Goal: Task Accomplishment & Management: Manage account settings

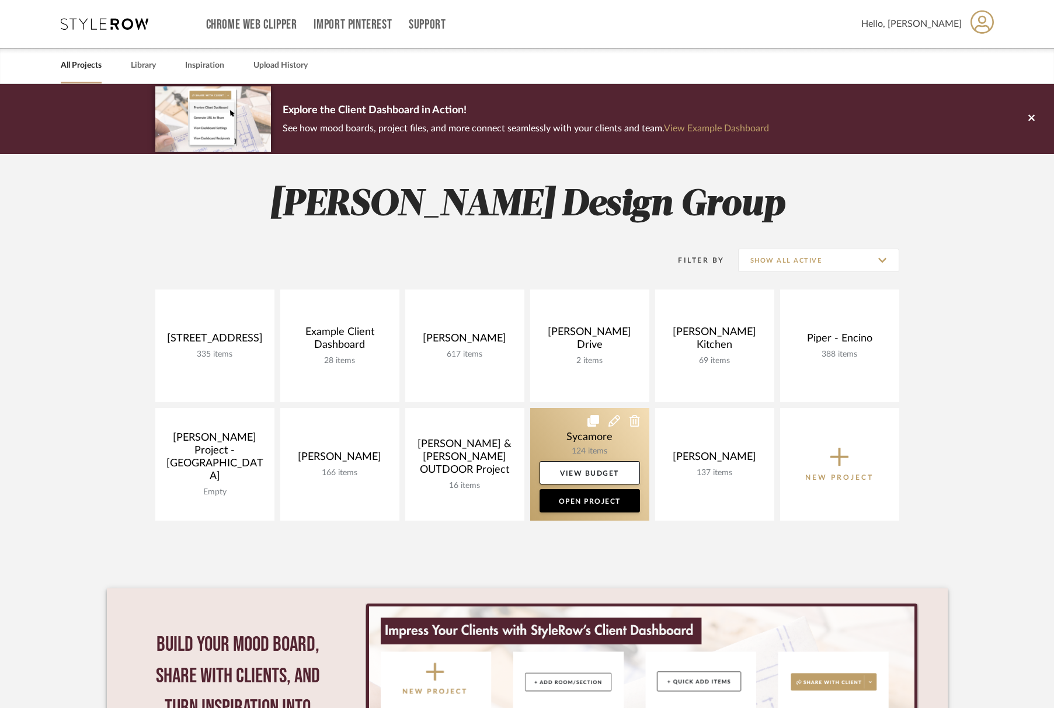
click at [565, 429] on link at bounding box center [589, 464] width 119 height 113
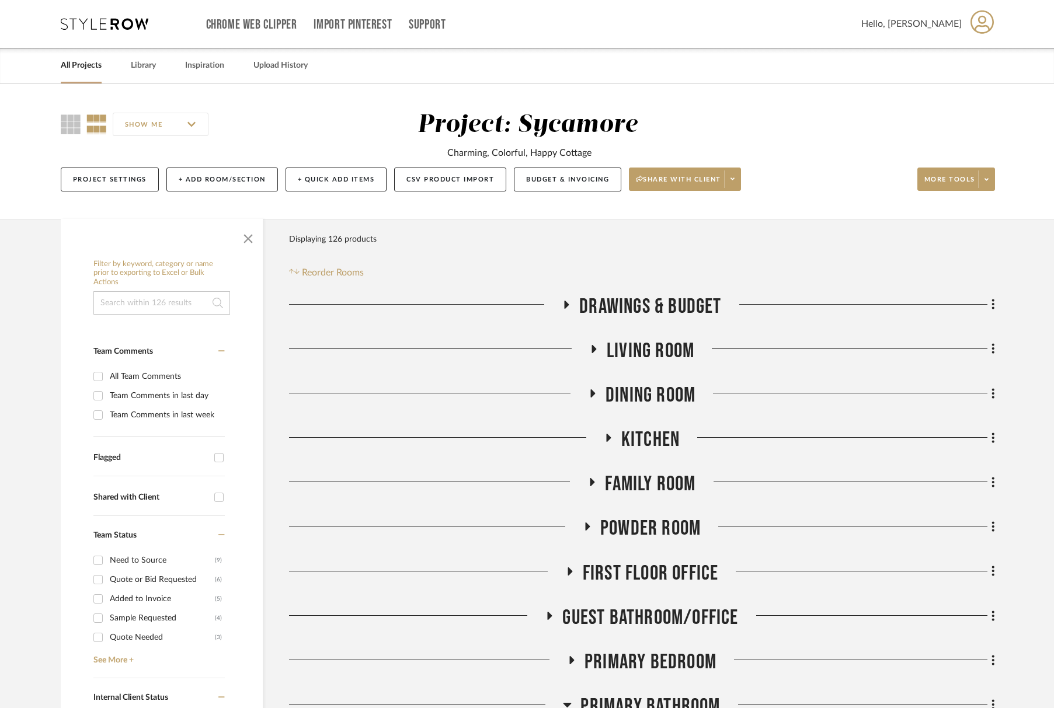
click at [681, 342] on span "Living Room" at bounding box center [651, 351] width 88 height 25
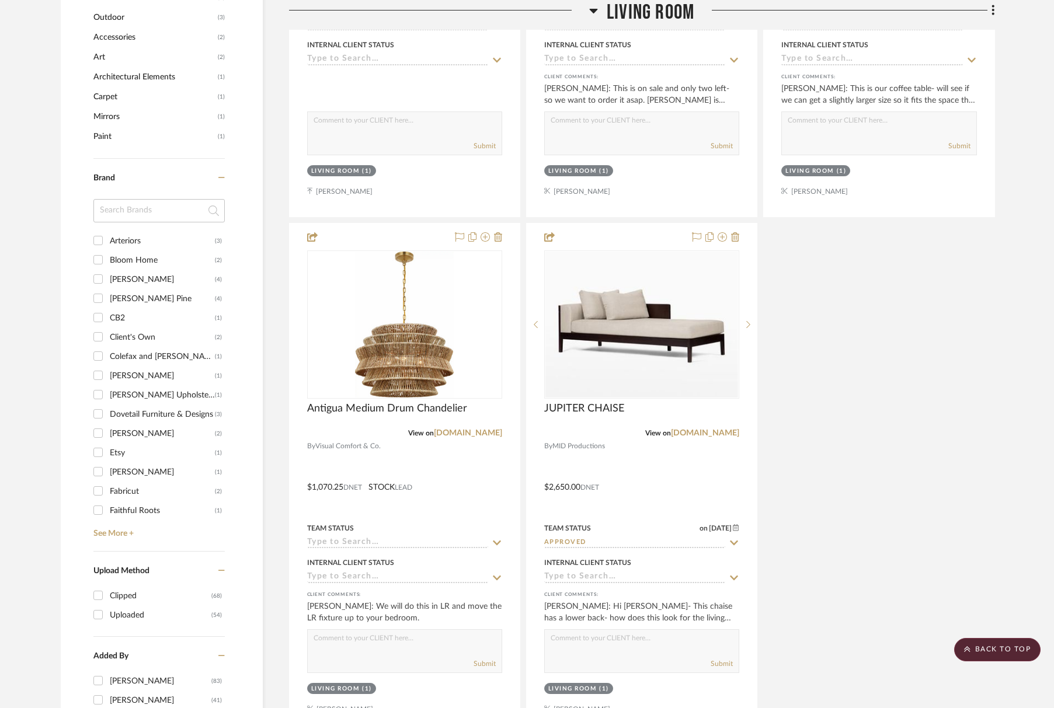
scroll to position [1535, 0]
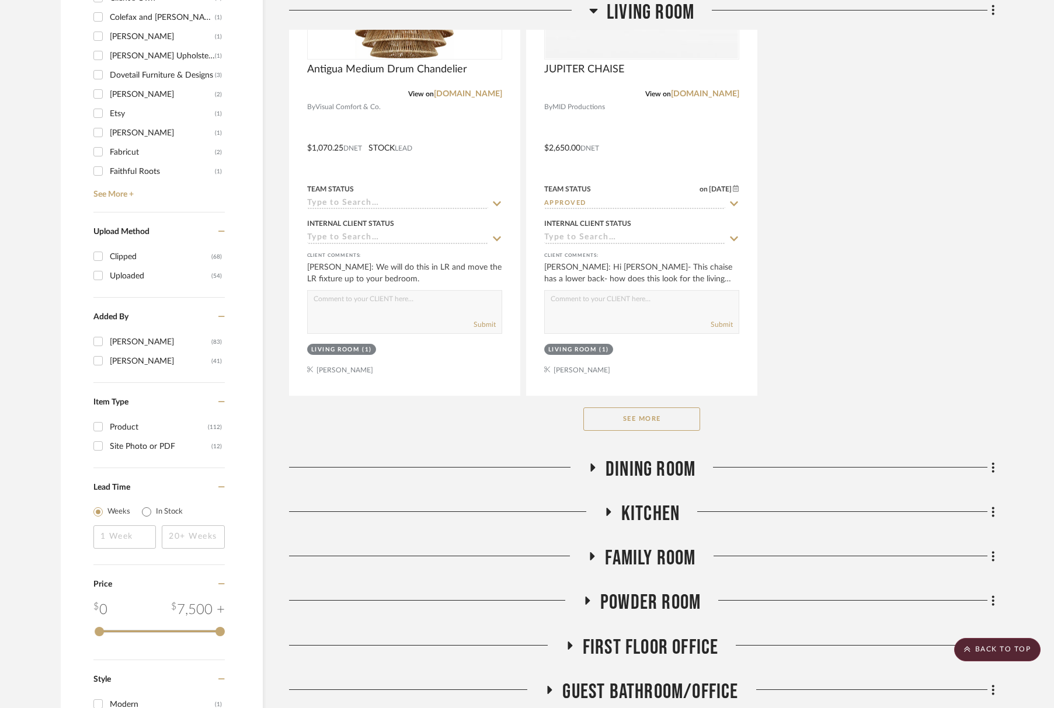
click at [649, 412] on button "See More" at bounding box center [641, 419] width 117 height 23
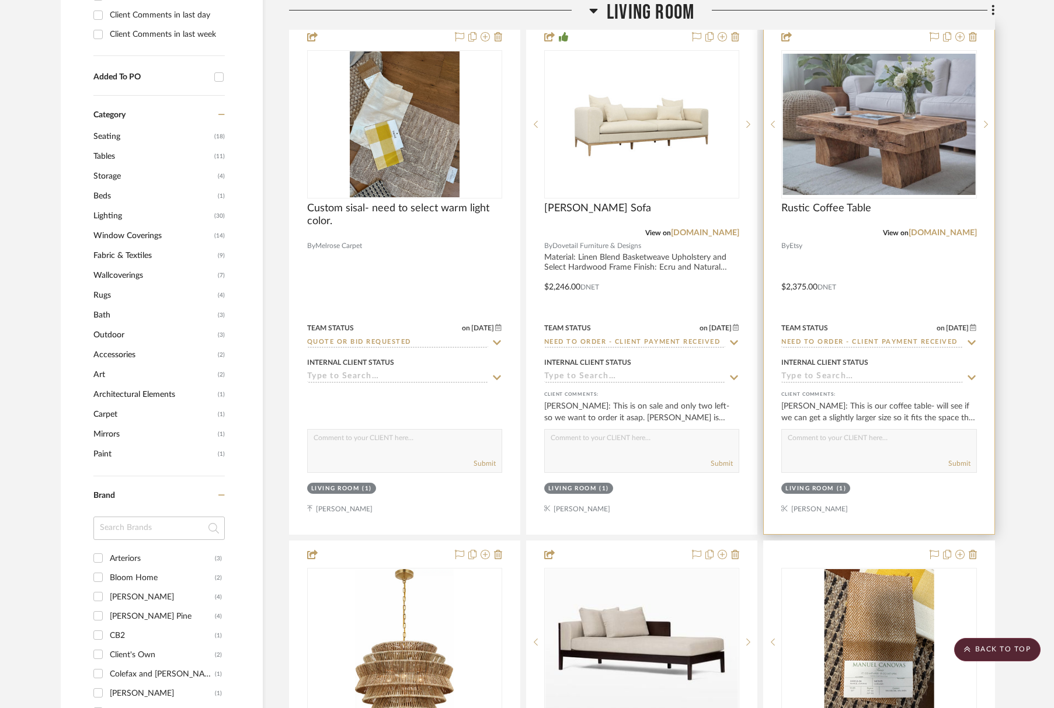
scroll to position [1066, 0]
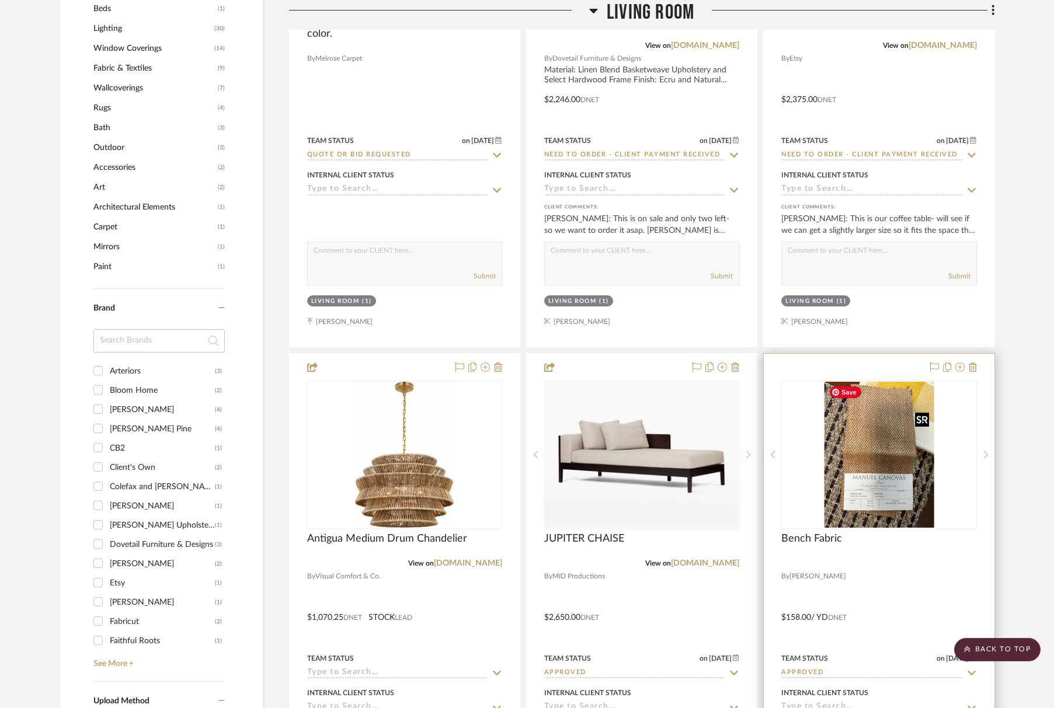
click at [902, 464] on img "0" at bounding box center [879, 455] width 110 height 146
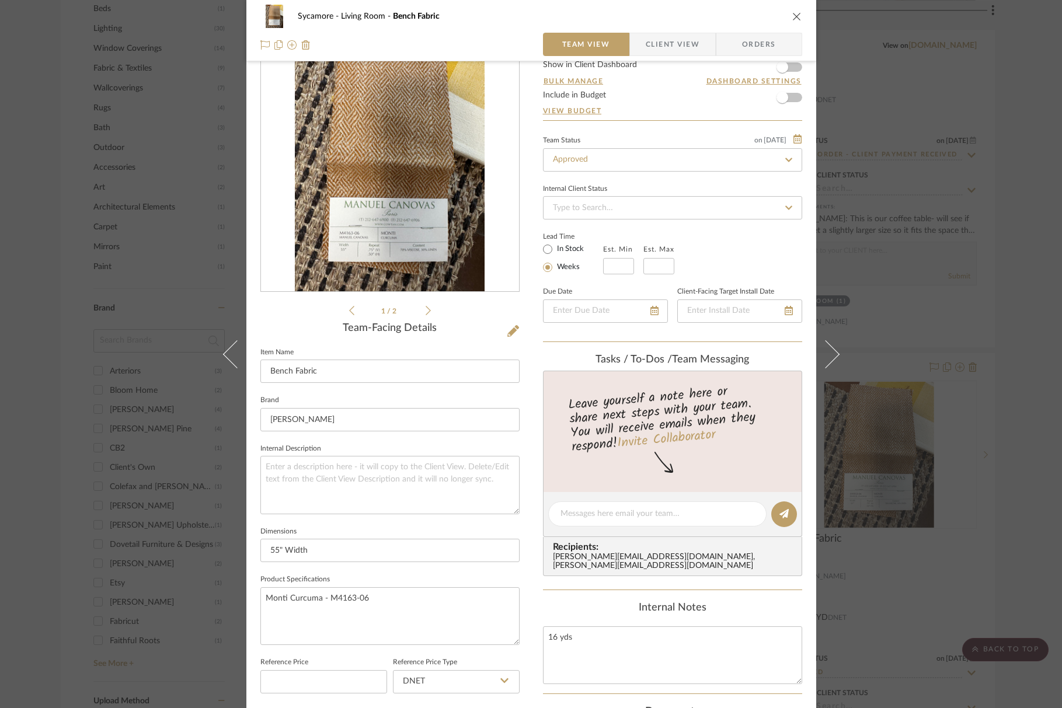
scroll to position [3, 0]
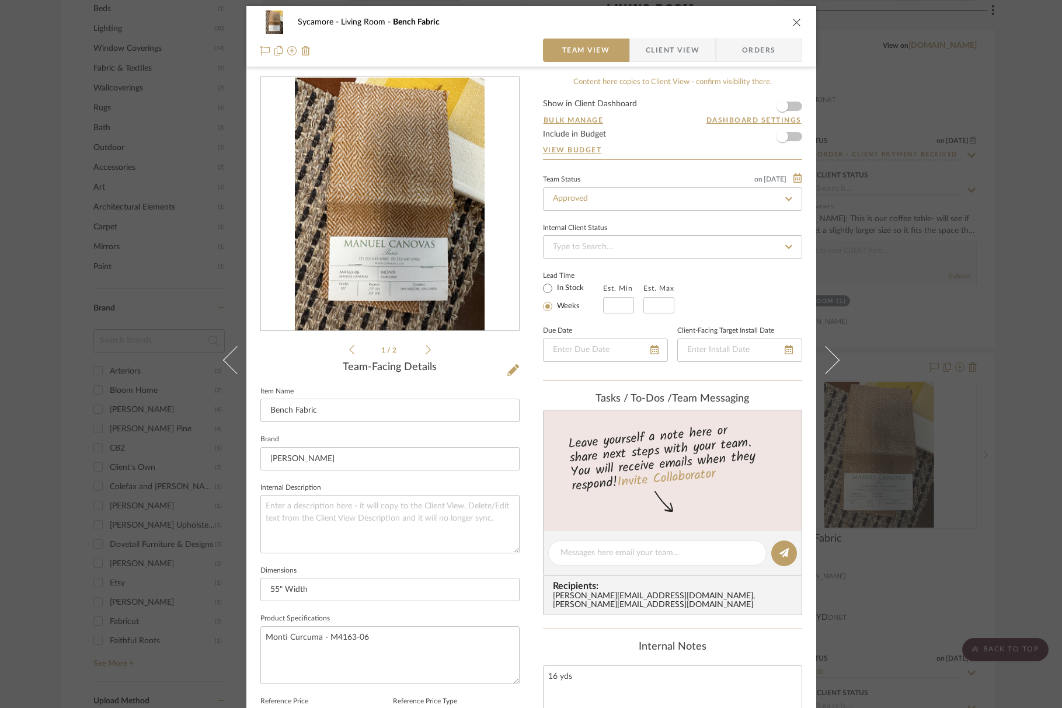
click at [426, 349] on icon at bounding box center [428, 350] width 5 height 11
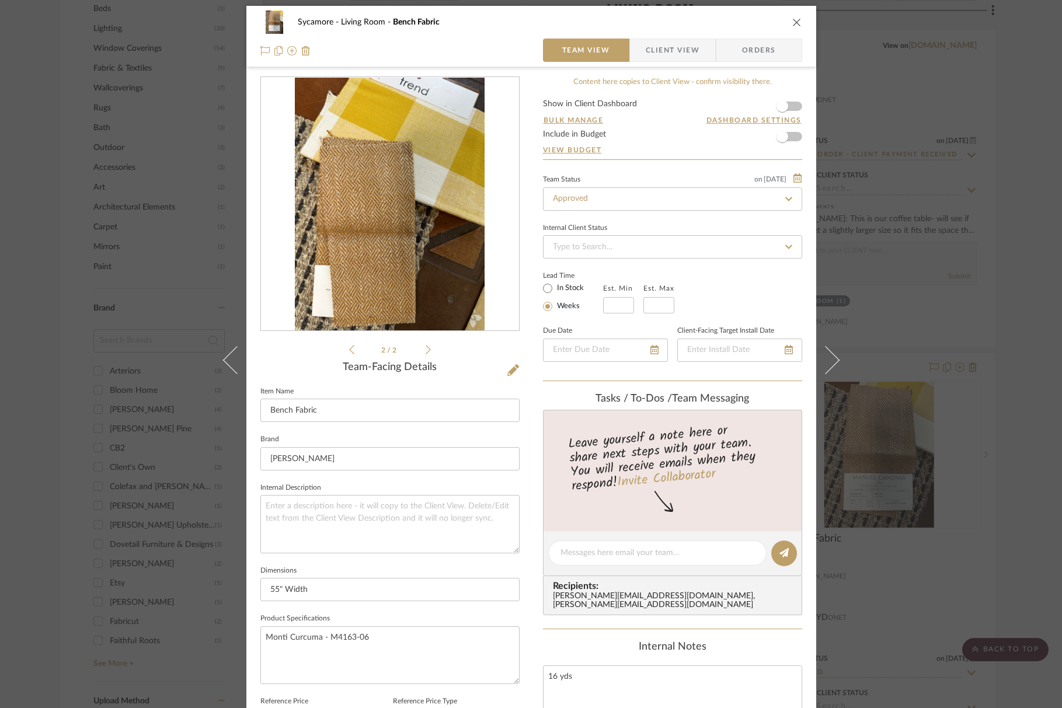
click at [426, 349] on icon at bounding box center [428, 350] width 5 height 11
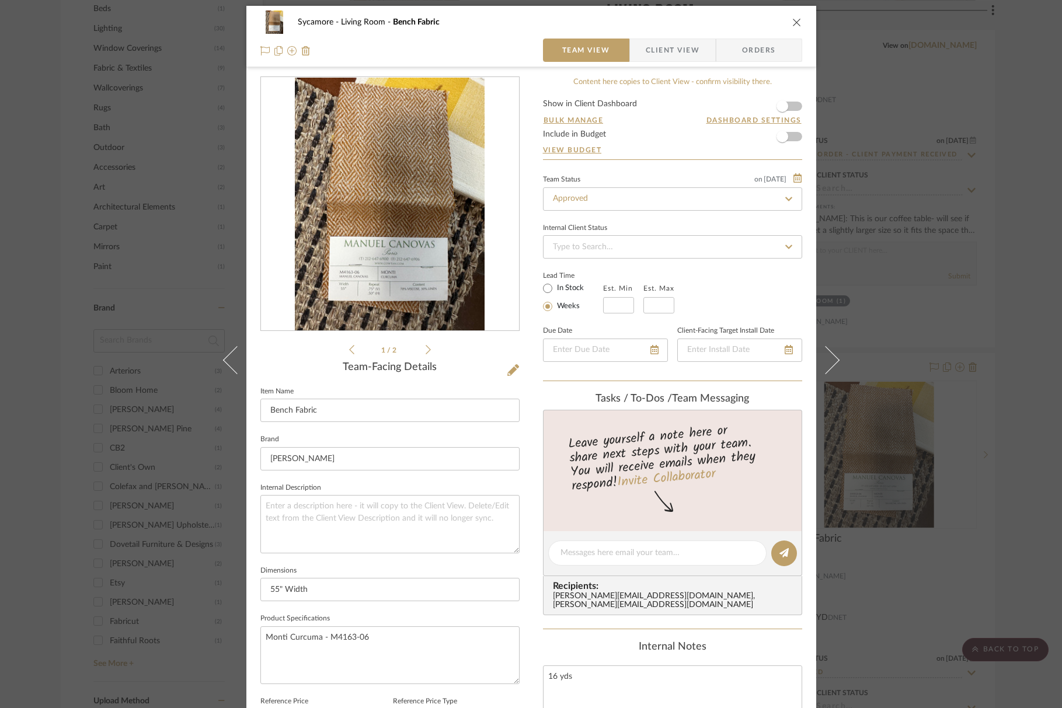
click at [426, 349] on icon at bounding box center [428, 350] width 5 height 11
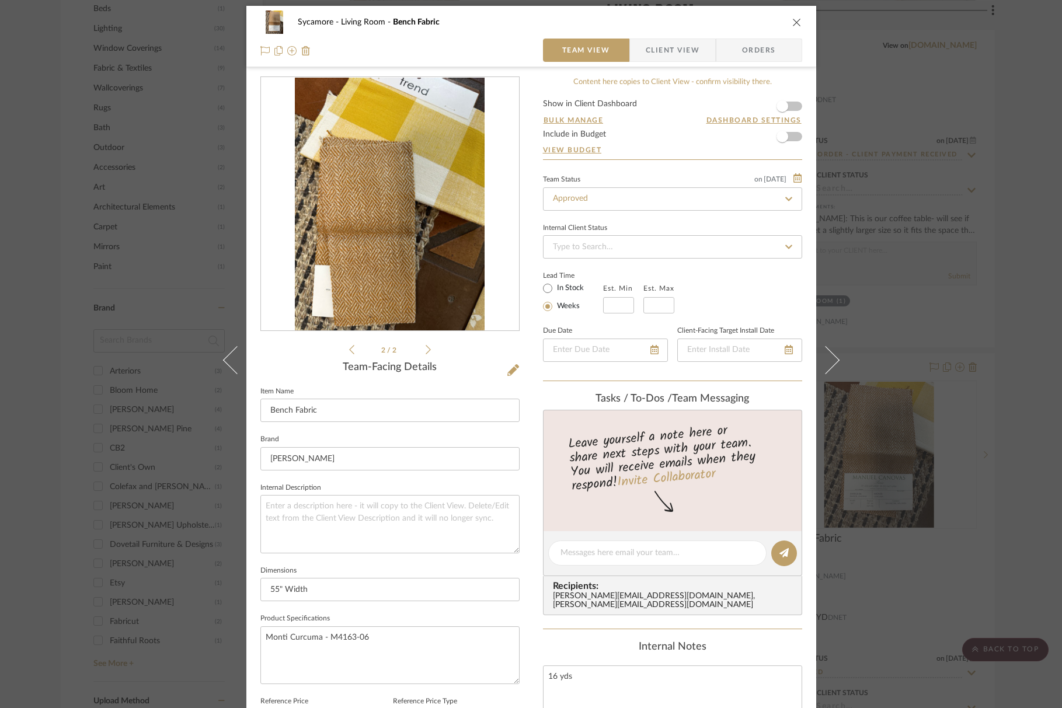
click at [426, 349] on icon at bounding box center [428, 350] width 5 height 11
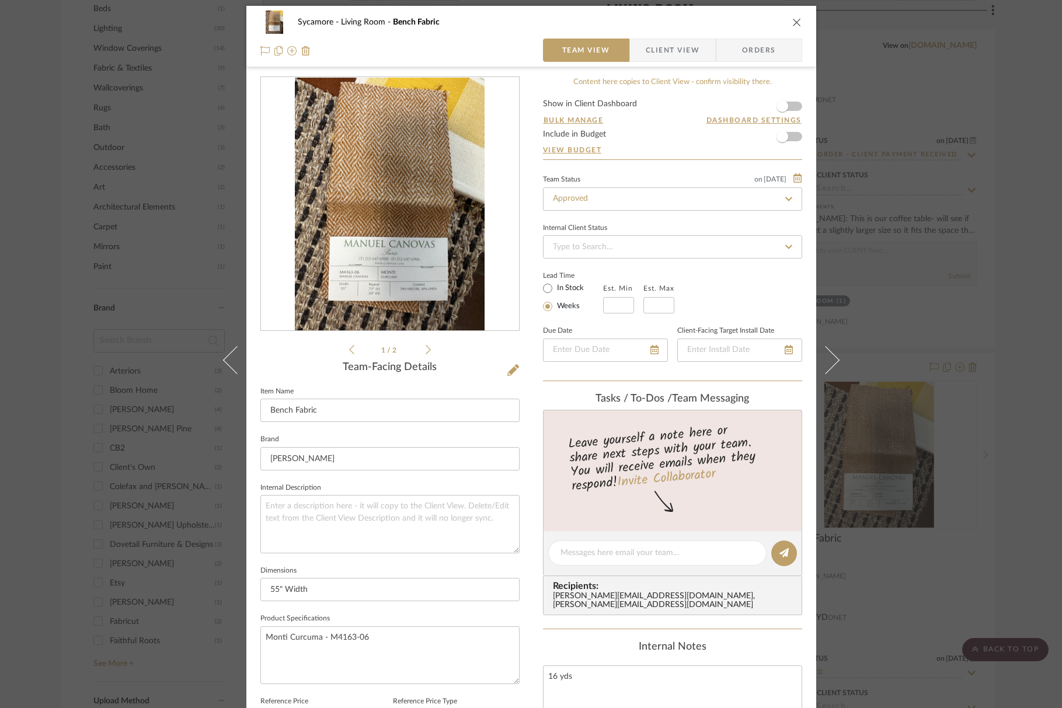
click at [426, 349] on icon at bounding box center [428, 350] width 5 height 11
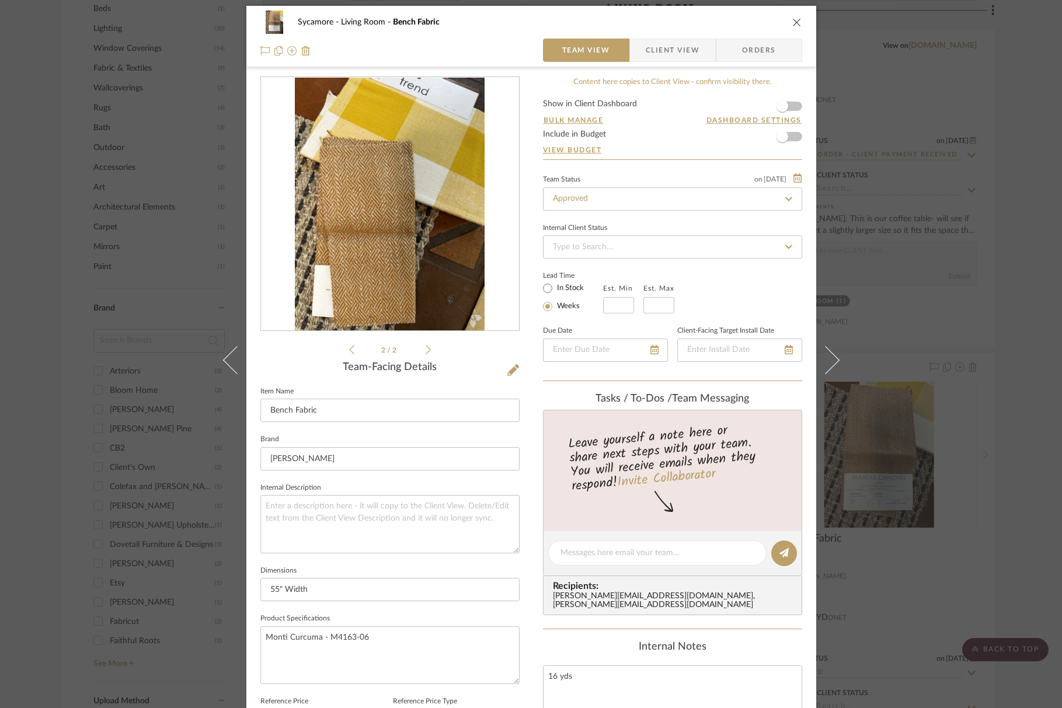
click at [426, 349] on icon at bounding box center [428, 350] width 5 height 11
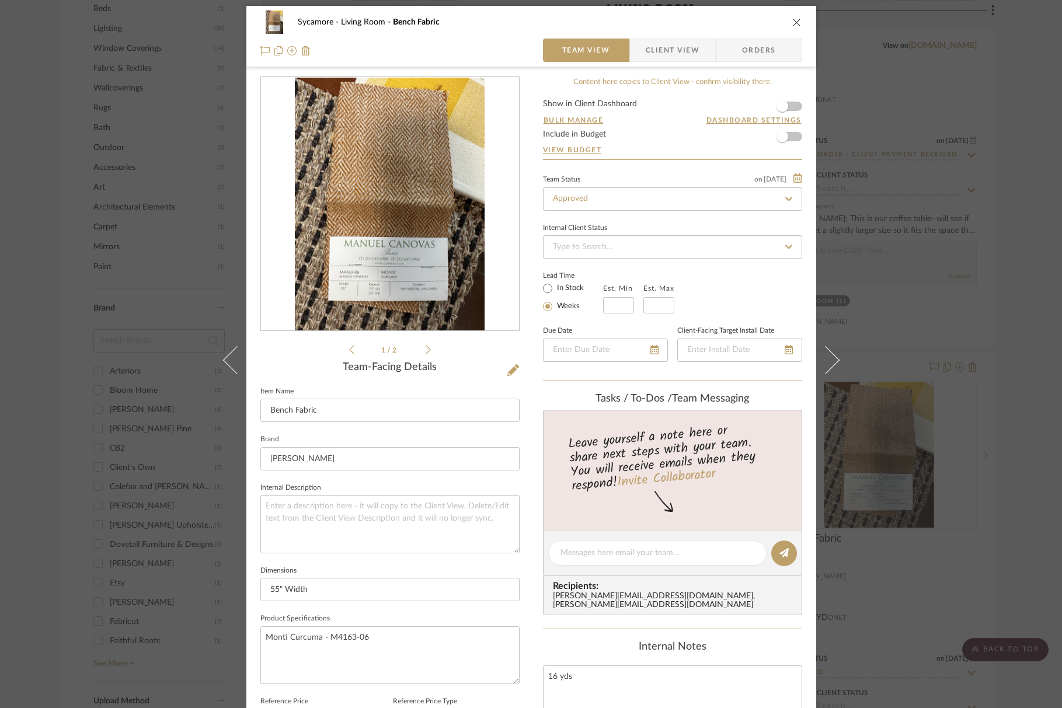
click at [792, 22] on icon "close" at bounding box center [796, 22] width 9 height 9
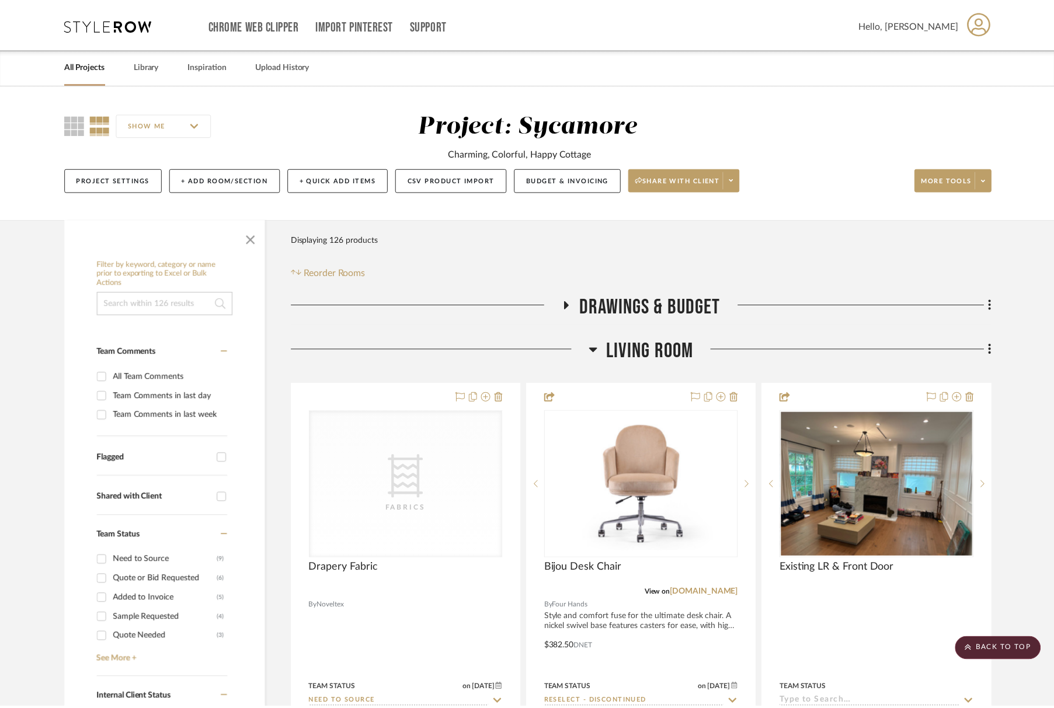
scroll to position [1066, 0]
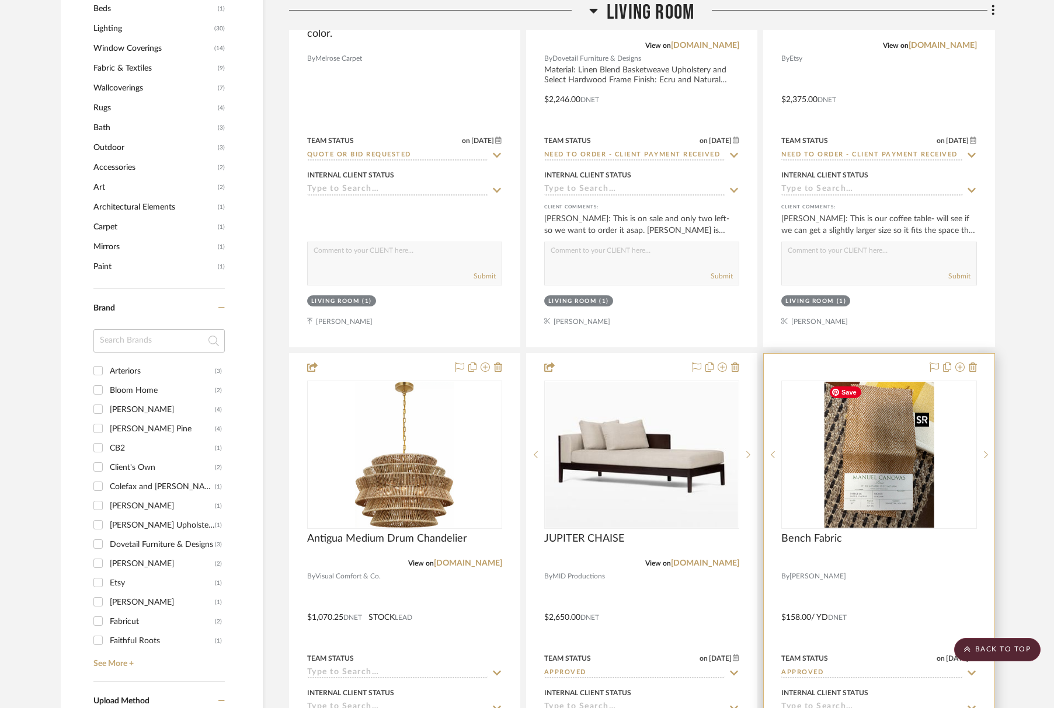
click at [912, 471] on img "0" at bounding box center [879, 455] width 110 height 146
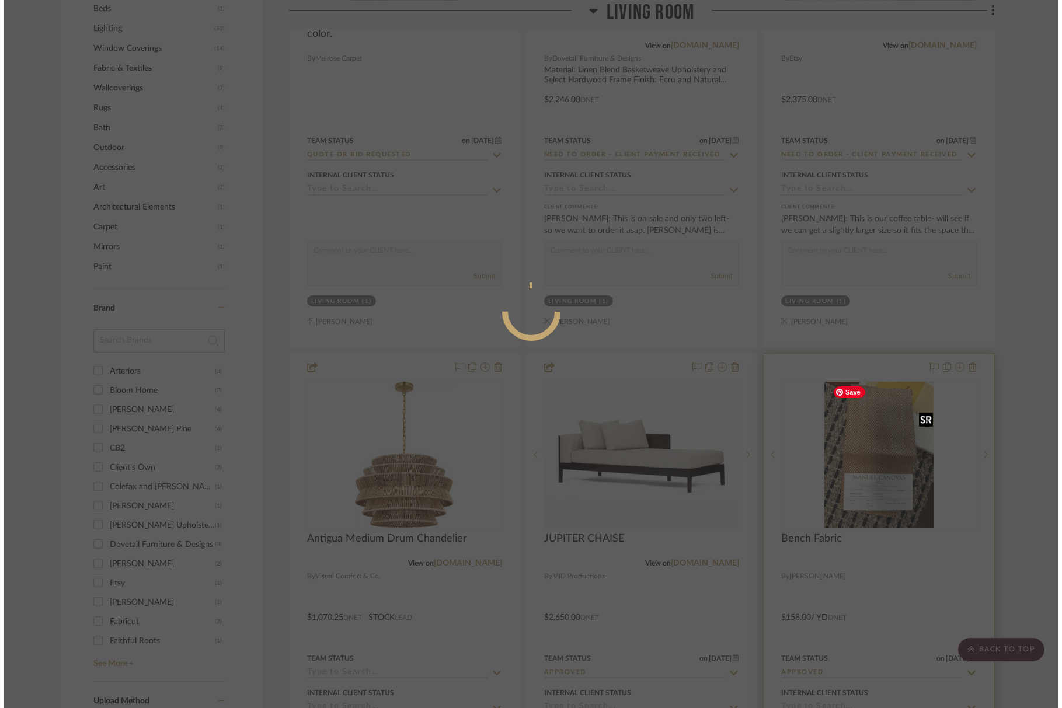
scroll to position [0, 0]
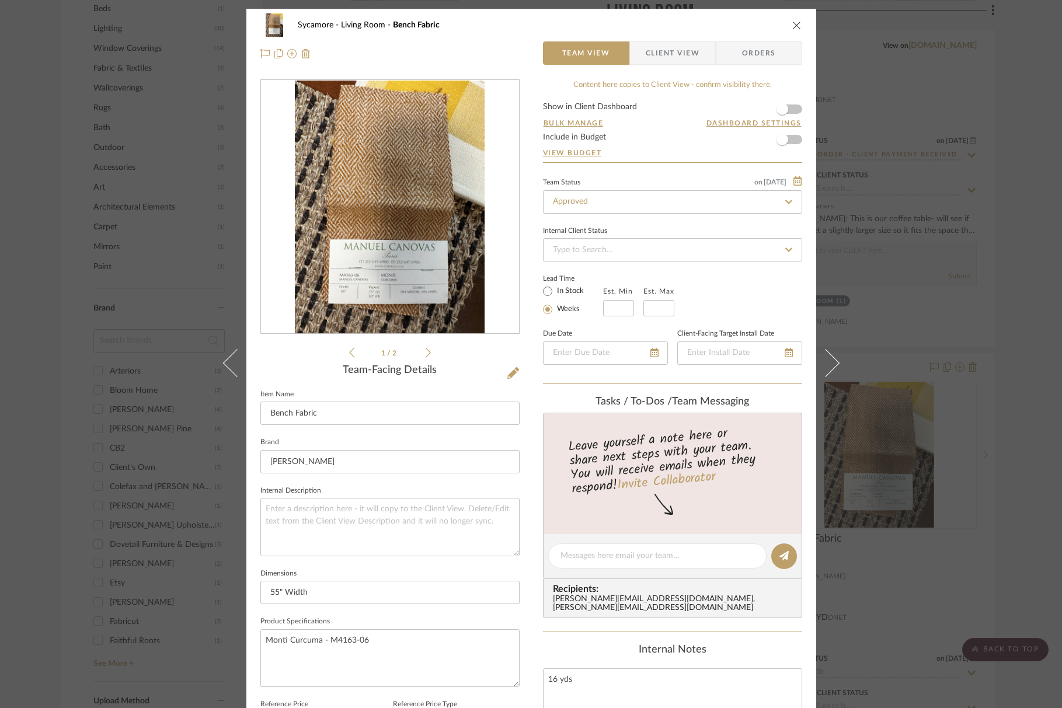
click at [794, 22] on icon "close" at bounding box center [796, 24] width 9 height 9
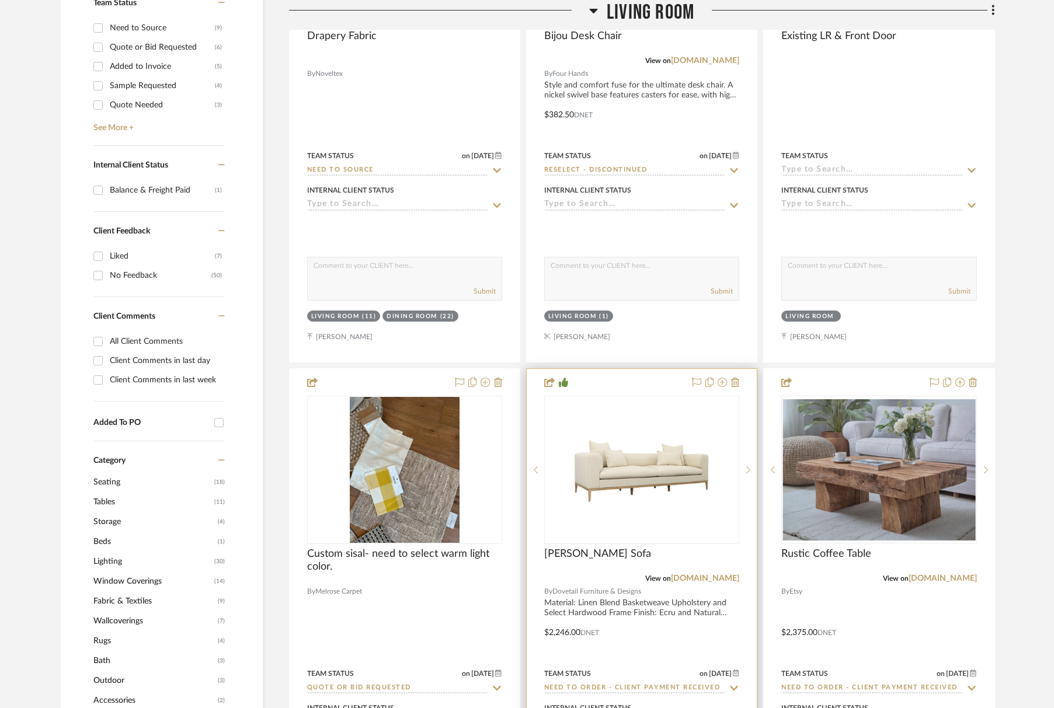
scroll to position [700, 0]
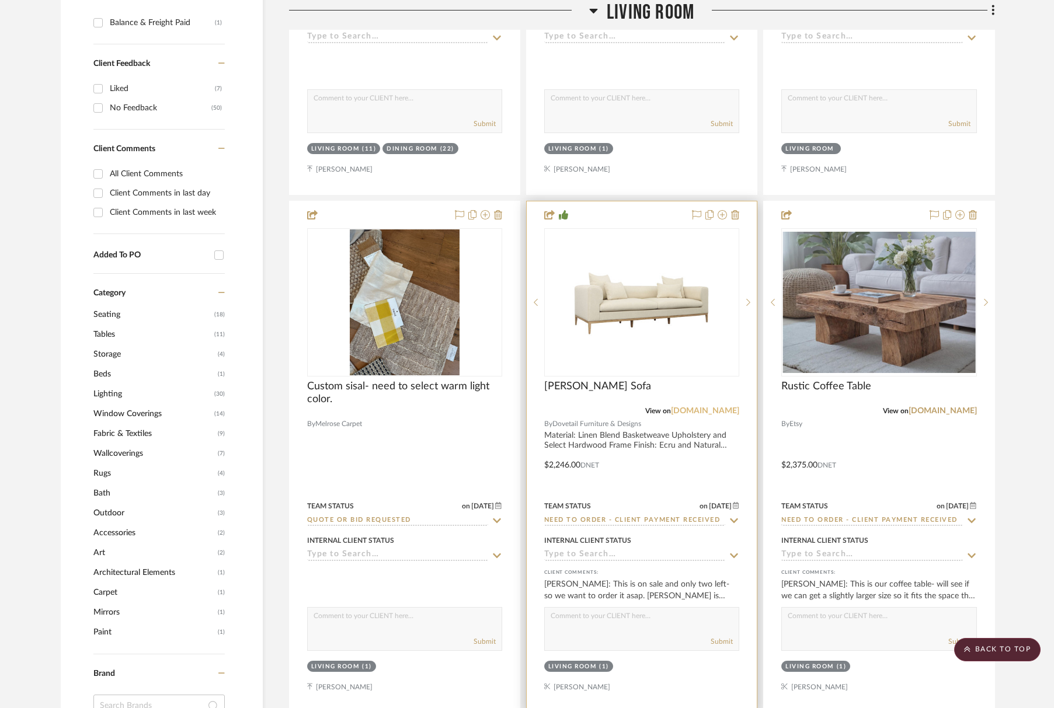
click at [718, 409] on link "[DOMAIN_NAME]" at bounding box center [705, 411] width 68 height 8
click at [605, 258] on img "0" at bounding box center [642, 303] width 146 height 146
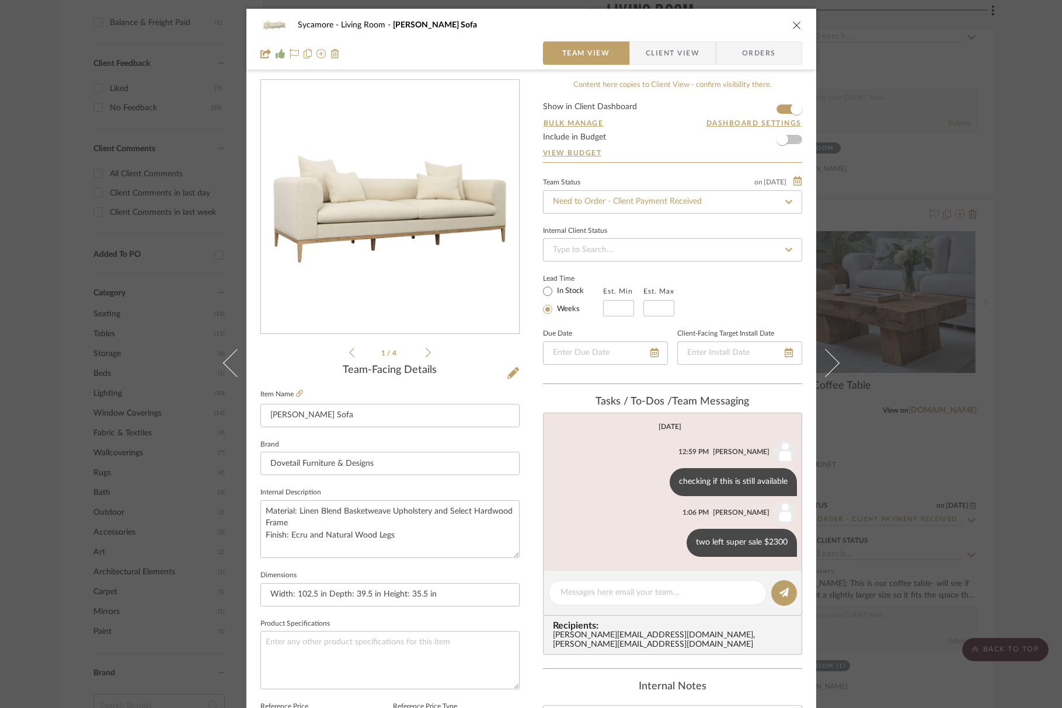
scroll to position [266, 0]
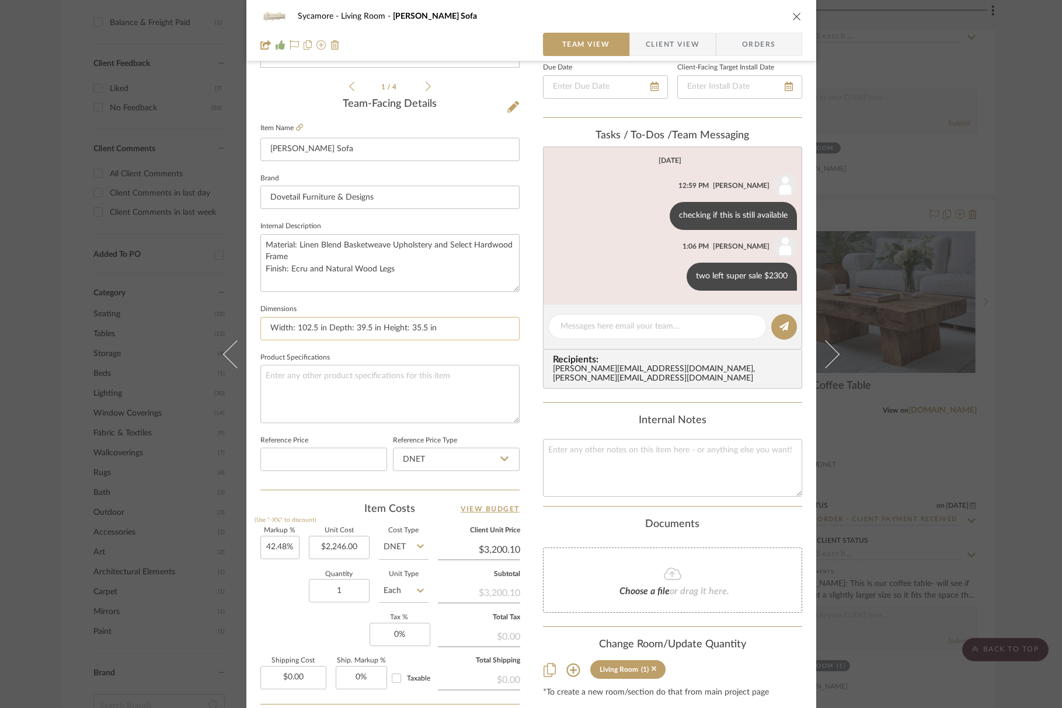
drag, startPoint x: 439, startPoint y: 331, endPoint x: 287, endPoint y: 332, distance: 151.8
click at [293, 332] on input "Width: 102.5 in Depth: 39.5 in Height: 35.5 in" at bounding box center [389, 328] width 259 height 23
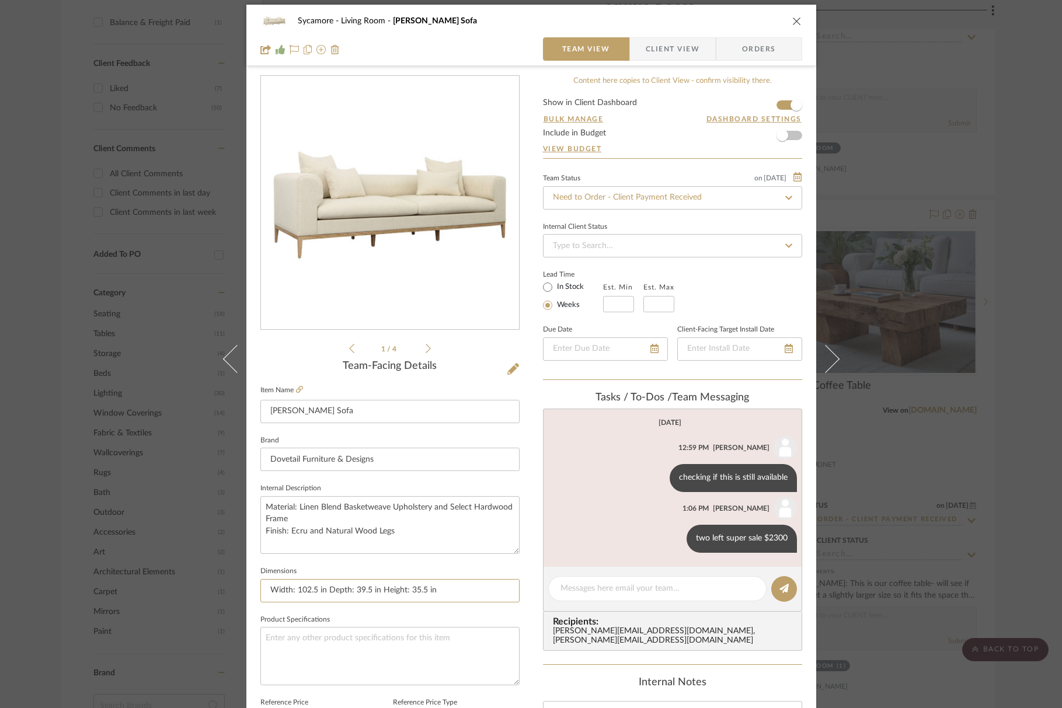
scroll to position [2, 0]
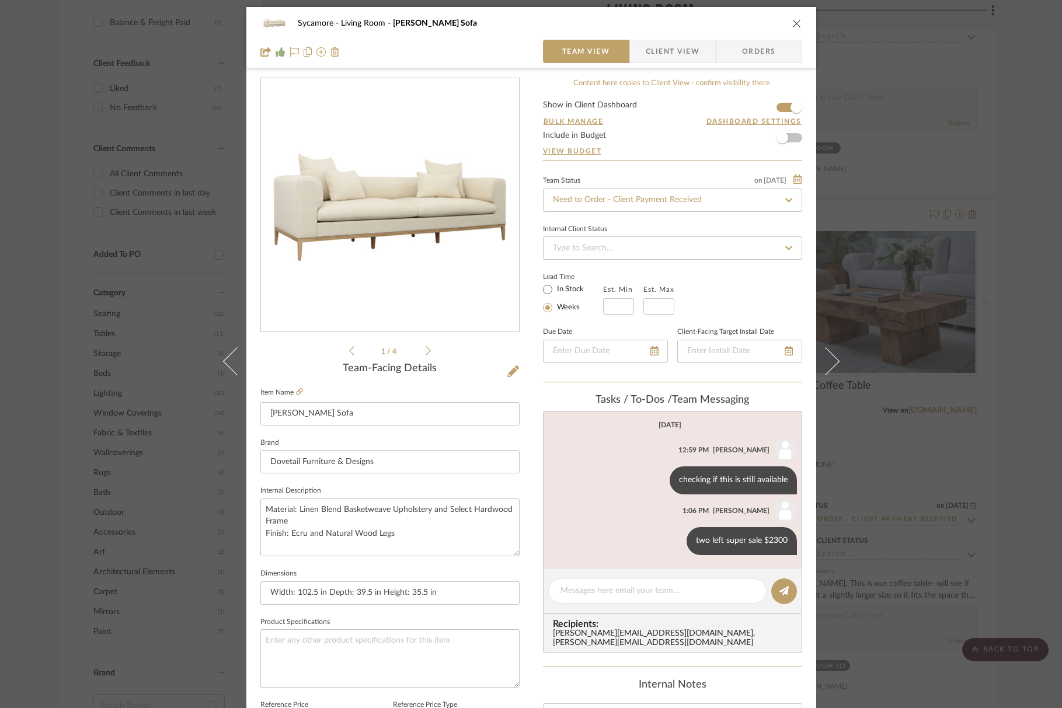
click at [792, 25] on icon "close" at bounding box center [796, 23] width 9 height 9
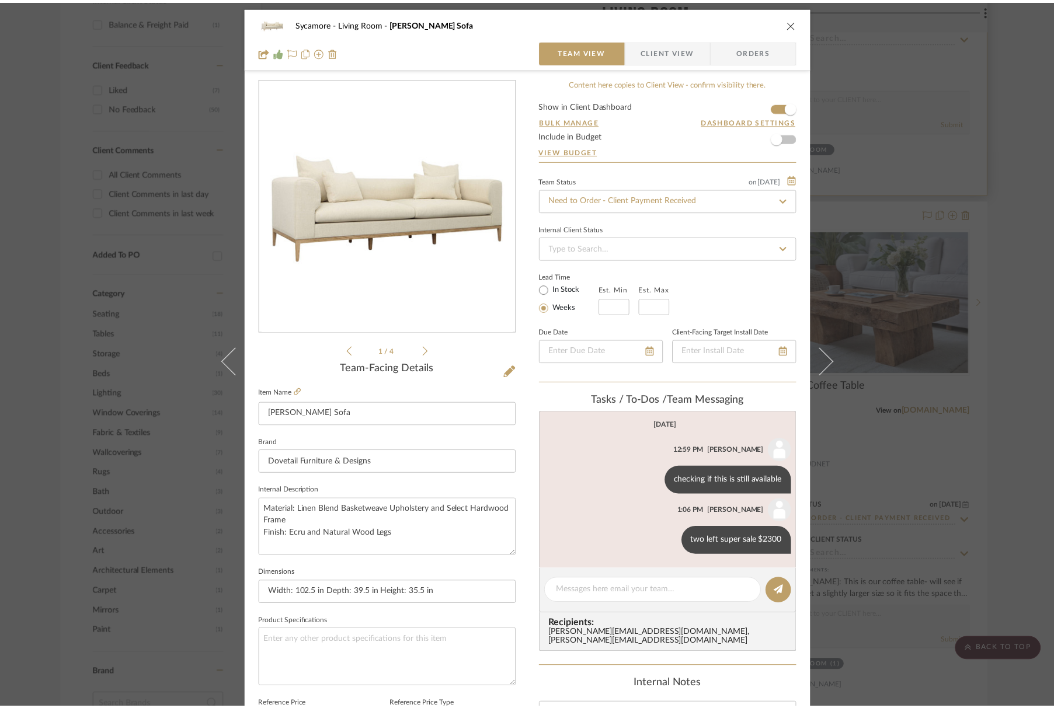
scroll to position [700, 0]
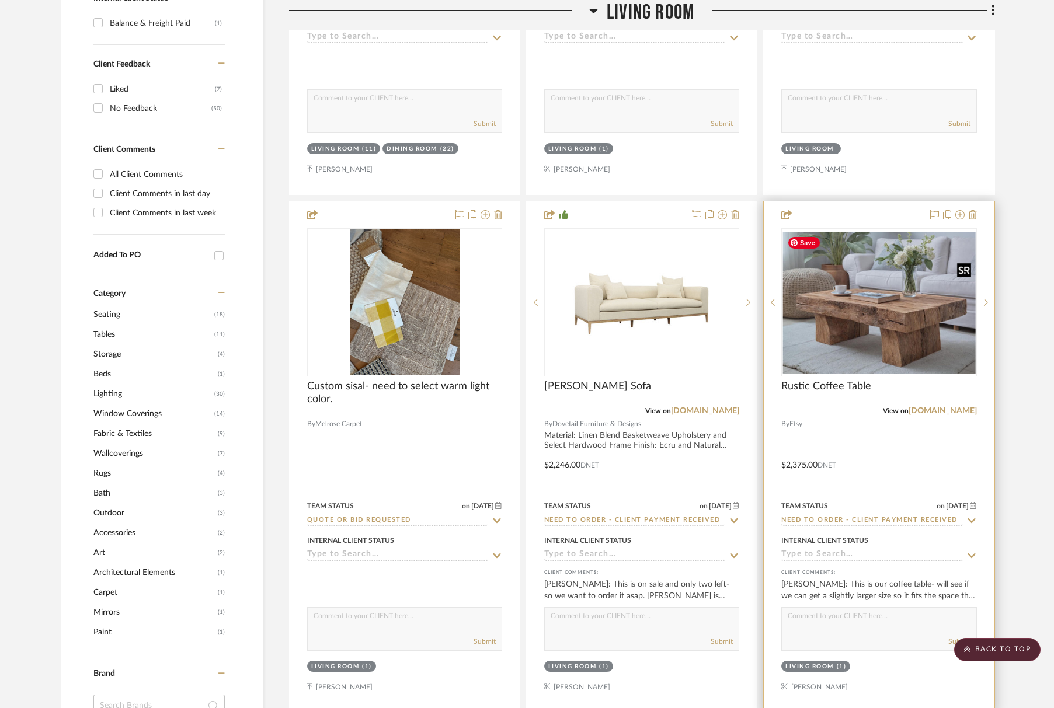
click at [878, 308] on img "0" at bounding box center [879, 303] width 193 height 142
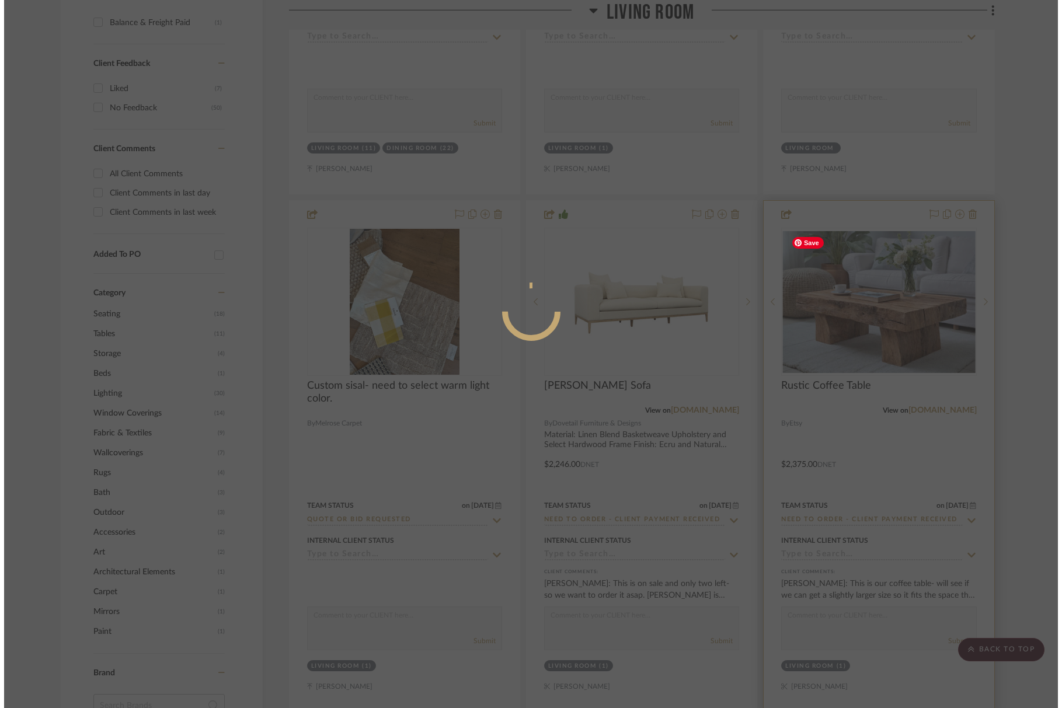
scroll to position [0, 0]
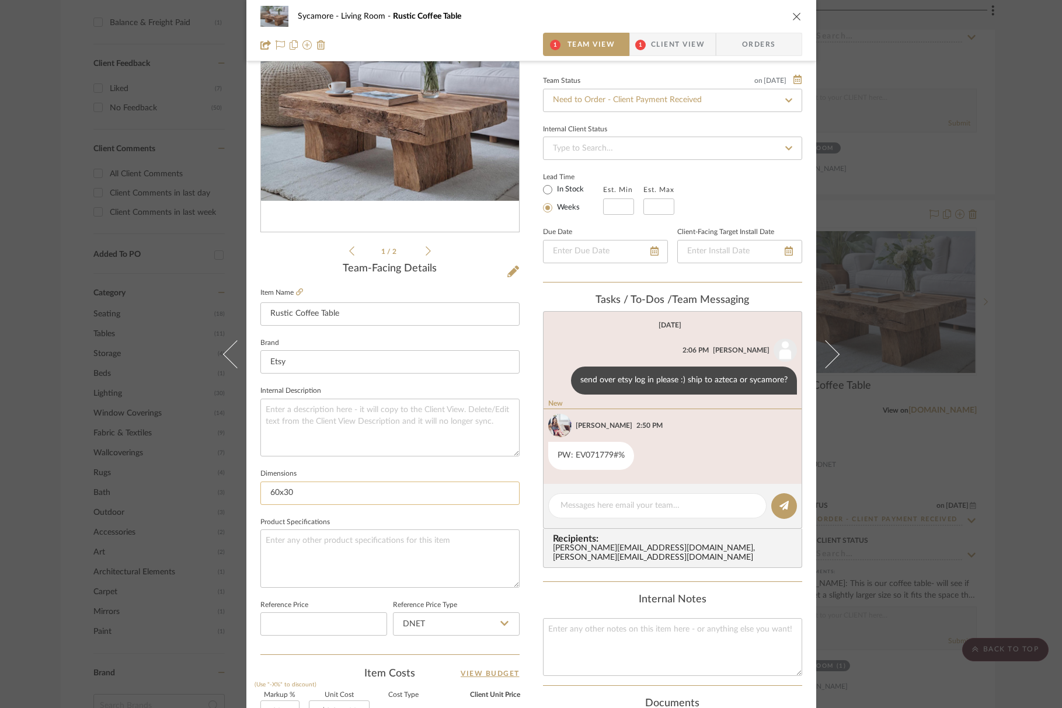
click at [306, 485] on input "60x30" at bounding box center [389, 493] width 259 height 23
click at [305, 485] on input "60x30" at bounding box center [389, 493] width 259 height 23
type input "70x40x15H"
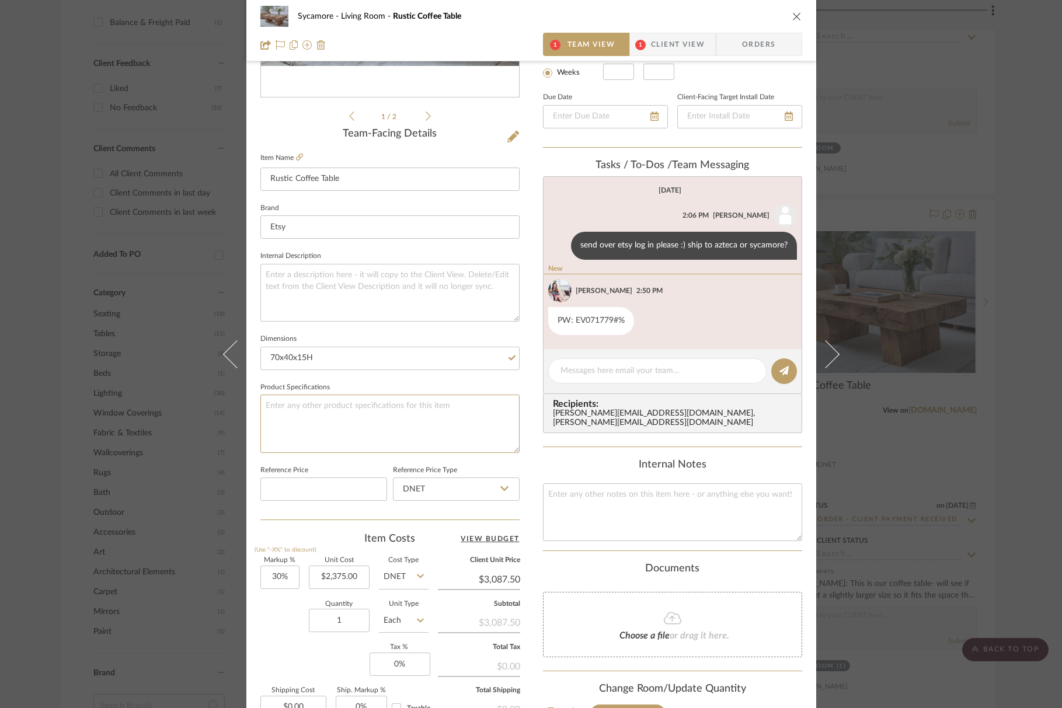
scroll to position [235, 0]
type textarea "`"
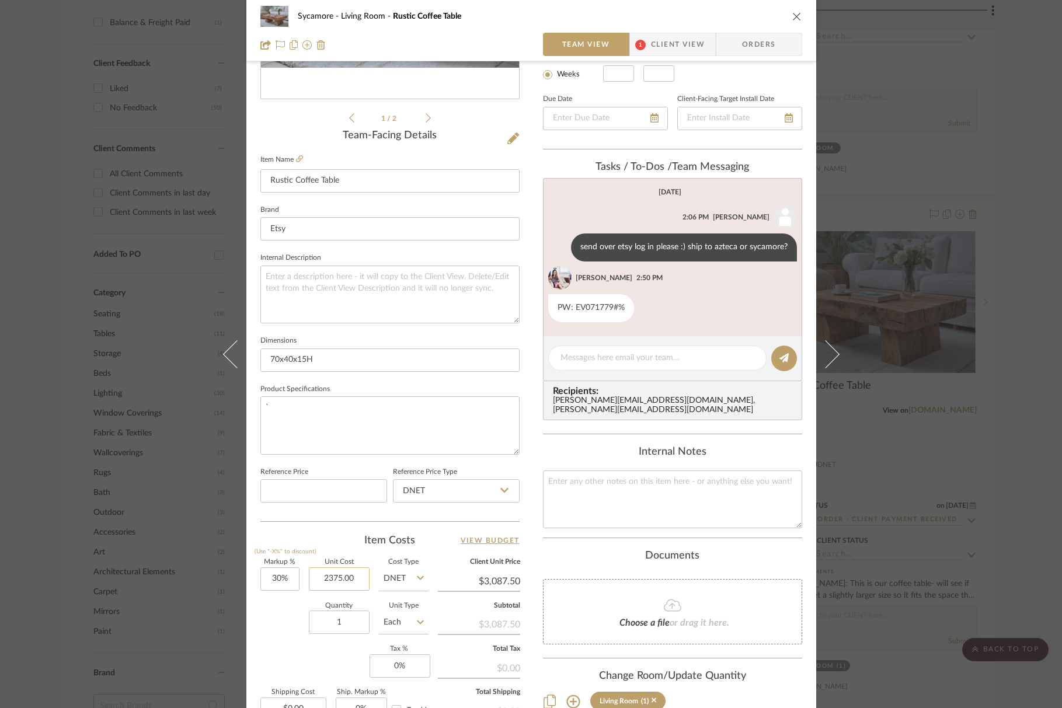
click at [331, 582] on input "2375.00" at bounding box center [339, 579] width 61 height 23
type input "$2,850.00"
click at [279, 621] on div "Quantity 1 Unit Type Each" at bounding box center [344, 623] width 168 height 41
type input "$3,705.00"
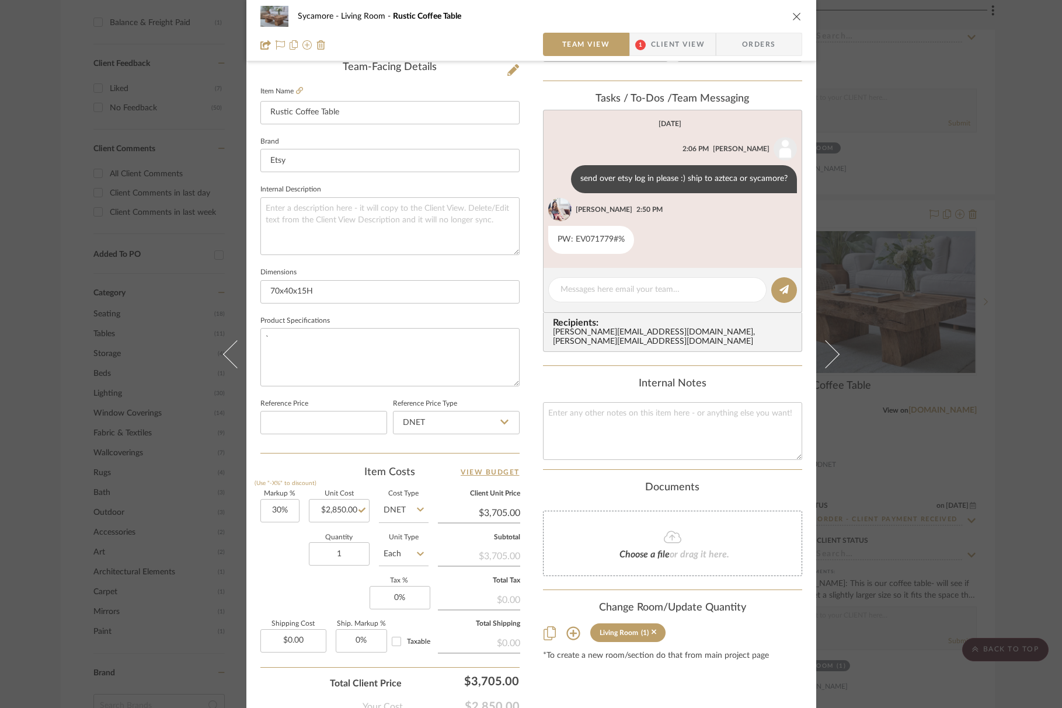
scroll to position [377, 0]
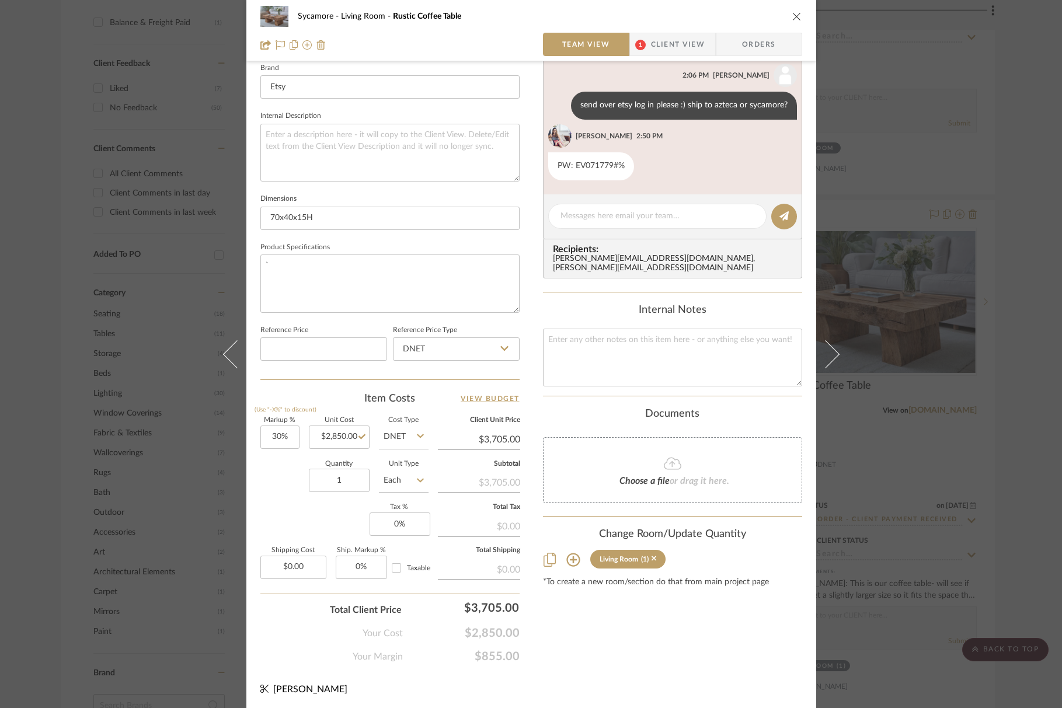
click at [764, 638] on div "Content here copies to Client View - confirm visibility there. Show in Client D…" at bounding box center [672, 183] width 259 height 961
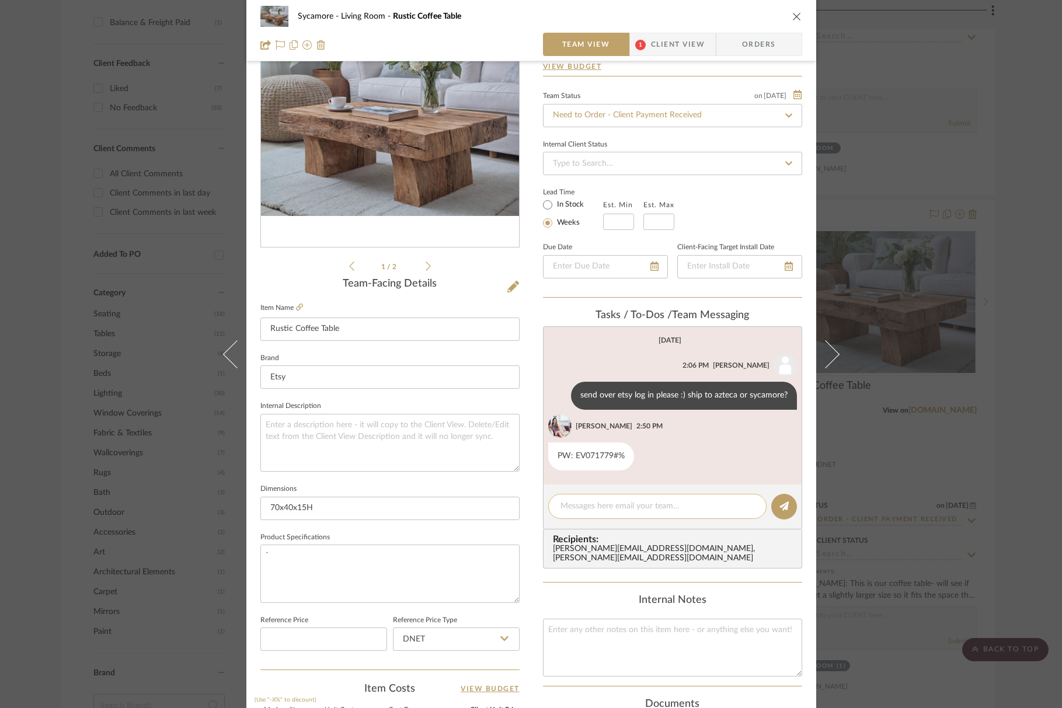
scroll to position [0, 0]
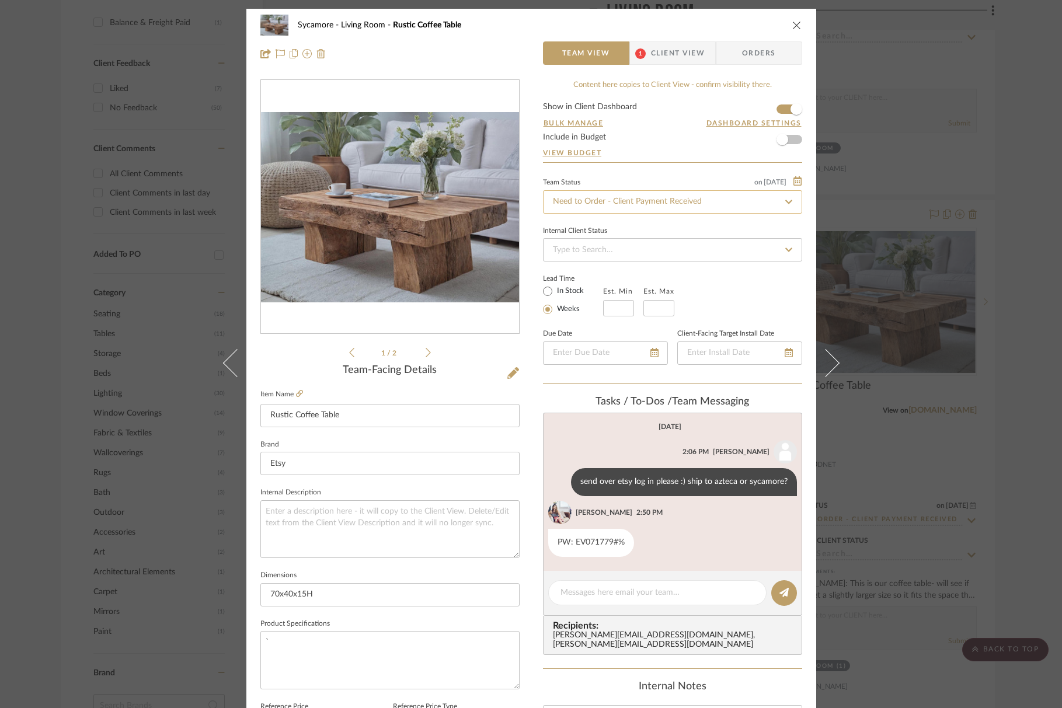
click at [623, 200] on input "Need to Order - Client Payment Received" at bounding box center [672, 201] width 259 height 23
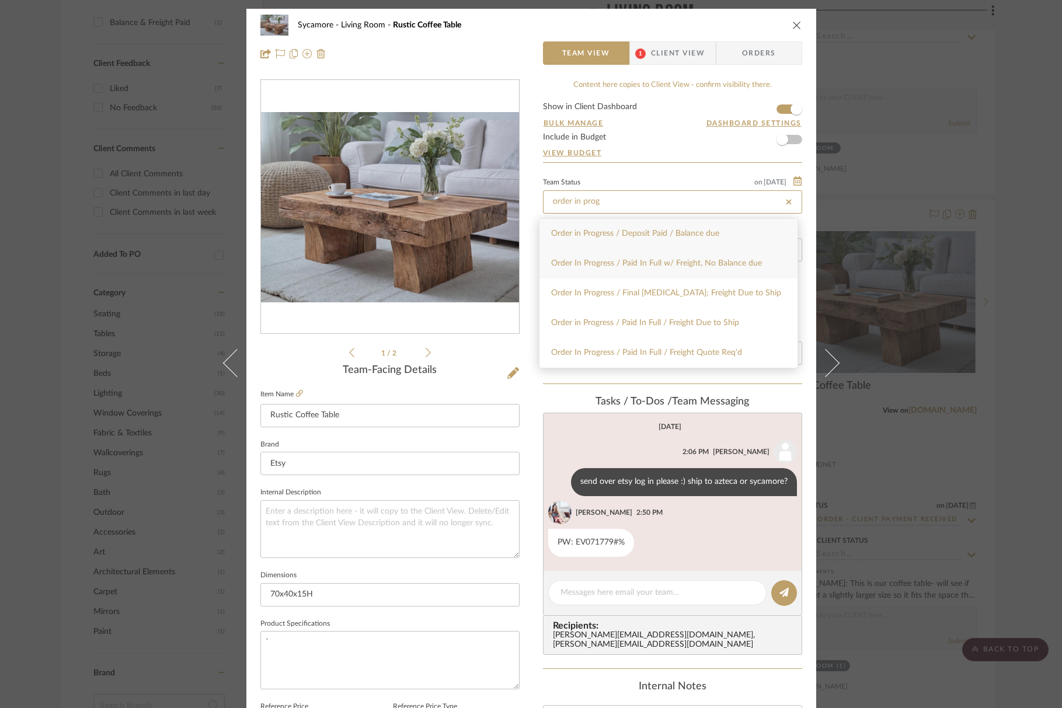
type input "order in prog"
click at [680, 269] on div "Order In Progress / Paid In Full w/ Freight, No Balance due" at bounding box center [669, 264] width 258 height 30
type input "[DATE]"
type input "Order In Progress / Paid In Full w/ Freight, No Balance due"
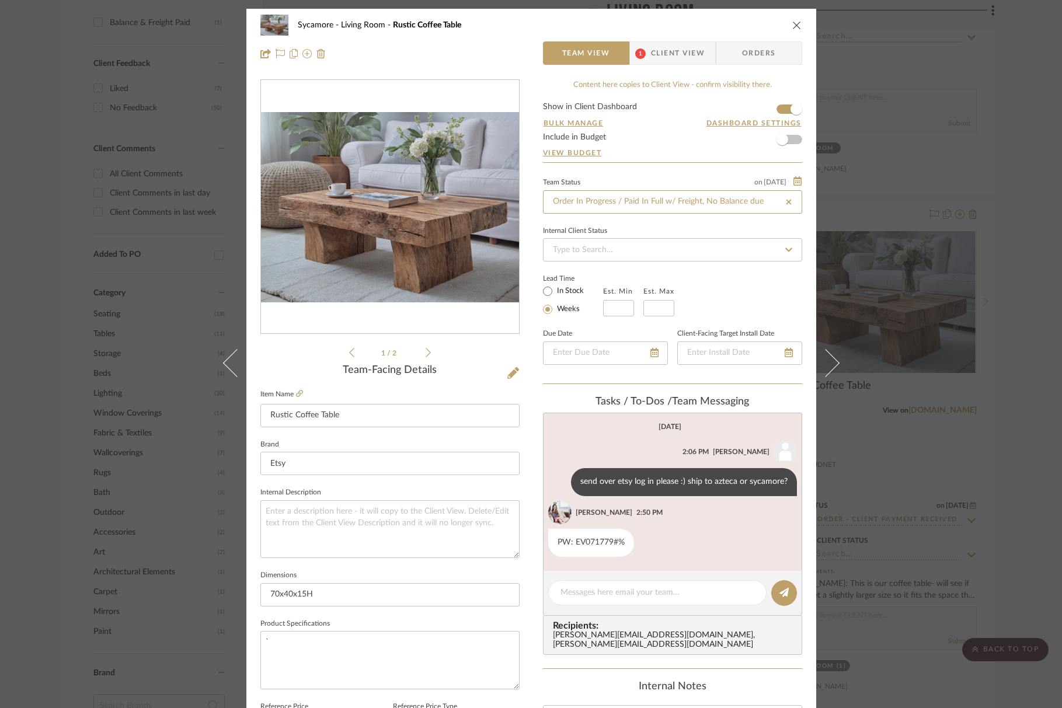
type input "[DATE]"
type input "Order In Progress / Paid In Full w/ Freight, No Balance due"
click at [667, 253] on input at bounding box center [672, 249] width 259 height 23
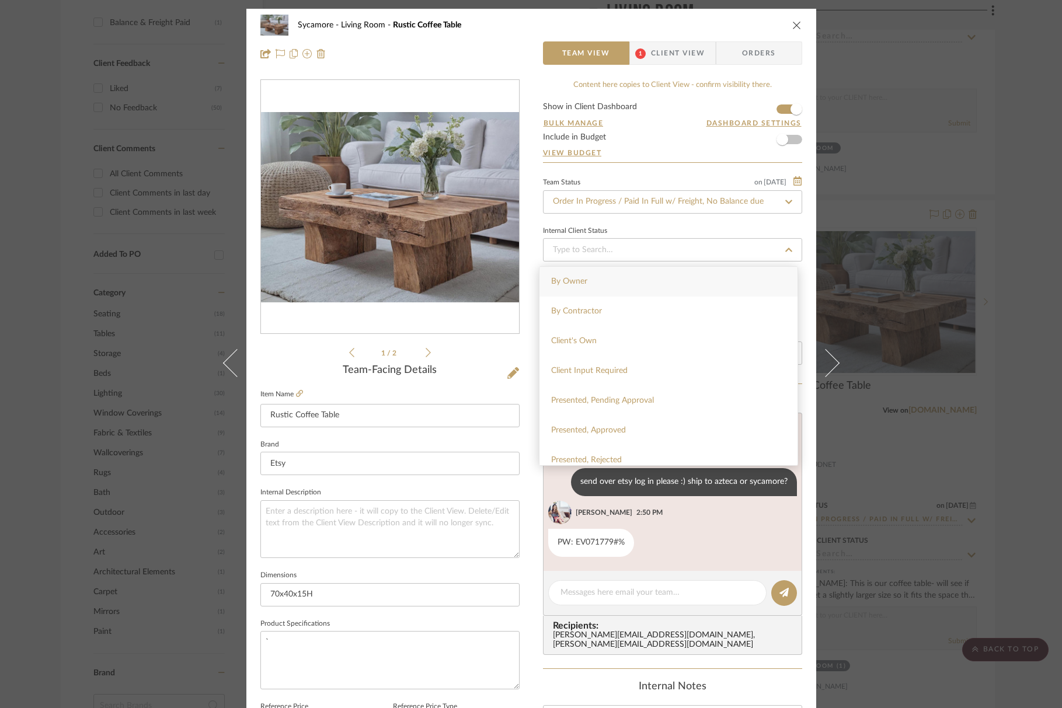
click at [778, 23] on div "Sycamore Living Room Rustic Coffee Table" at bounding box center [531, 24] width 542 height 23
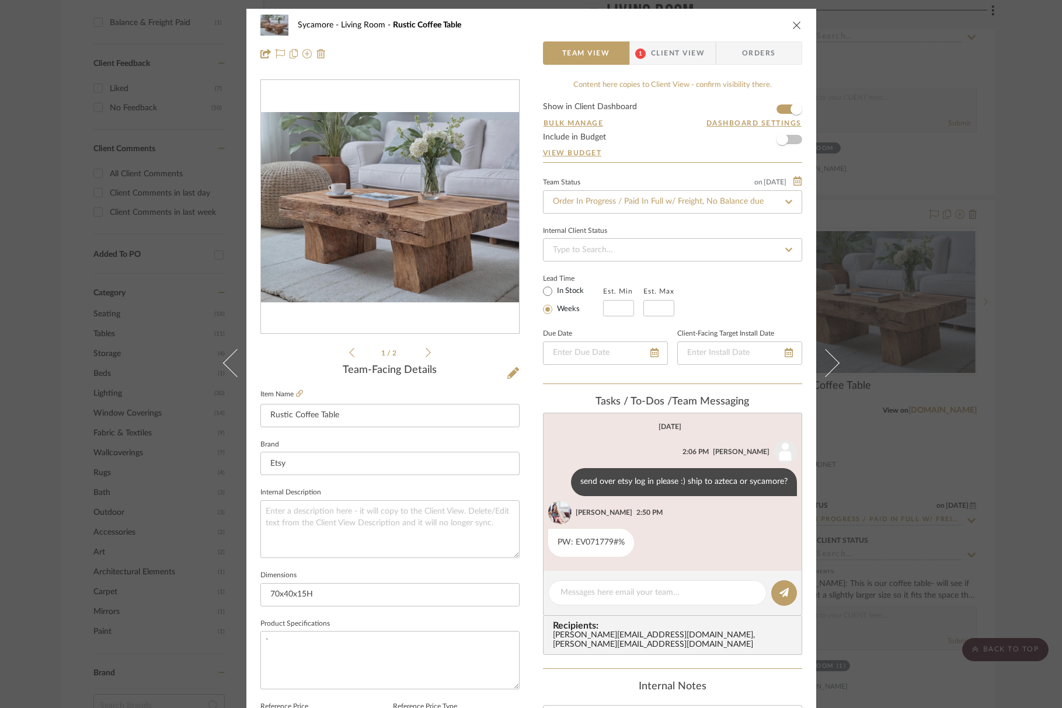
click at [794, 26] on icon "close" at bounding box center [796, 24] width 9 height 9
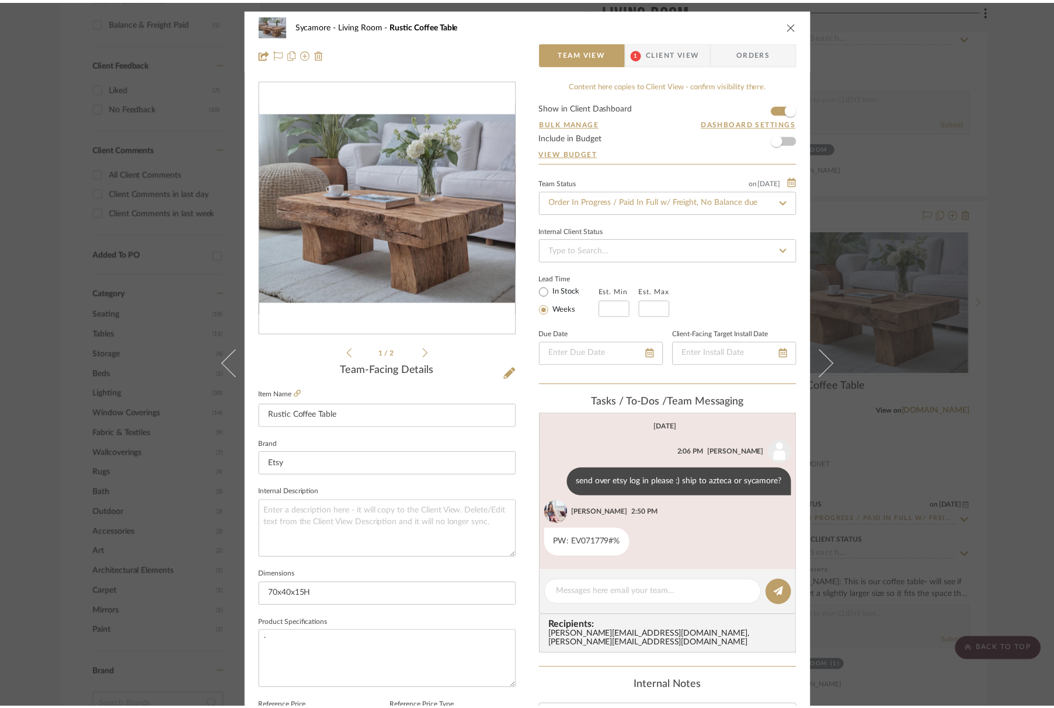
scroll to position [700, 0]
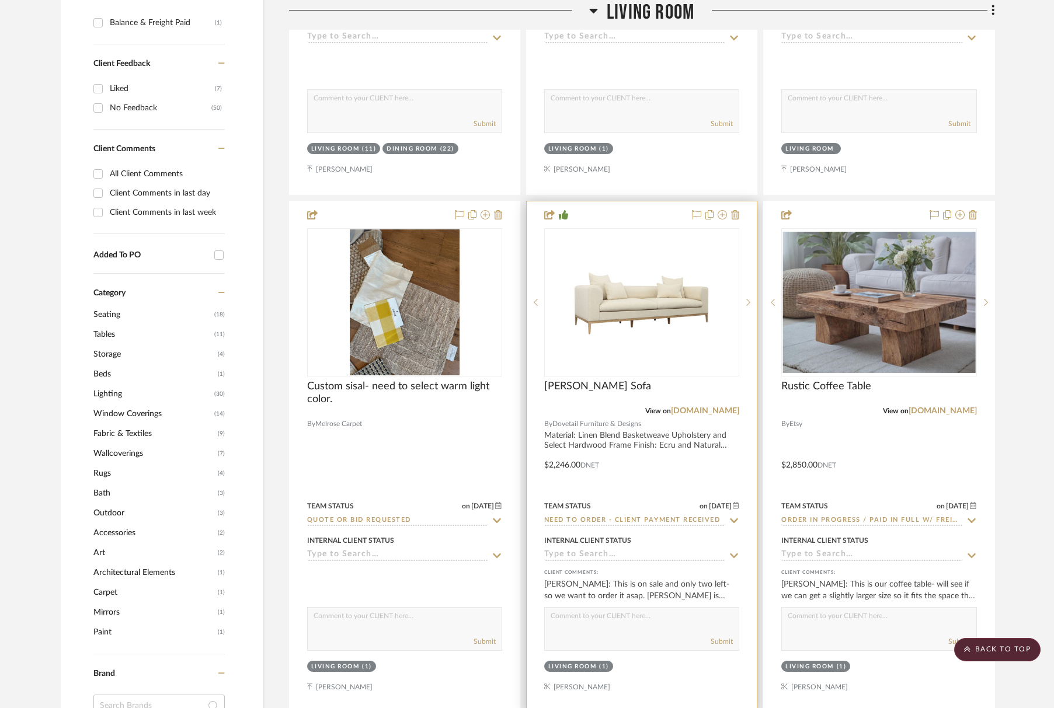
click at [581, 519] on input "Need to Order - Client Payment Received" at bounding box center [634, 521] width 181 height 11
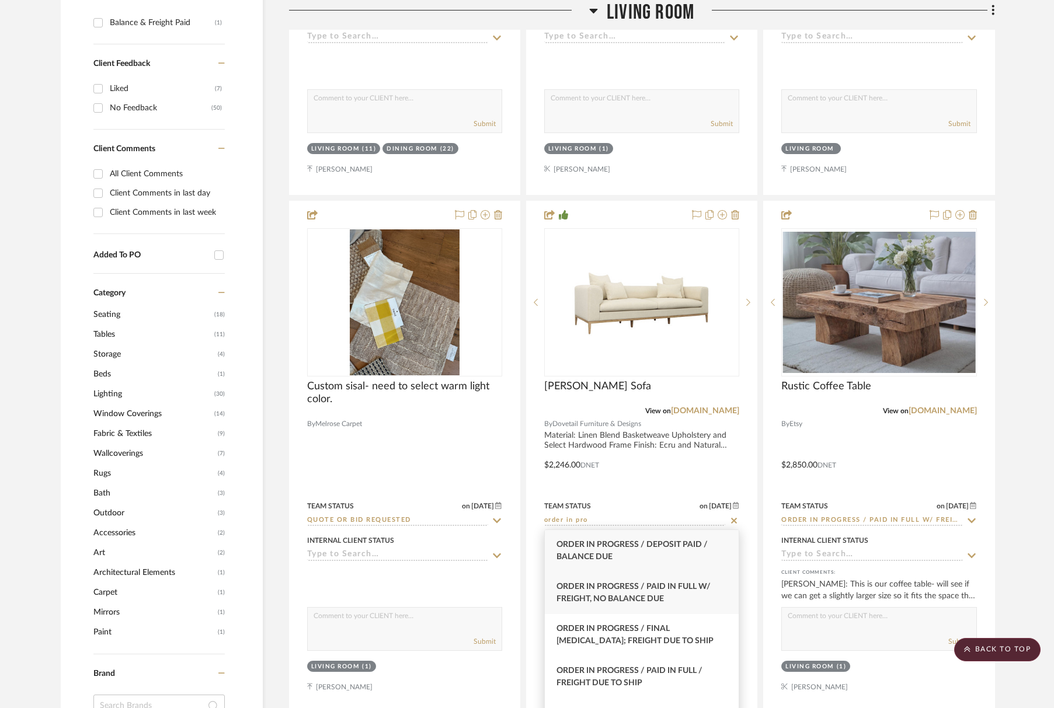
type input "order in pro"
click at [585, 586] on span "Order In Progress / Paid In Full w/ Freight, No Balance due" at bounding box center [634, 593] width 154 height 20
type input "[DATE]"
type input "Order In Progress / Paid In Full w/ Freight, No Balance due"
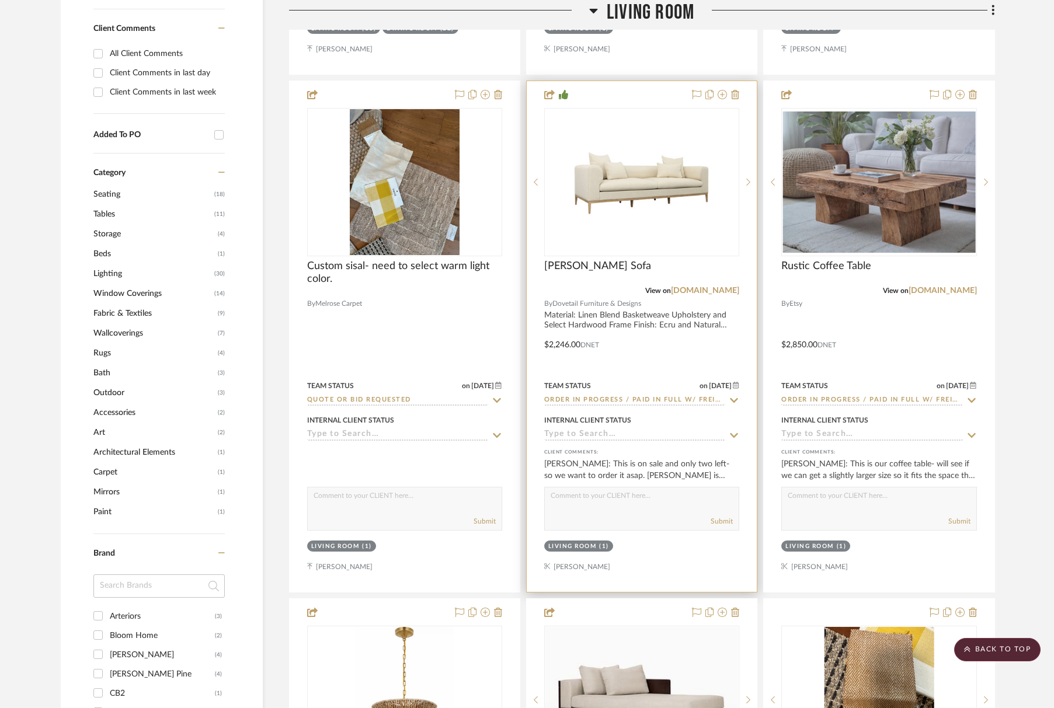
scroll to position [959, 0]
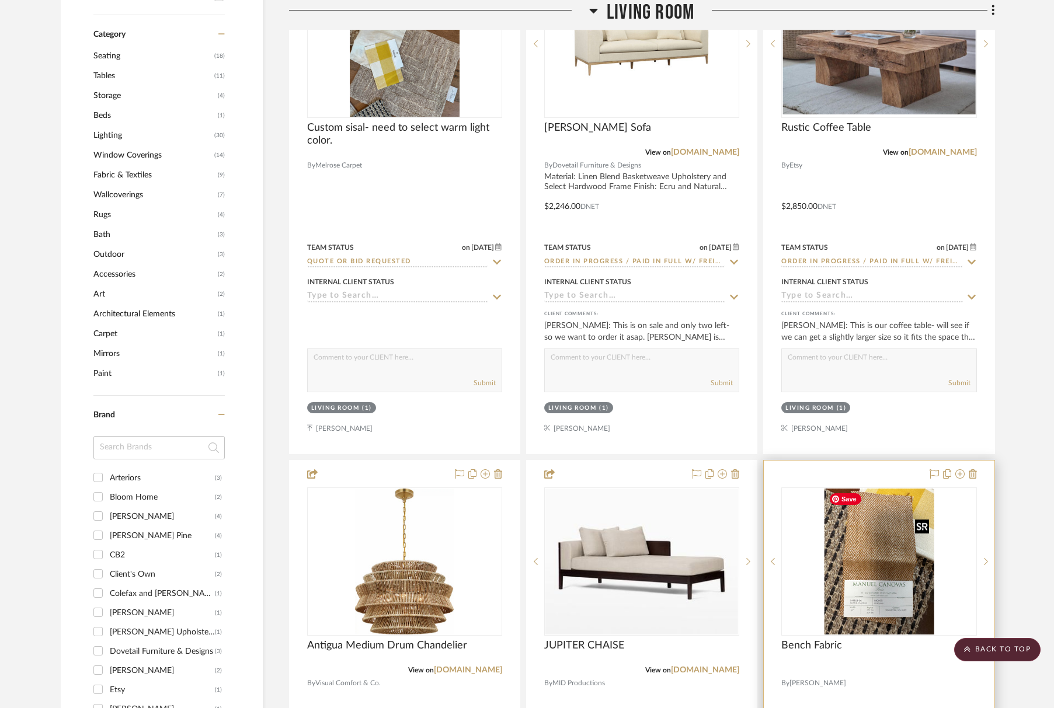
click at [836, 533] on img "0" at bounding box center [879, 562] width 110 height 146
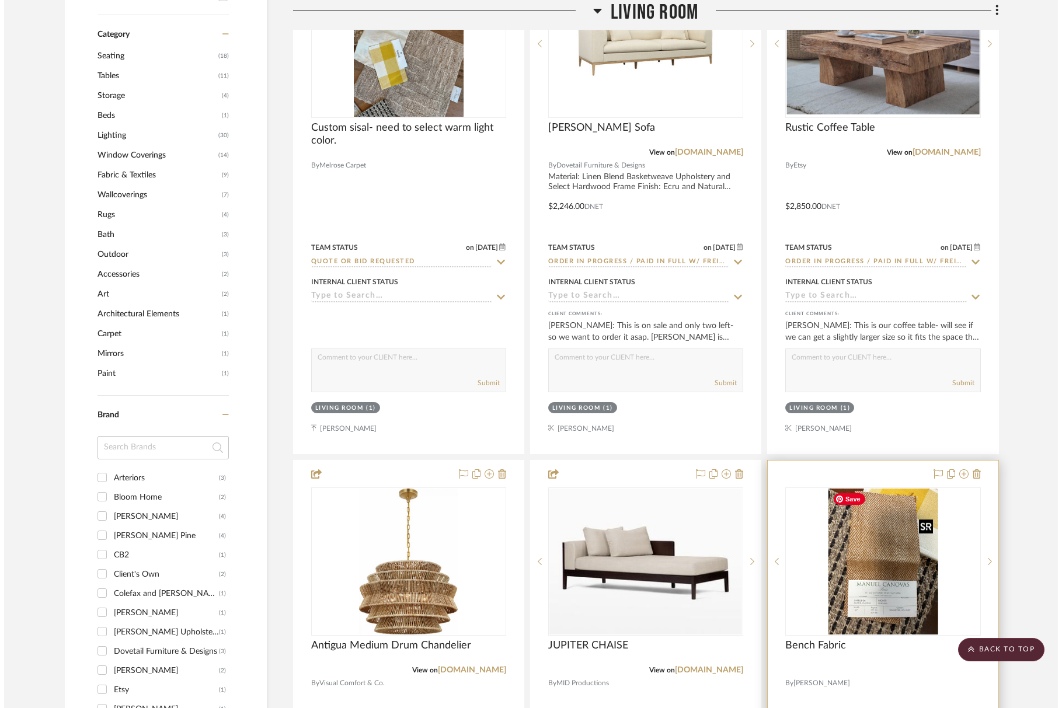
scroll to position [0, 0]
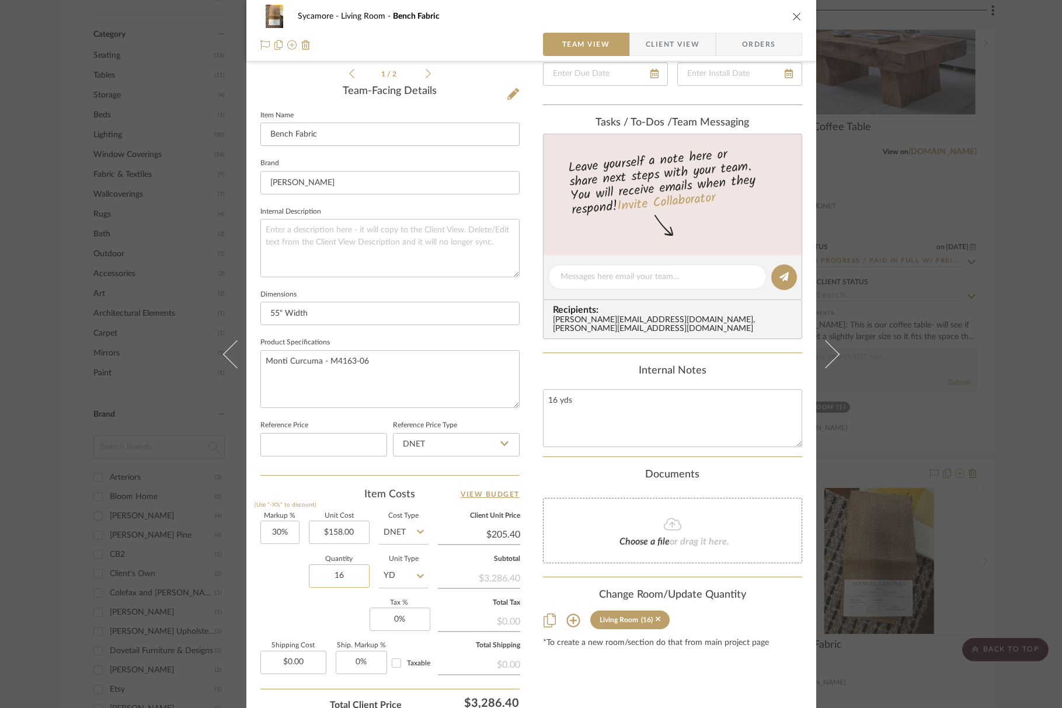
click at [335, 571] on input "16" at bounding box center [339, 576] width 61 height 23
type input "6"
click at [792, 15] on icon "close" at bounding box center [796, 16] width 9 height 9
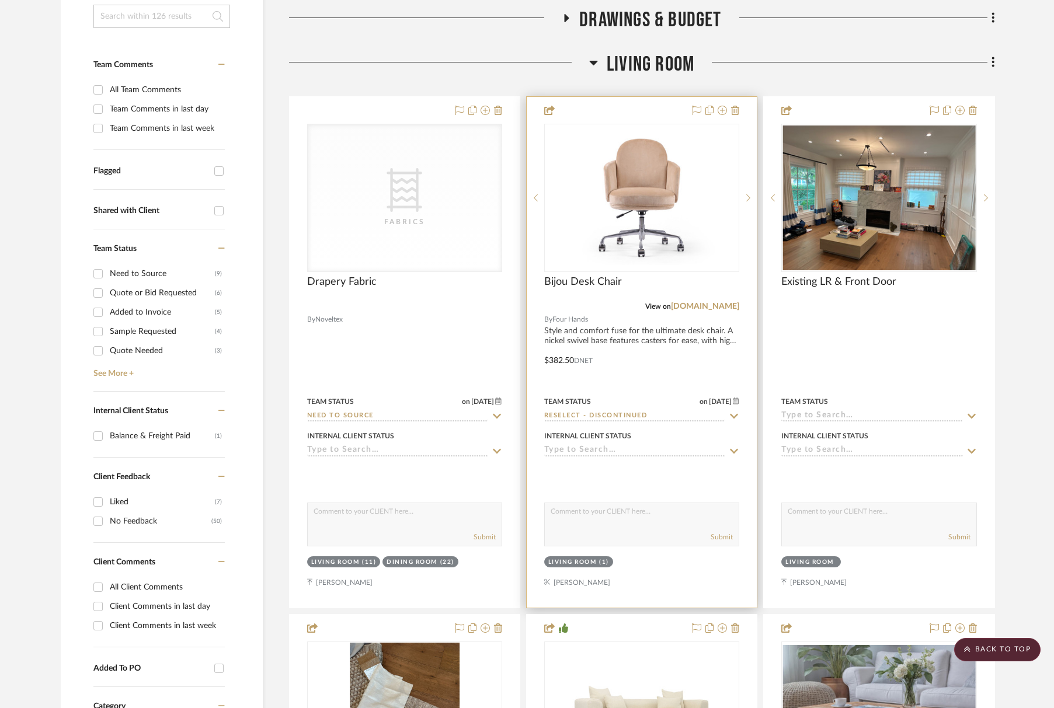
scroll to position [275, 0]
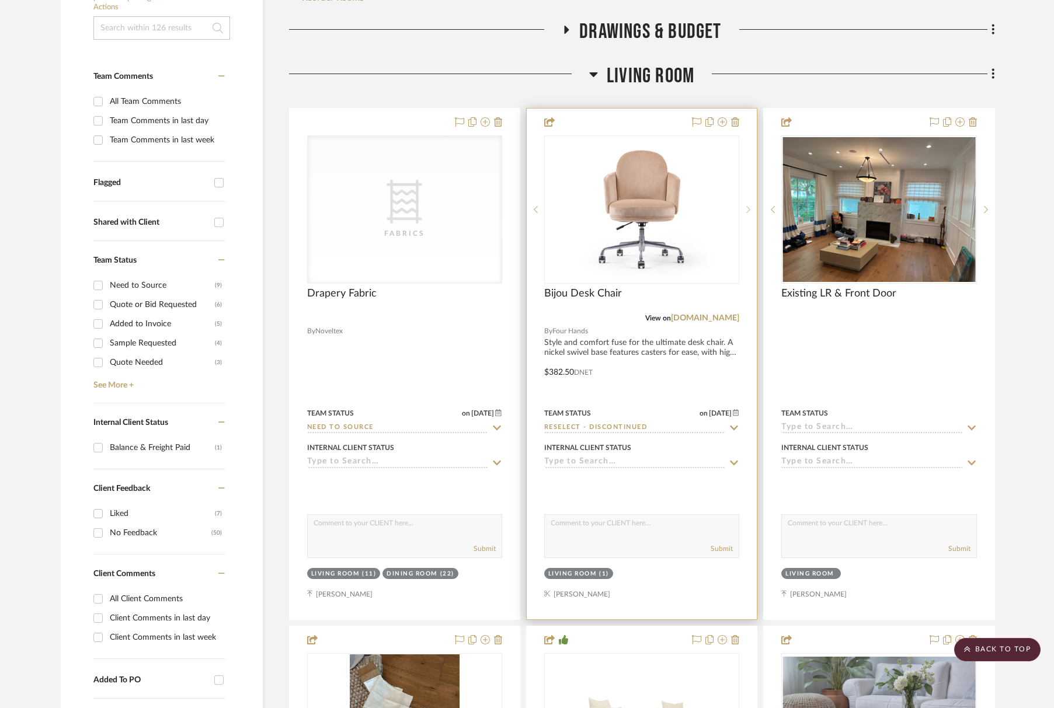
click at [746, 210] on sr-next-btn at bounding box center [748, 210] width 18 height 8
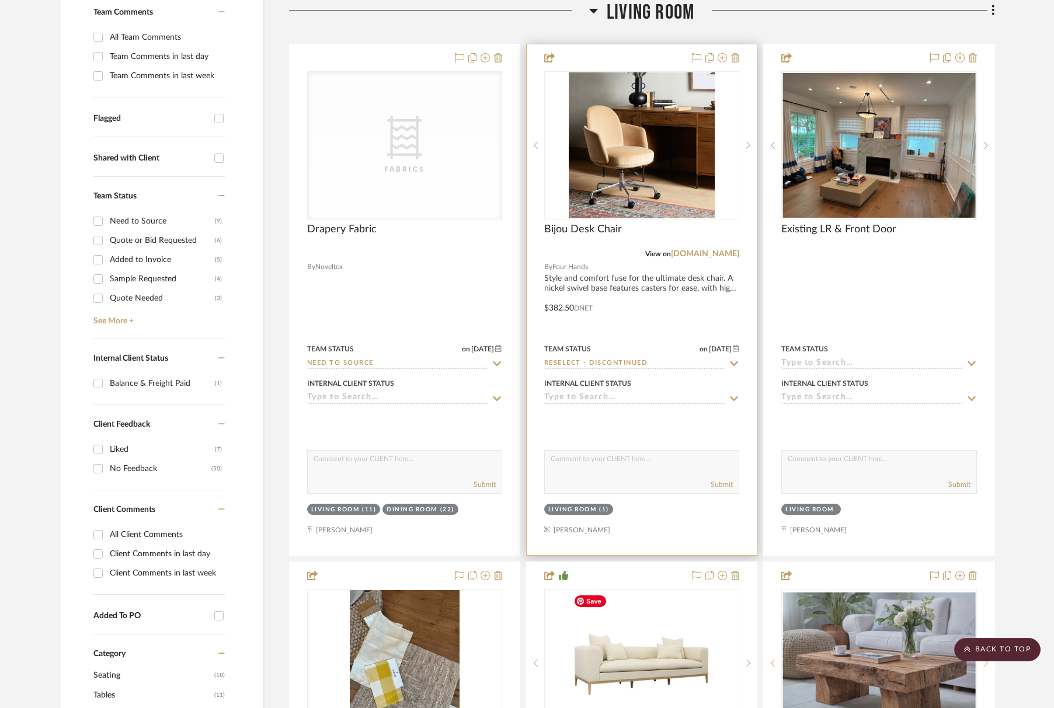
scroll to position [267, 0]
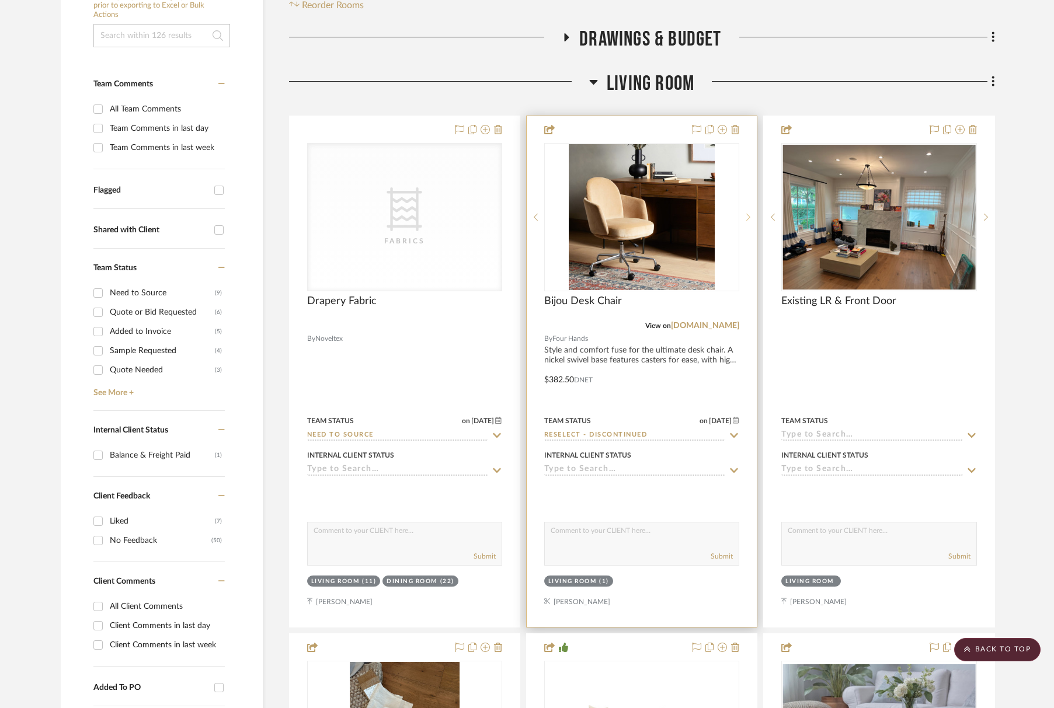
click at [746, 213] on icon at bounding box center [748, 217] width 4 height 8
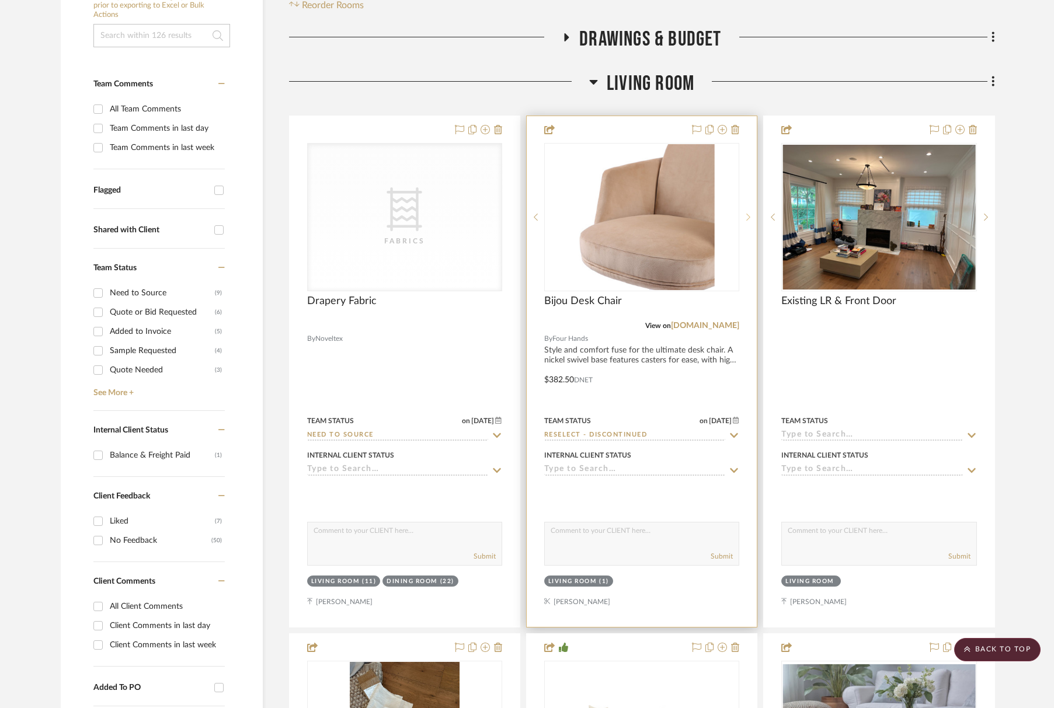
click at [746, 213] on icon at bounding box center [748, 217] width 4 height 8
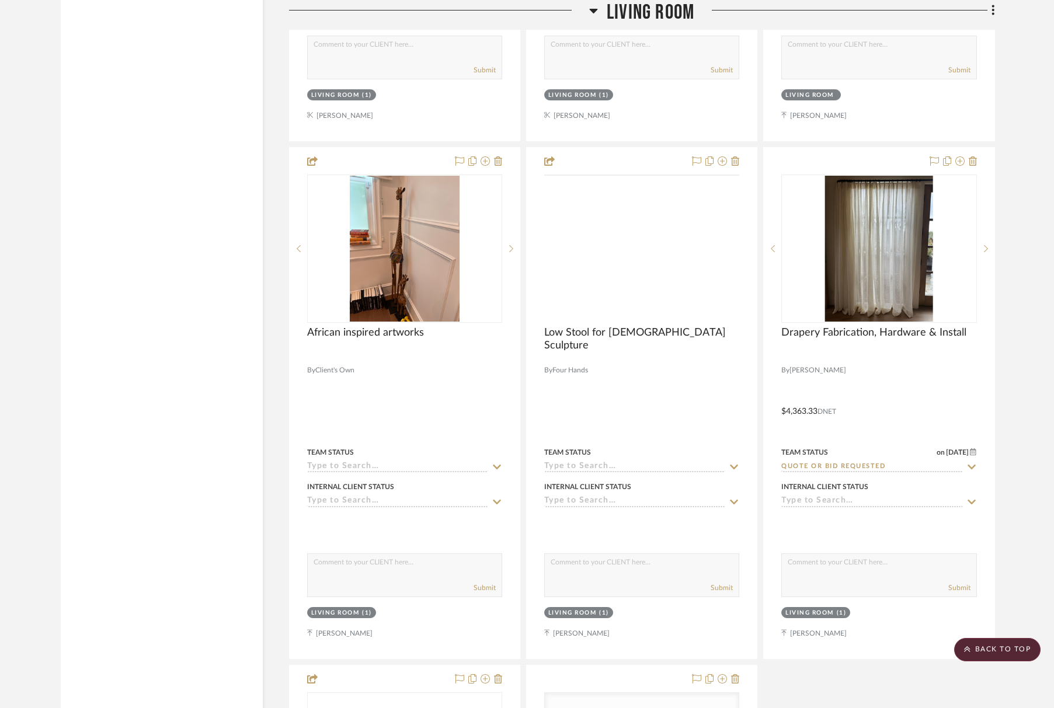
scroll to position [3030, 0]
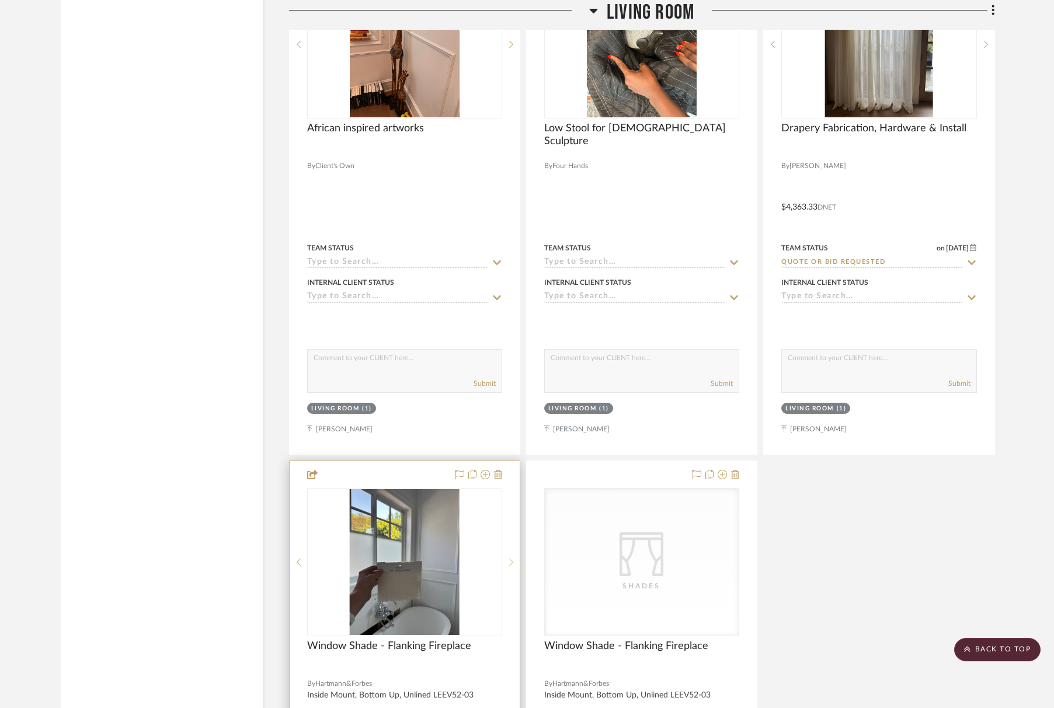
click at [511, 558] on icon at bounding box center [511, 562] width 4 height 8
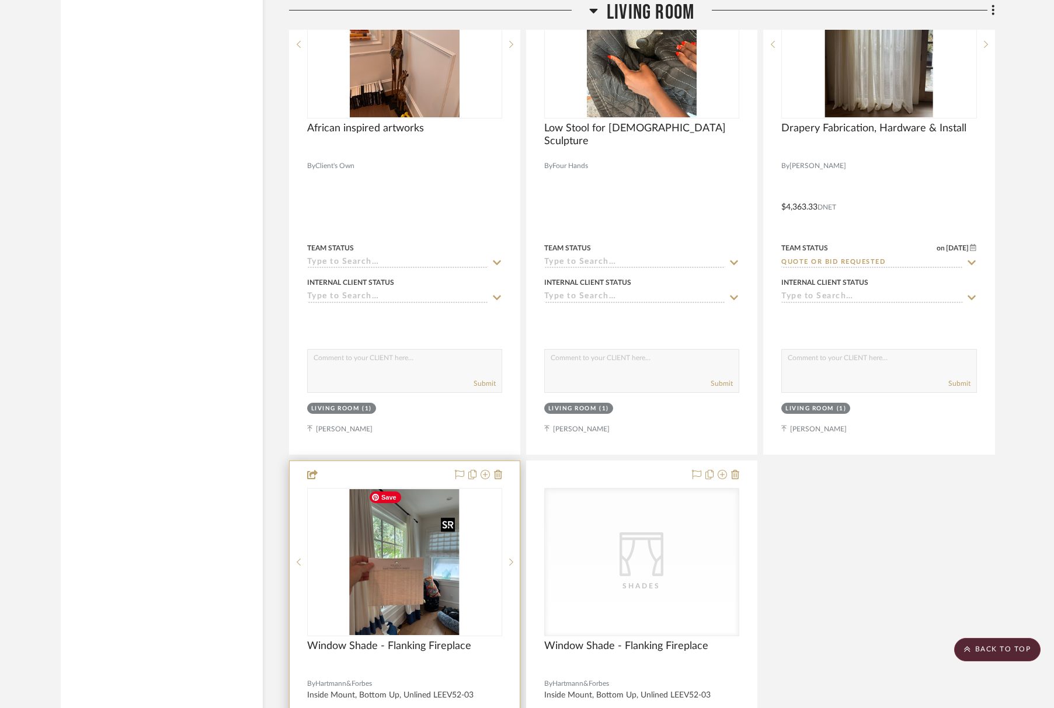
click at [404, 559] on img "1" at bounding box center [405, 562] width 110 height 146
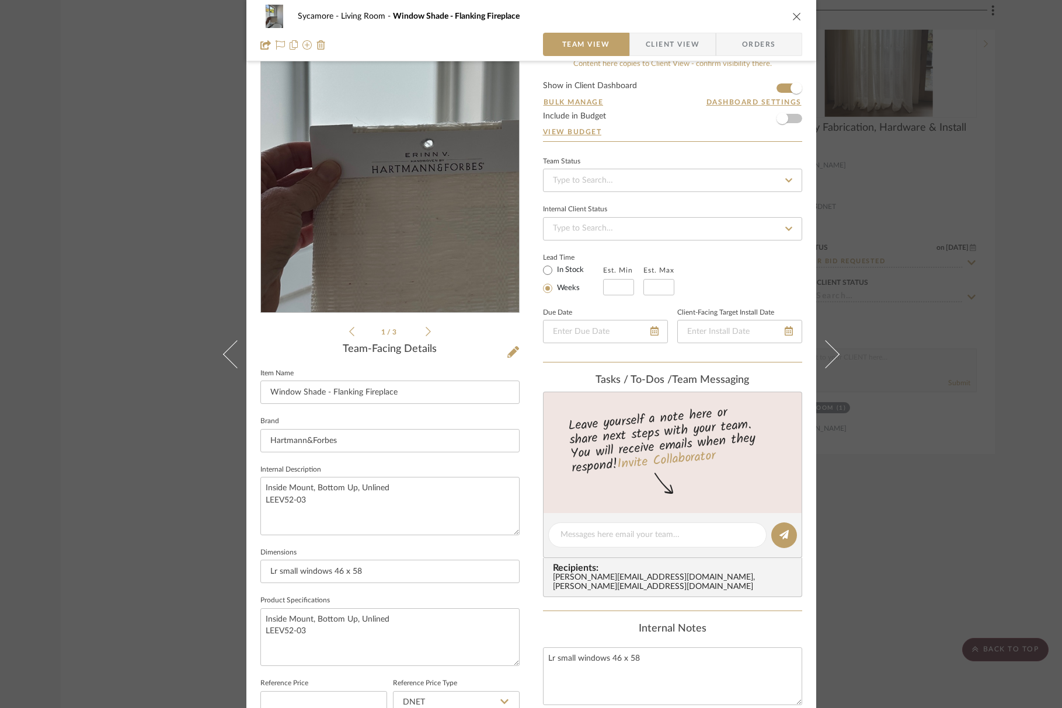
scroll to position [22, 0]
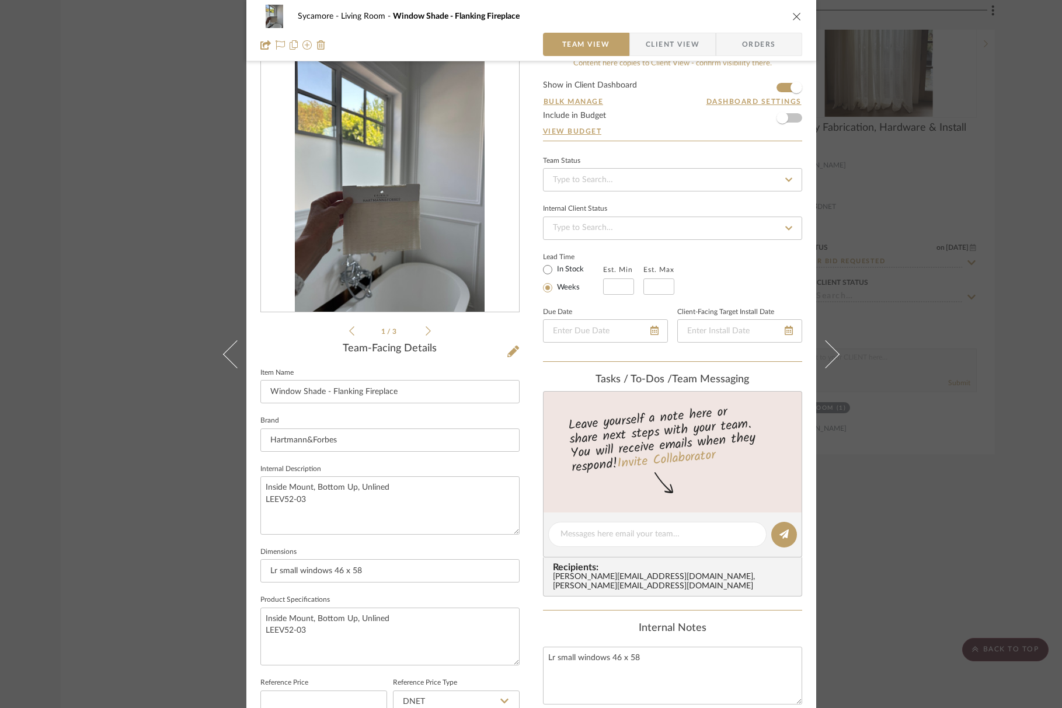
click at [419, 327] on li "1 / 3" at bounding box center [389, 331] width 71 height 14
drag, startPoint x: 418, startPoint y: 330, endPoint x: 426, endPoint y: 332, distance: 7.9
click at [419, 330] on li "1 / 3" at bounding box center [389, 331] width 71 height 14
click at [426, 332] on icon at bounding box center [428, 331] width 5 height 11
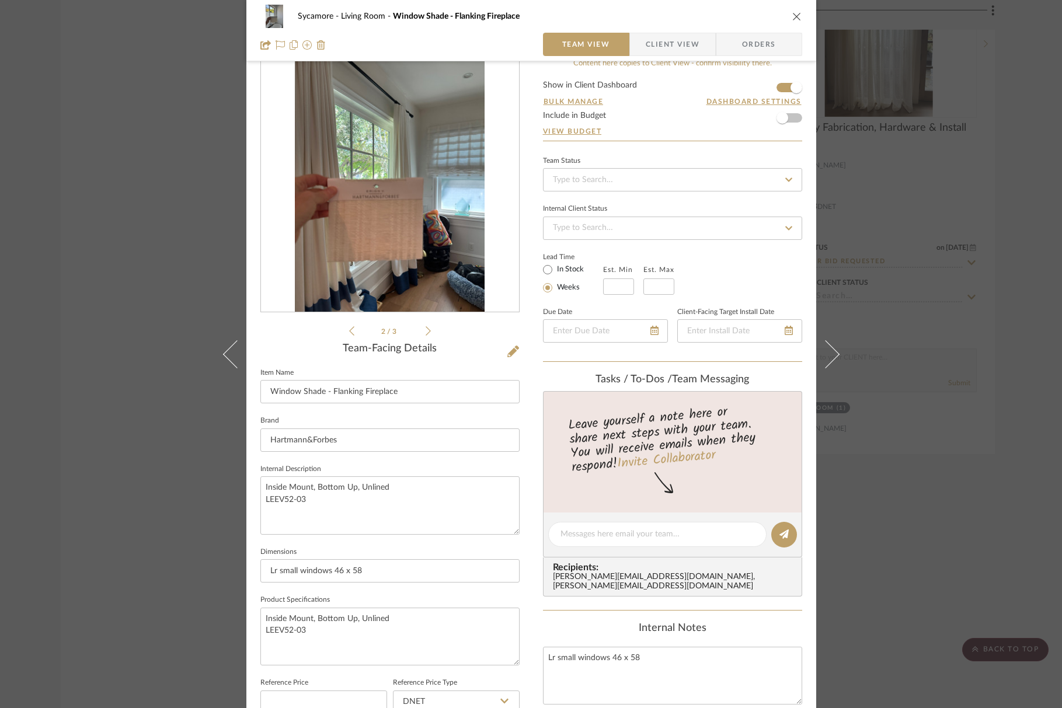
click at [426, 332] on icon at bounding box center [428, 331] width 5 height 11
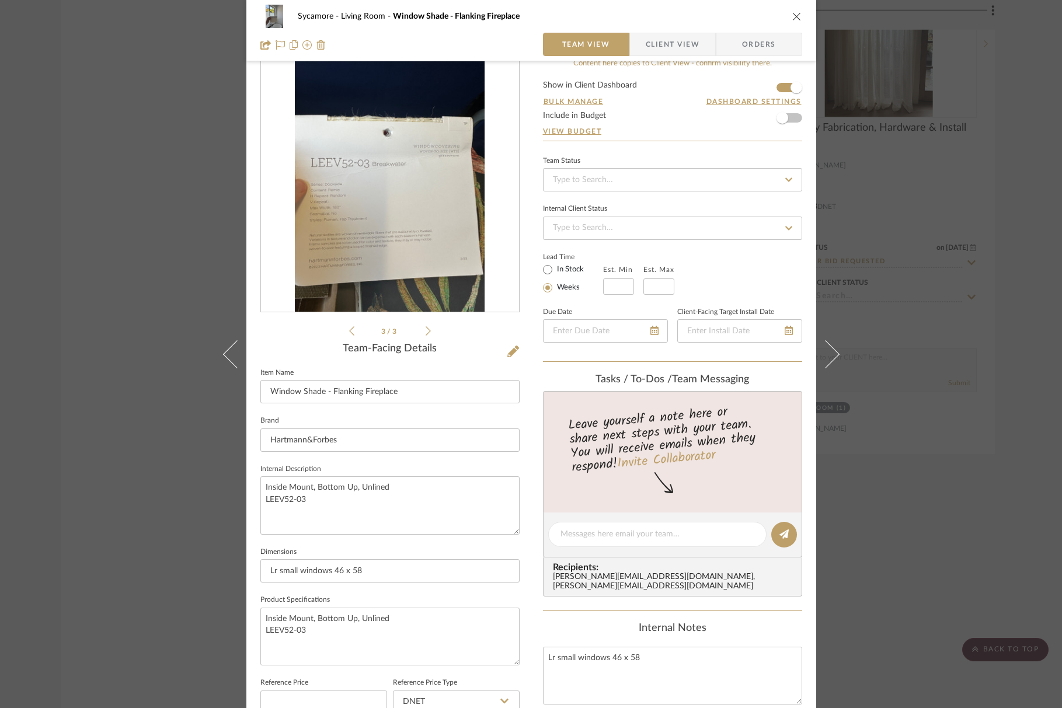
drag, startPoint x: 340, startPoint y: 331, endPoint x: 349, endPoint y: 332, distance: 9.4
click at [342, 331] on div "3 / 3" at bounding box center [389, 198] width 259 height 280
click at [354, 333] on li "3 / 3" at bounding box center [389, 331] width 71 height 14
click at [349, 333] on icon at bounding box center [351, 331] width 5 height 11
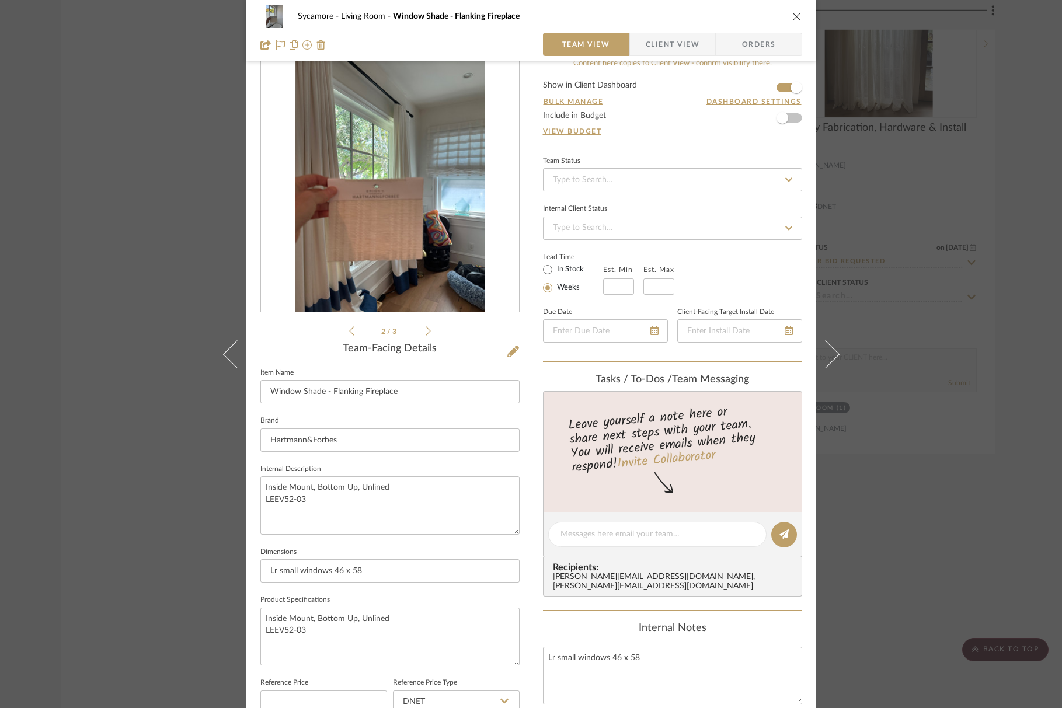
click at [427, 330] on div "2 / 3" at bounding box center [389, 198] width 259 height 280
click at [426, 331] on icon at bounding box center [428, 331] width 5 height 11
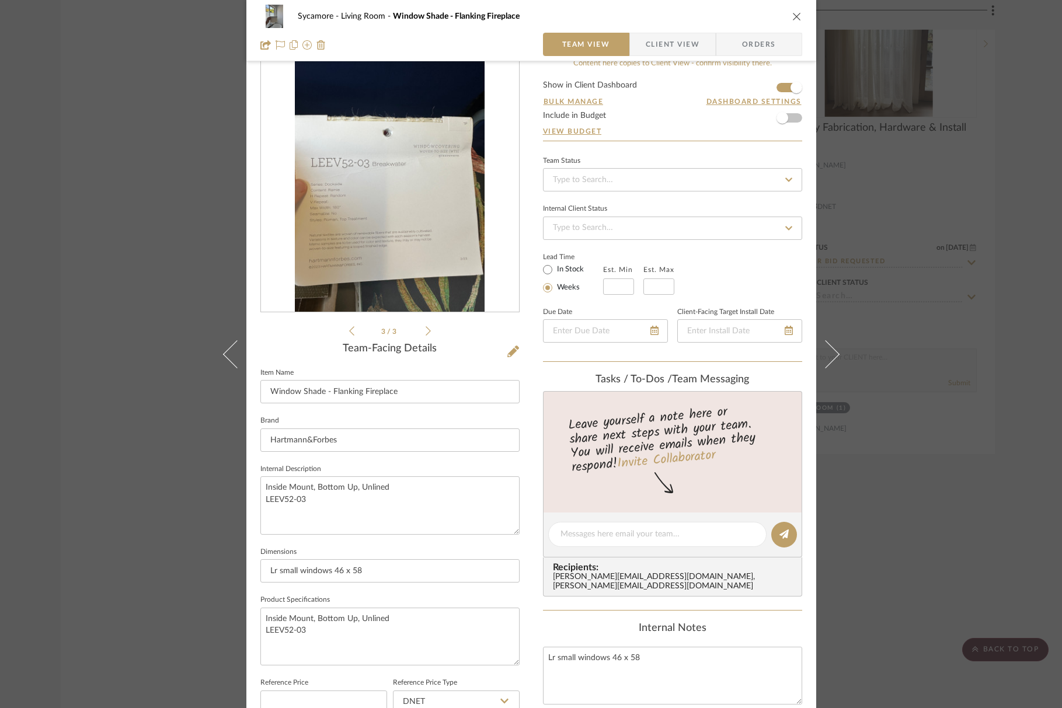
click at [426, 332] on icon at bounding box center [428, 331] width 5 height 11
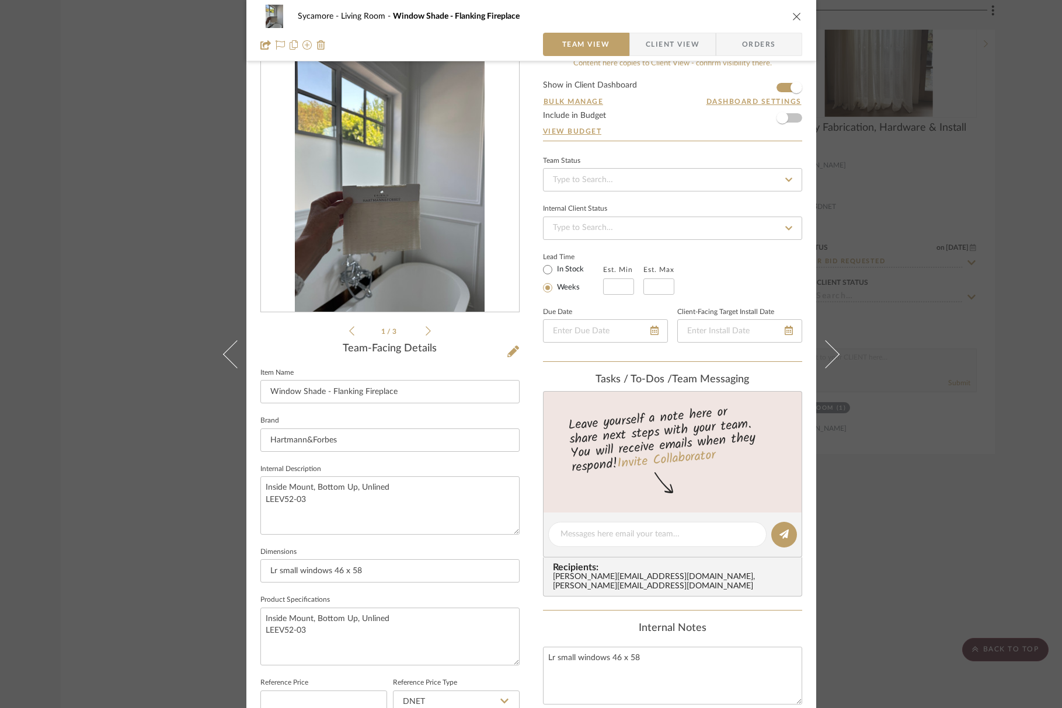
click at [426, 331] on icon at bounding box center [428, 331] width 5 height 11
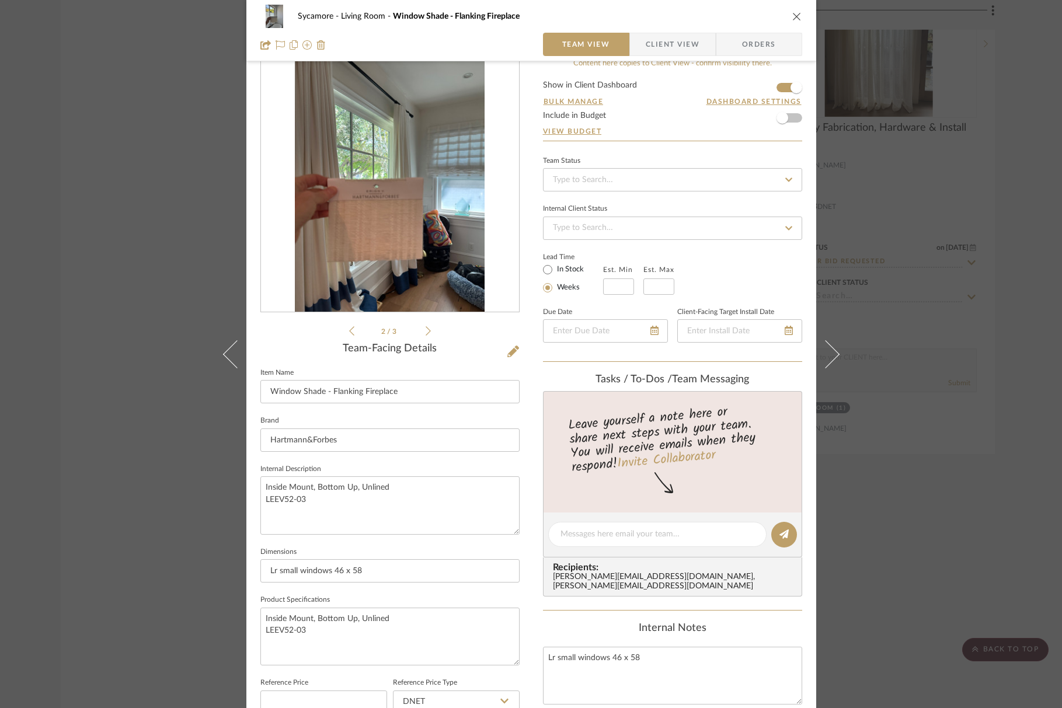
click at [794, 17] on icon "close" at bounding box center [796, 16] width 9 height 9
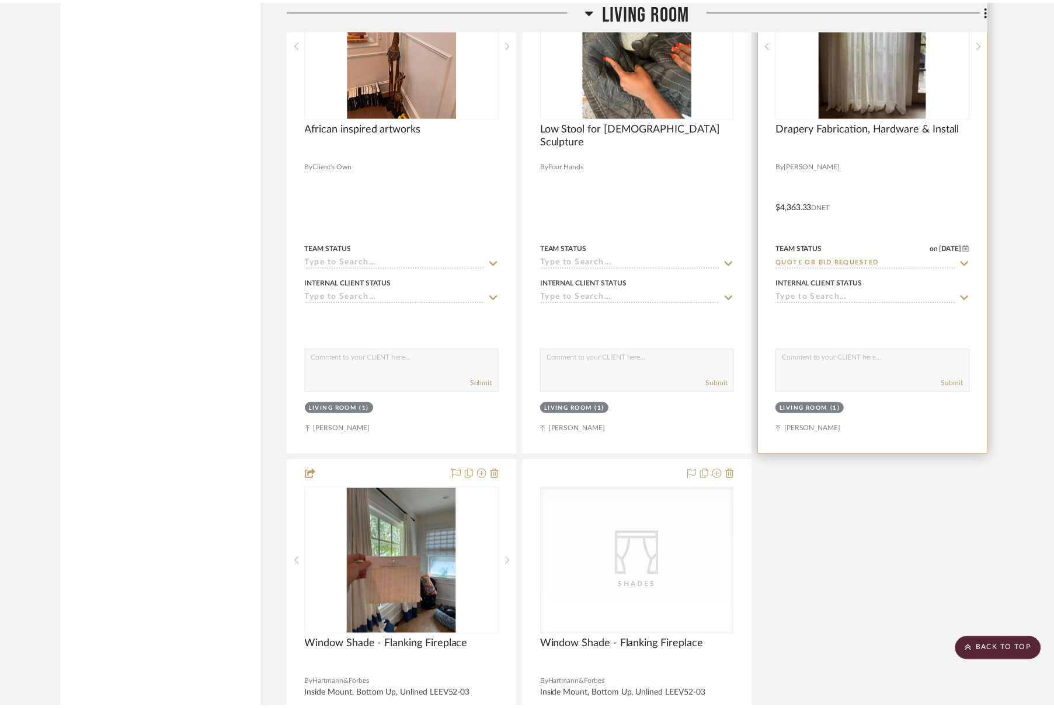
scroll to position [3030, 0]
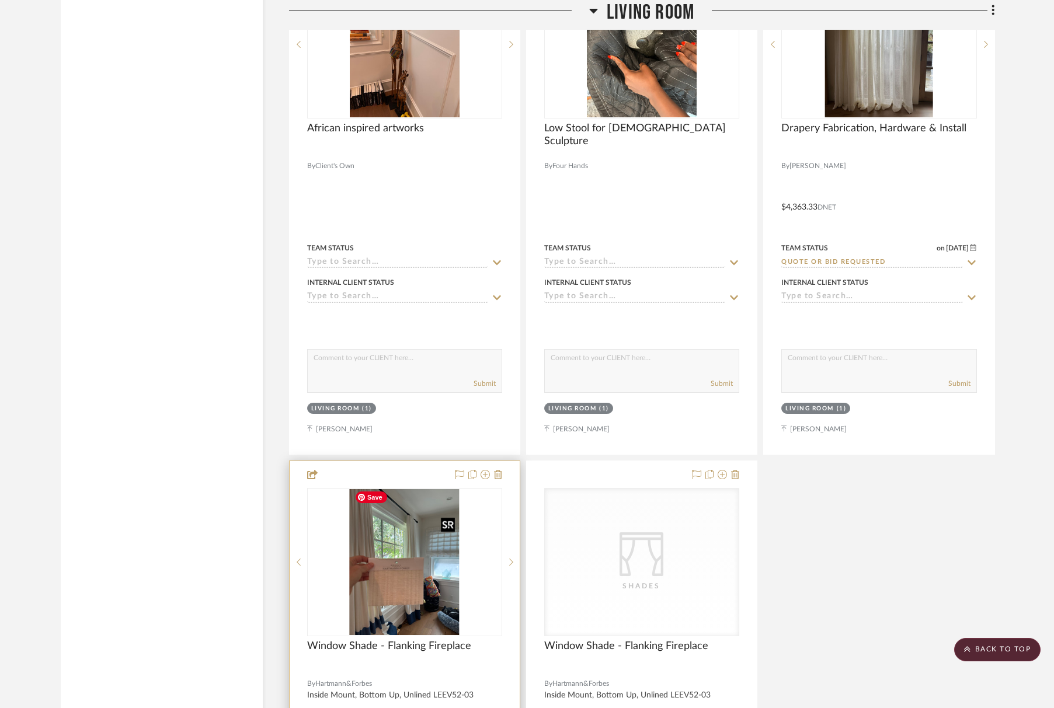
click at [386, 569] on img "1" at bounding box center [405, 562] width 110 height 146
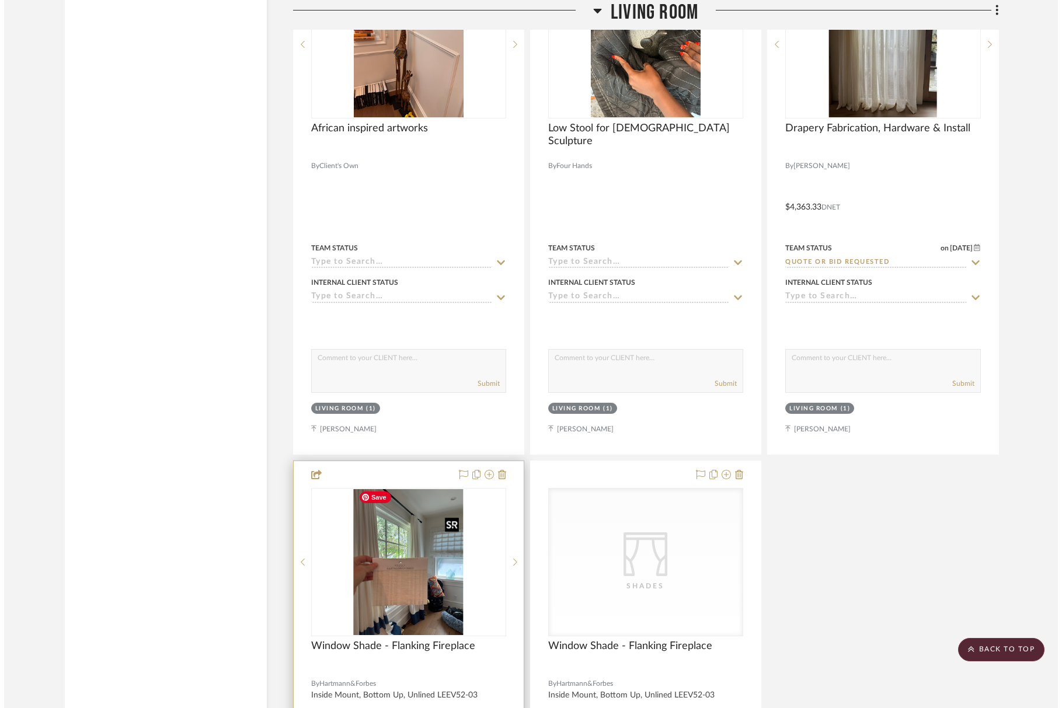
scroll to position [0, 0]
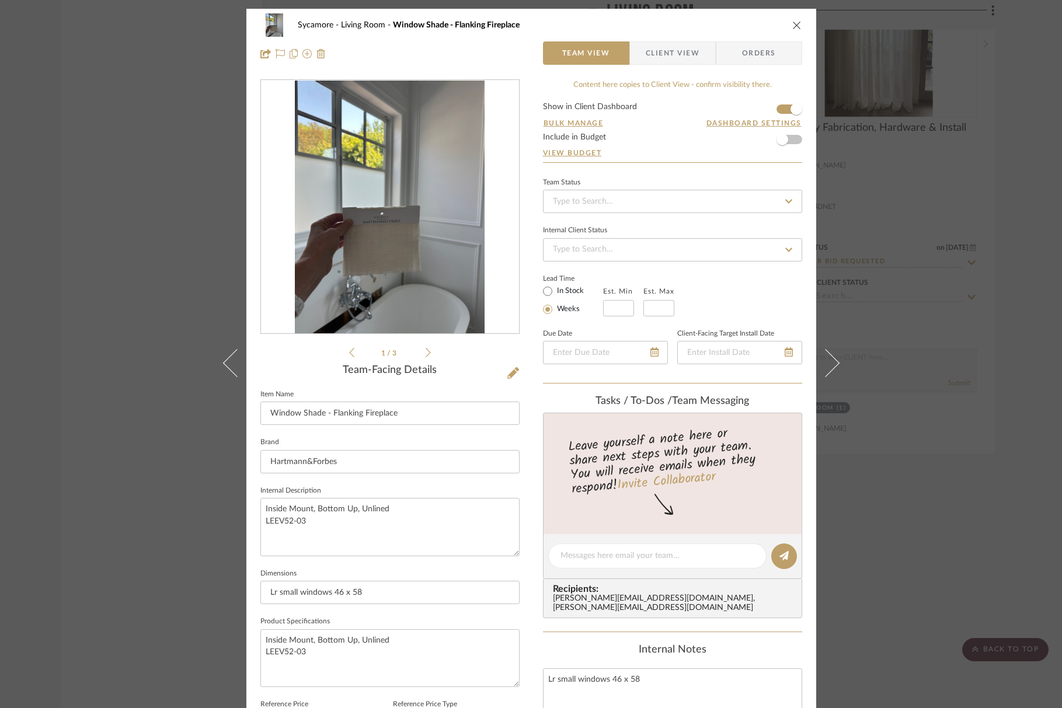
click at [792, 26] on icon "close" at bounding box center [796, 24] width 9 height 9
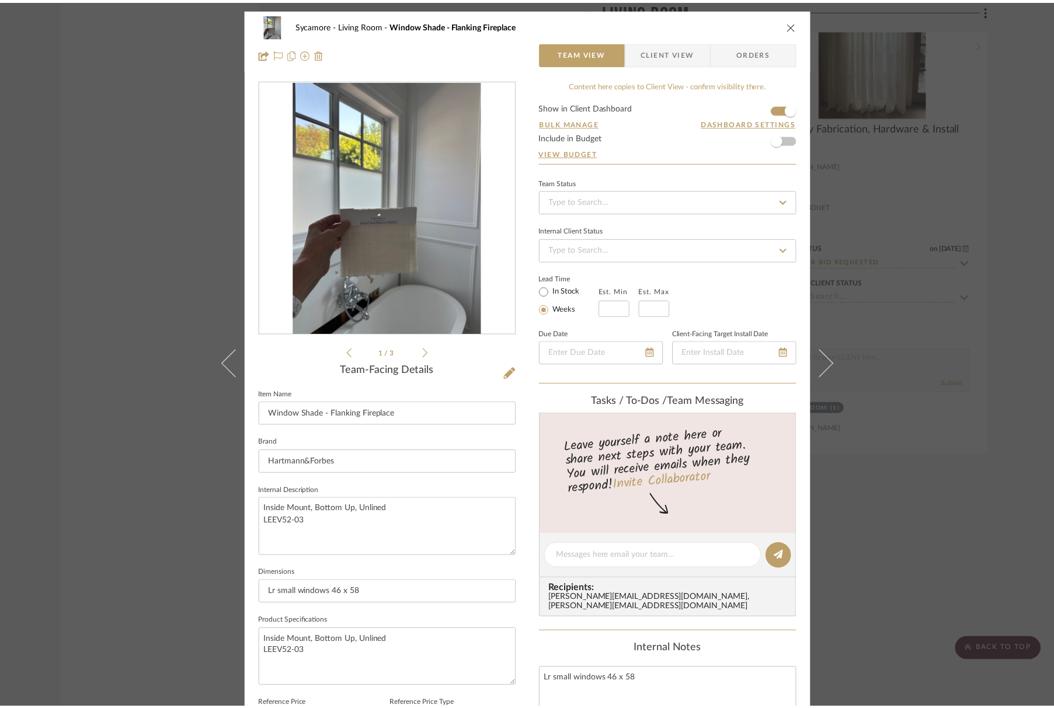
scroll to position [3030, 0]
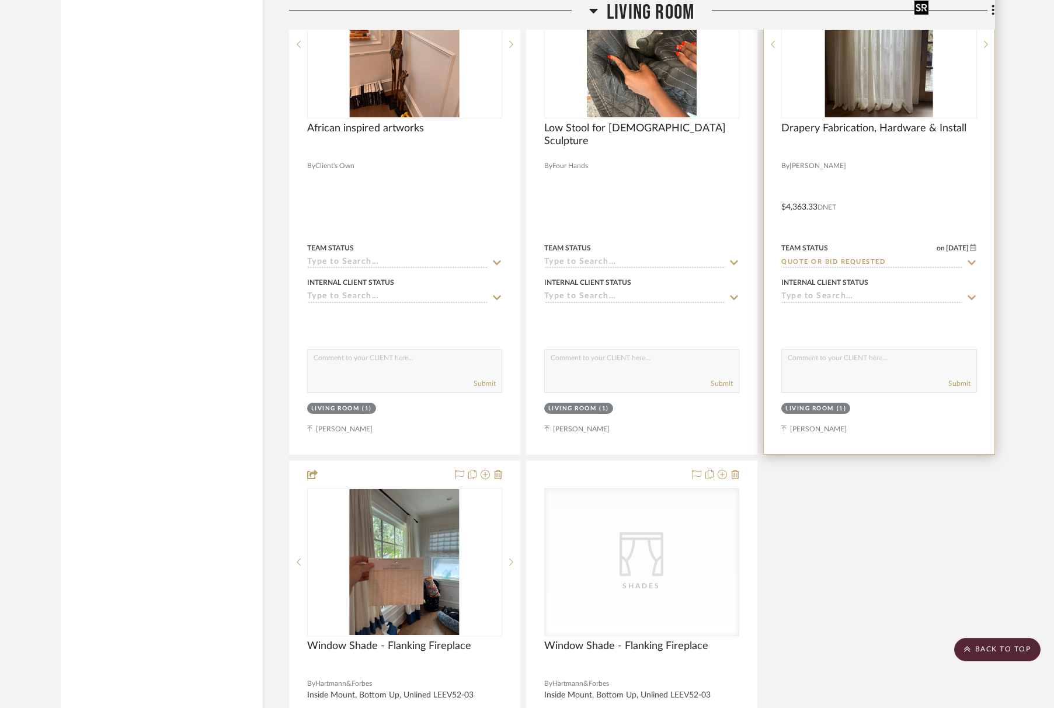
click at [838, 78] on img "0" at bounding box center [879, 44] width 108 height 146
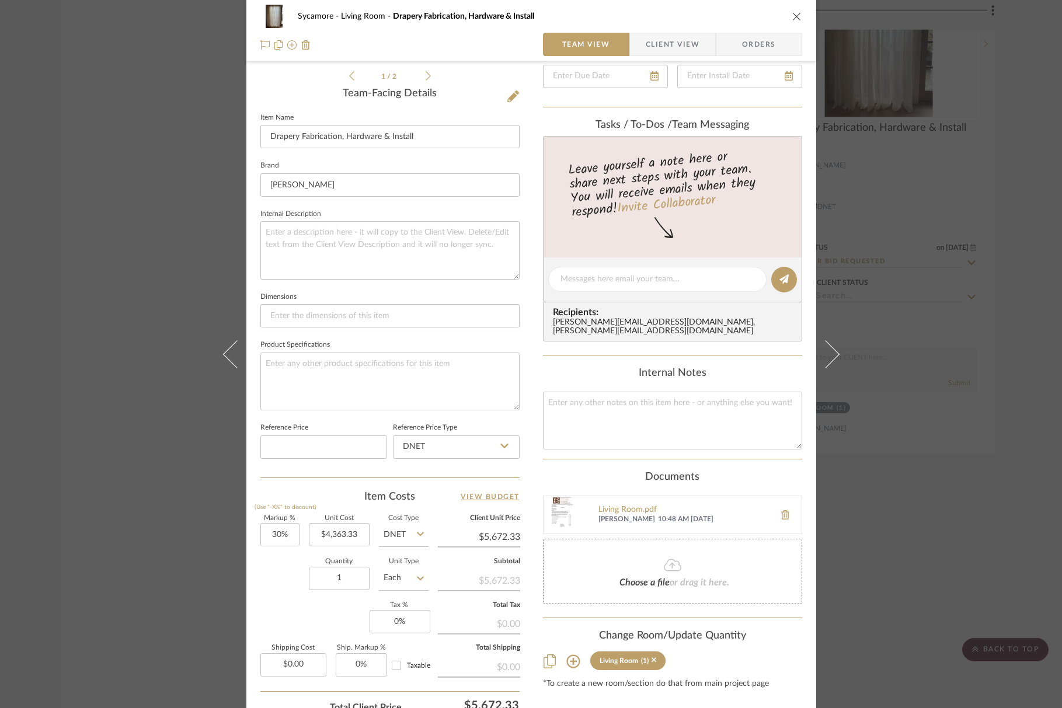
scroll to position [375, 0]
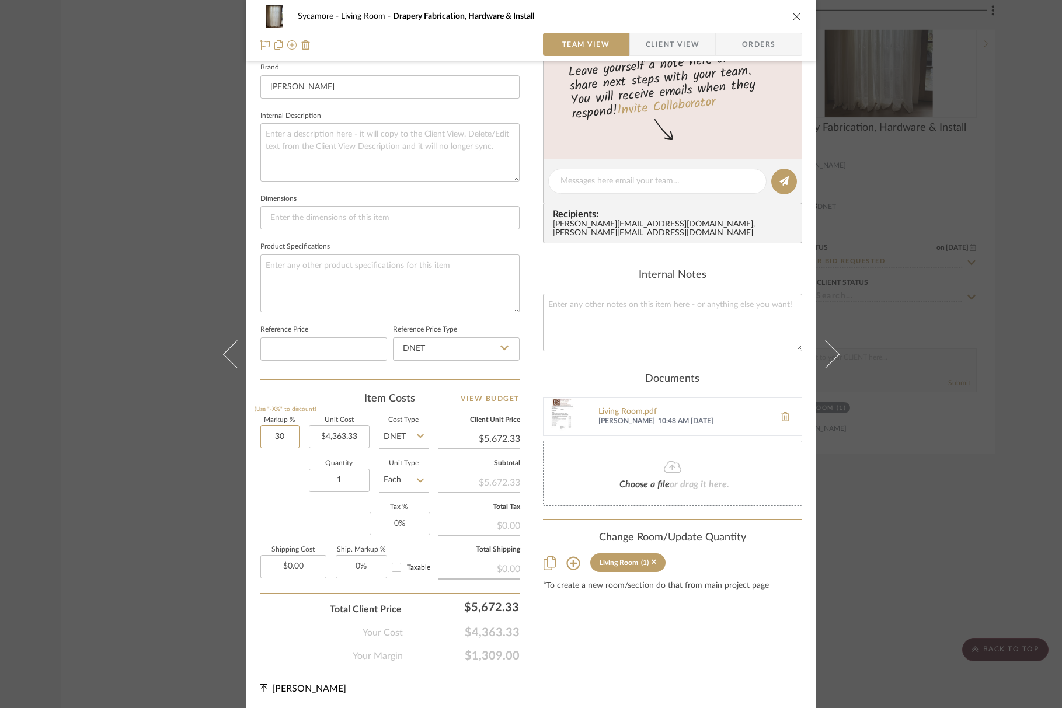
drag, startPoint x: 290, startPoint y: 439, endPoint x: 274, endPoint y: 465, distance: 30.6
click at [266, 440] on input "30" at bounding box center [279, 436] width 39 height 23
type input "30%"
click at [275, 470] on div "Quantity 1 Unit Type Each" at bounding box center [344, 481] width 168 height 41
click at [634, 408] on div "Living Room.pdf" at bounding box center [684, 412] width 171 height 9
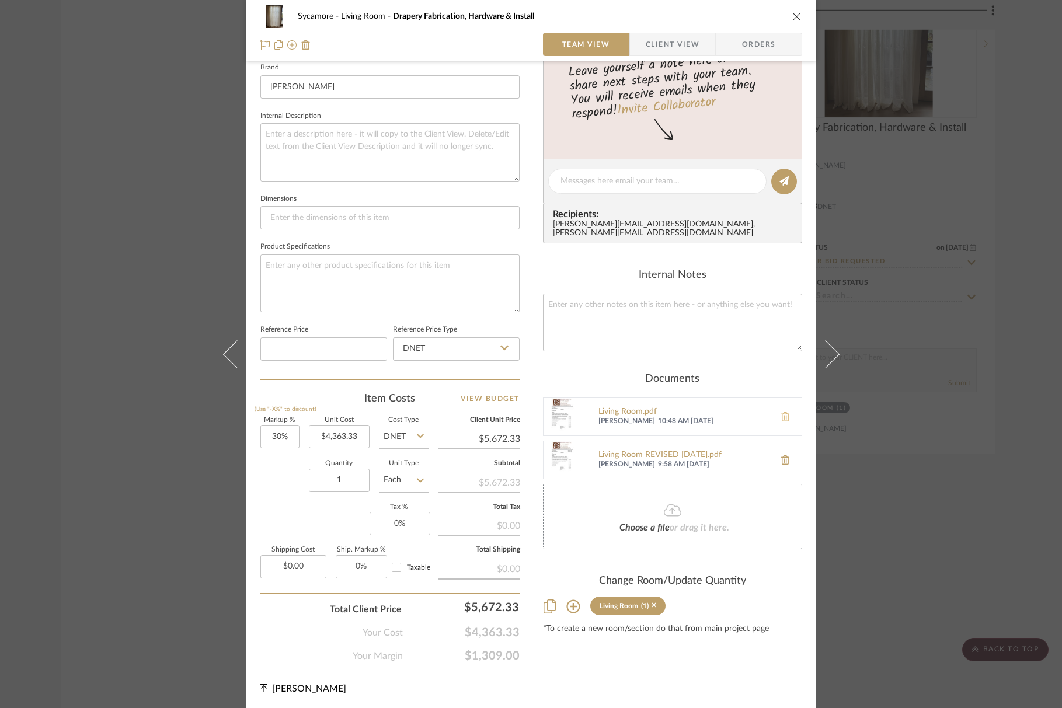
click at [781, 412] on icon at bounding box center [785, 416] width 8 height 9
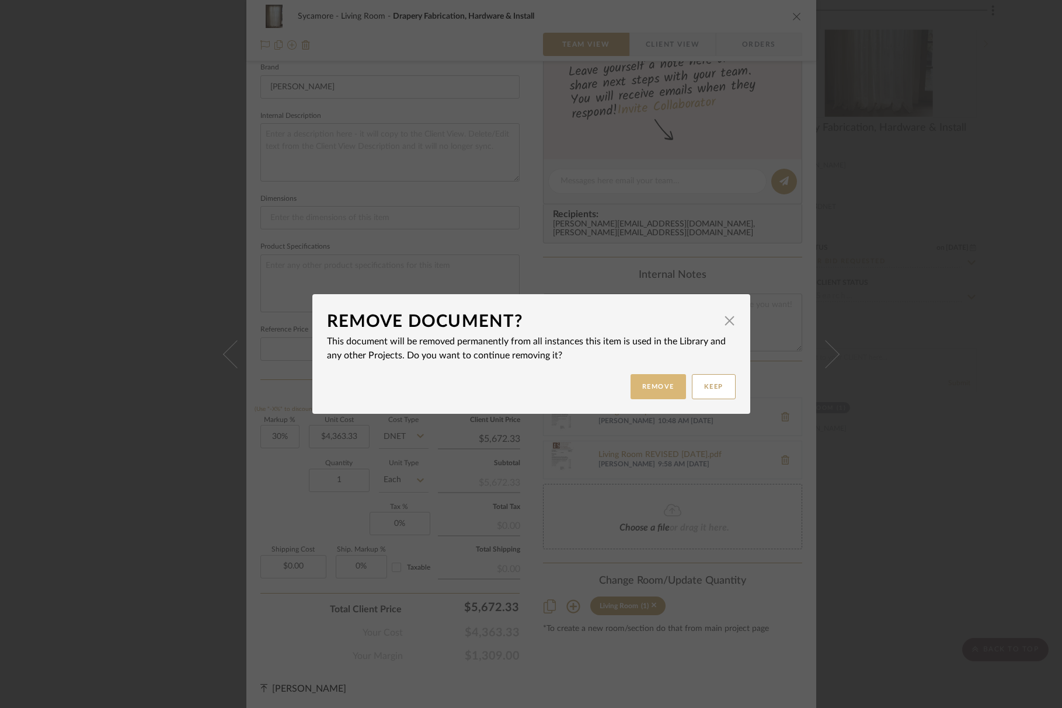
click at [674, 390] on button "Remove" at bounding box center [658, 386] width 55 height 25
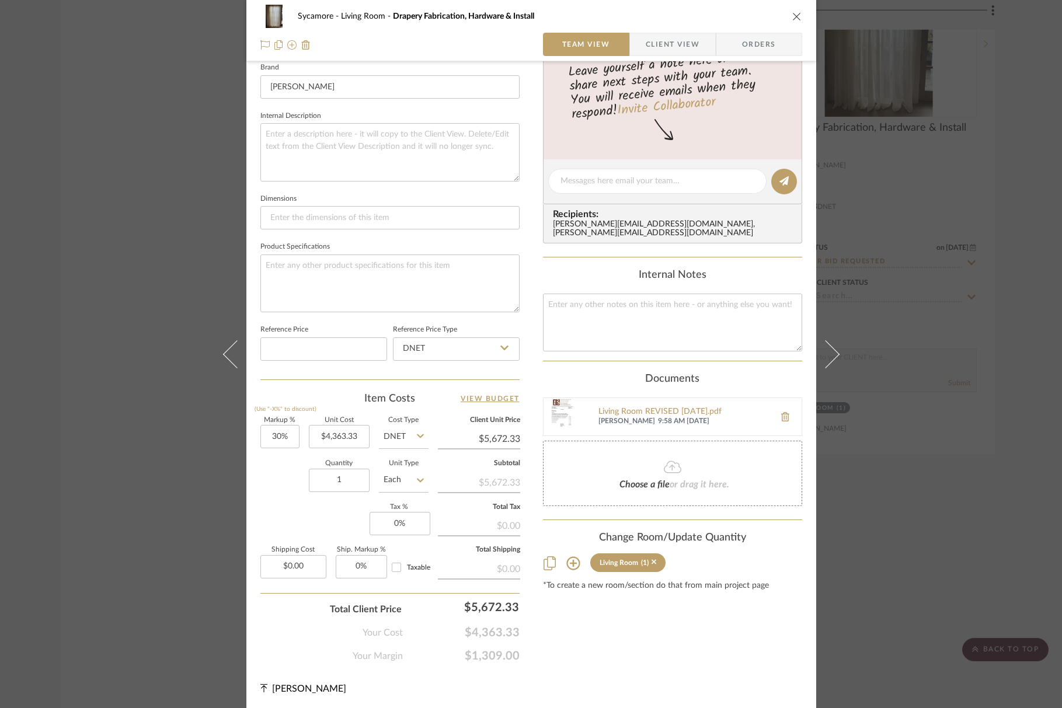
click at [694, 417] on span "9:58 AM [DATE]" at bounding box center [713, 421] width 111 height 9
click at [688, 408] on div "Living Room REVISED [DATE].pdf" at bounding box center [684, 412] width 171 height 9
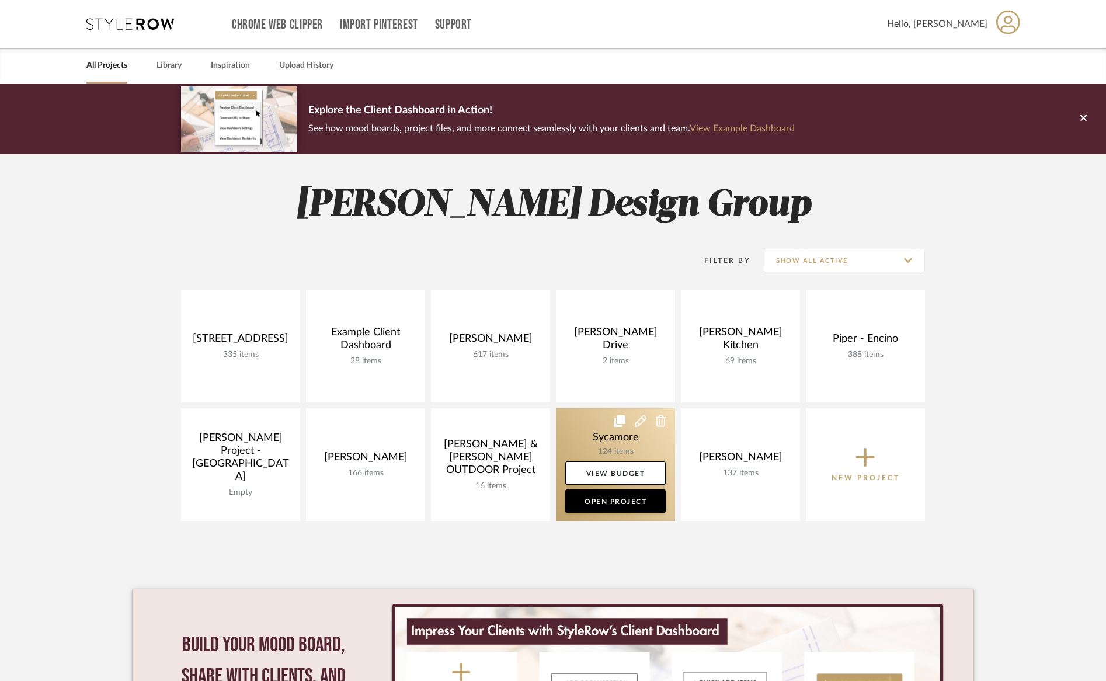
click at [610, 446] on link at bounding box center [615, 464] width 119 height 113
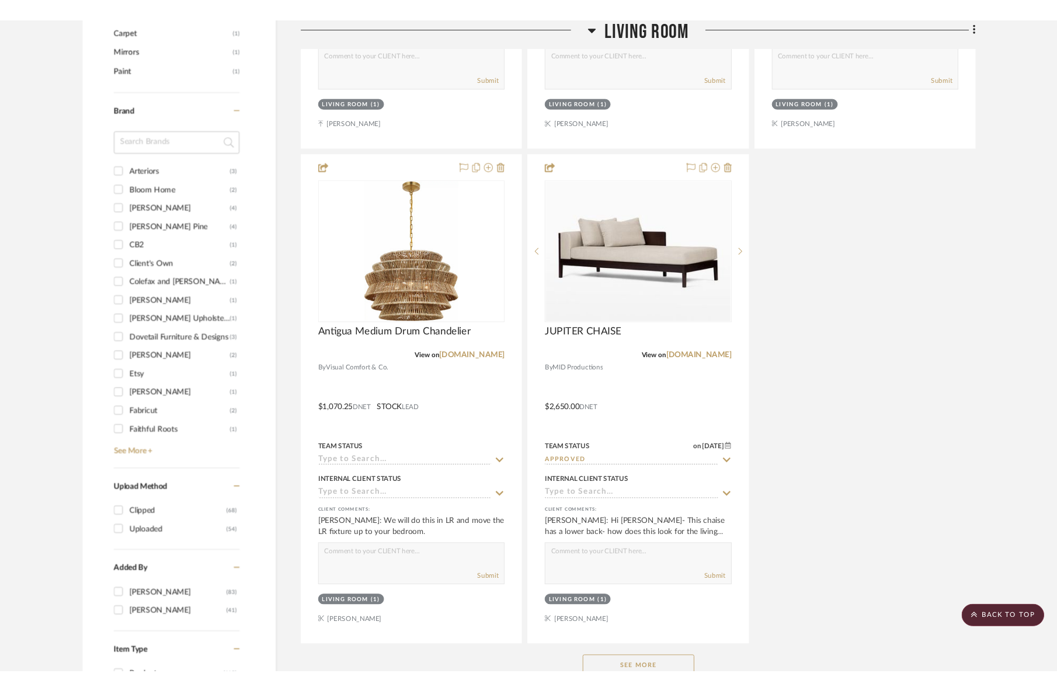
scroll to position [1341, 0]
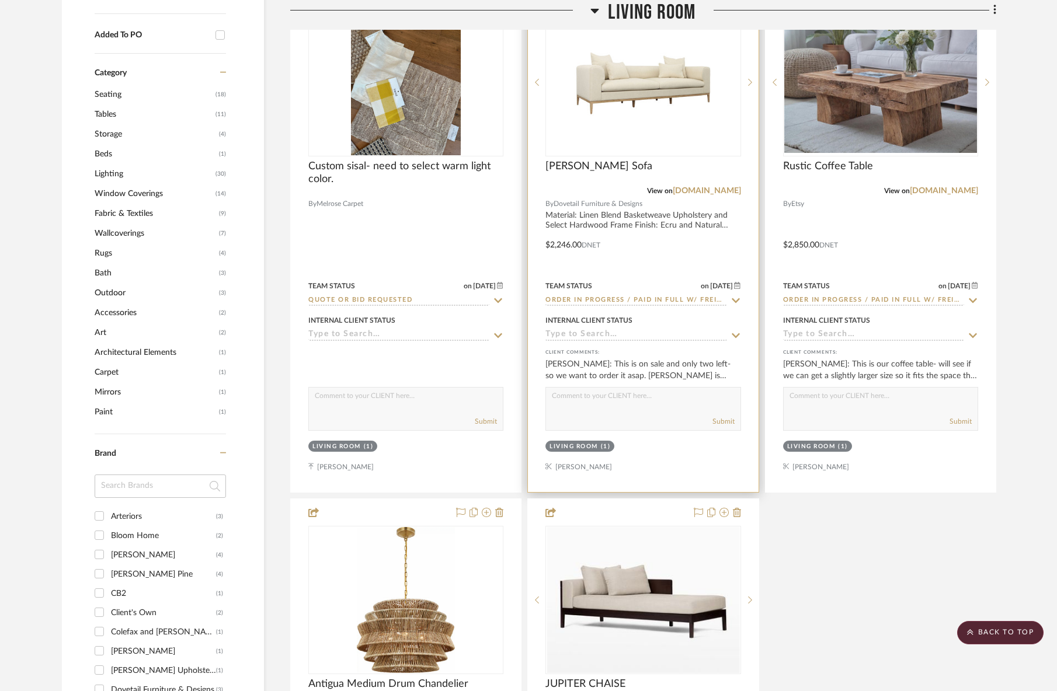
scroll to position [893, 0]
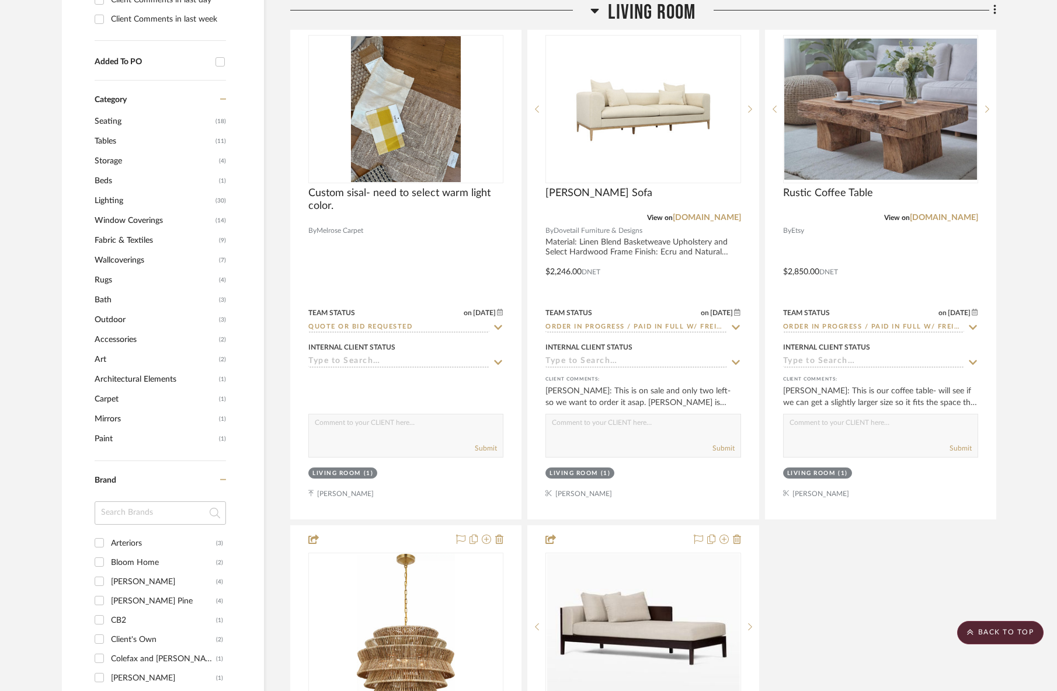
click at [659, 9] on span "Living Room" at bounding box center [652, 12] width 88 height 25
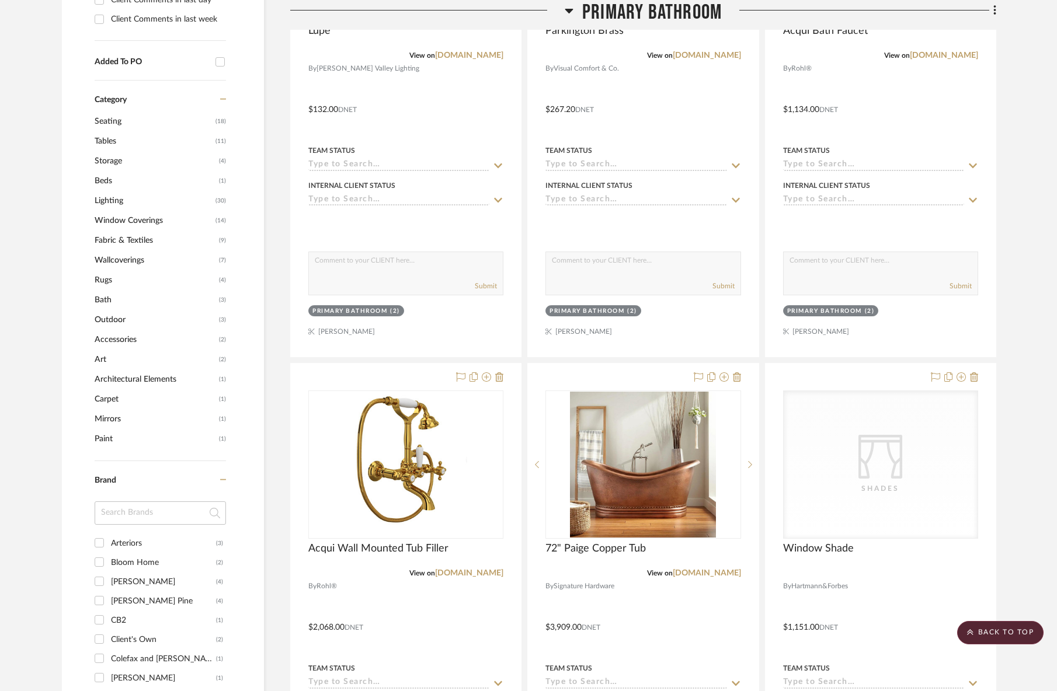
click at [653, 15] on span "Primary Bathroom" at bounding box center [652, 12] width 140 height 25
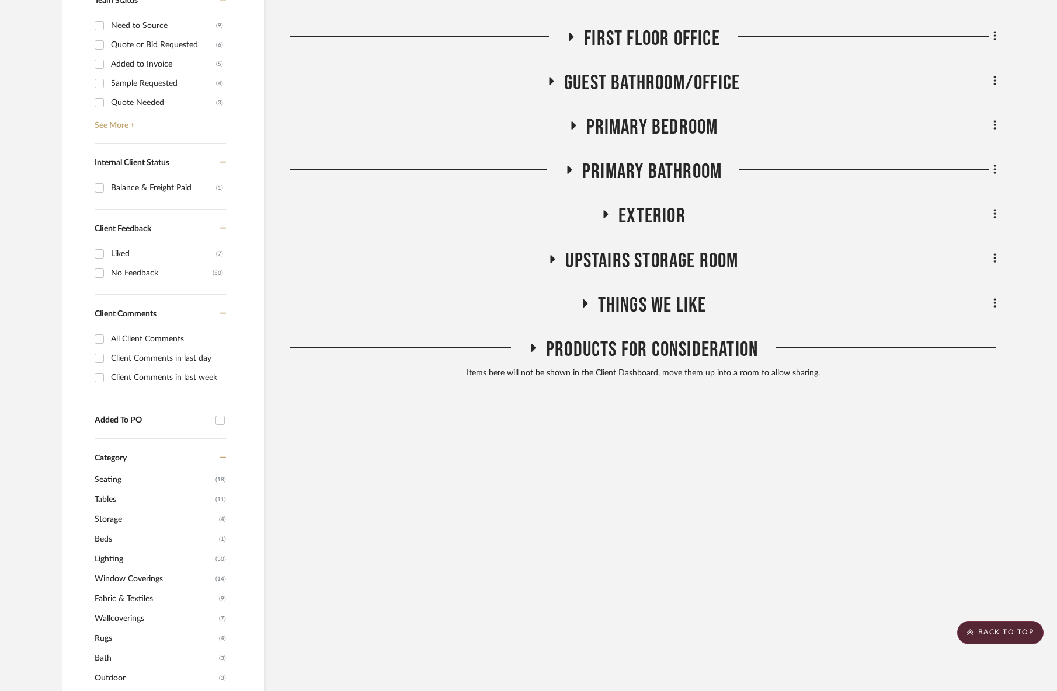
scroll to position [305, 0]
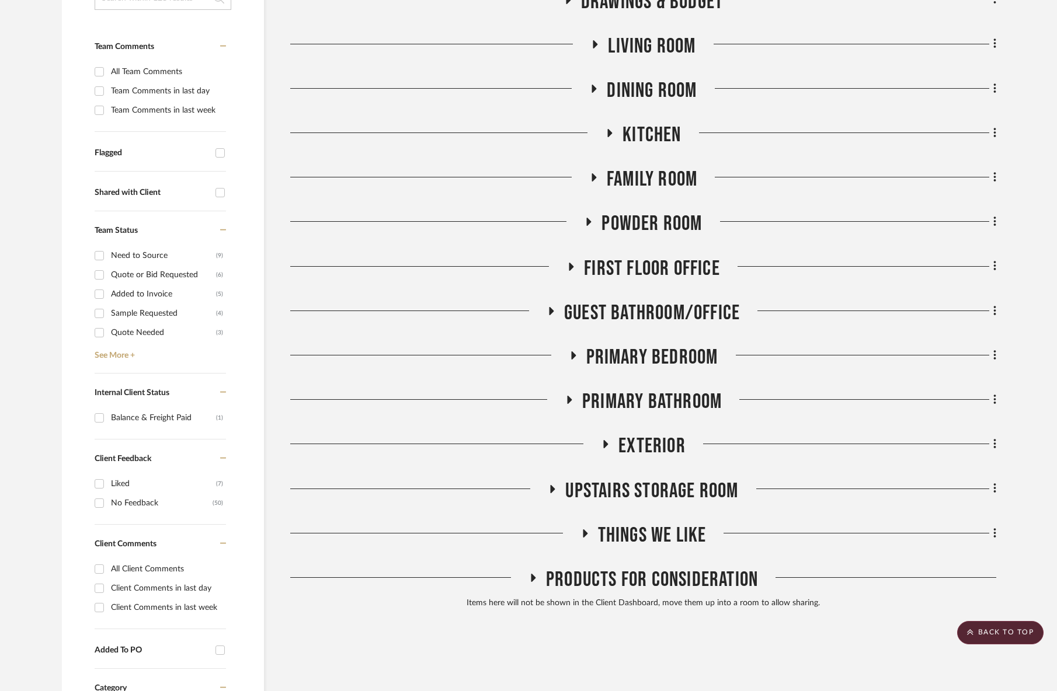
click at [656, 353] on span "Primary Bedroom" at bounding box center [652, 357] width 132 height 25
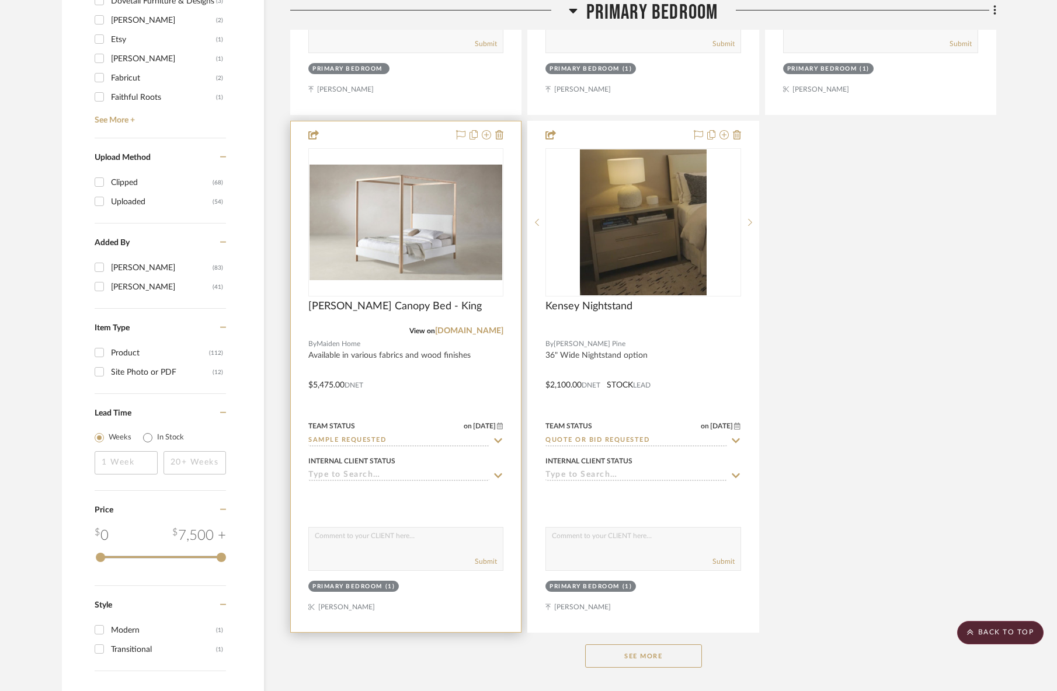
scroll to position [1718, 0]
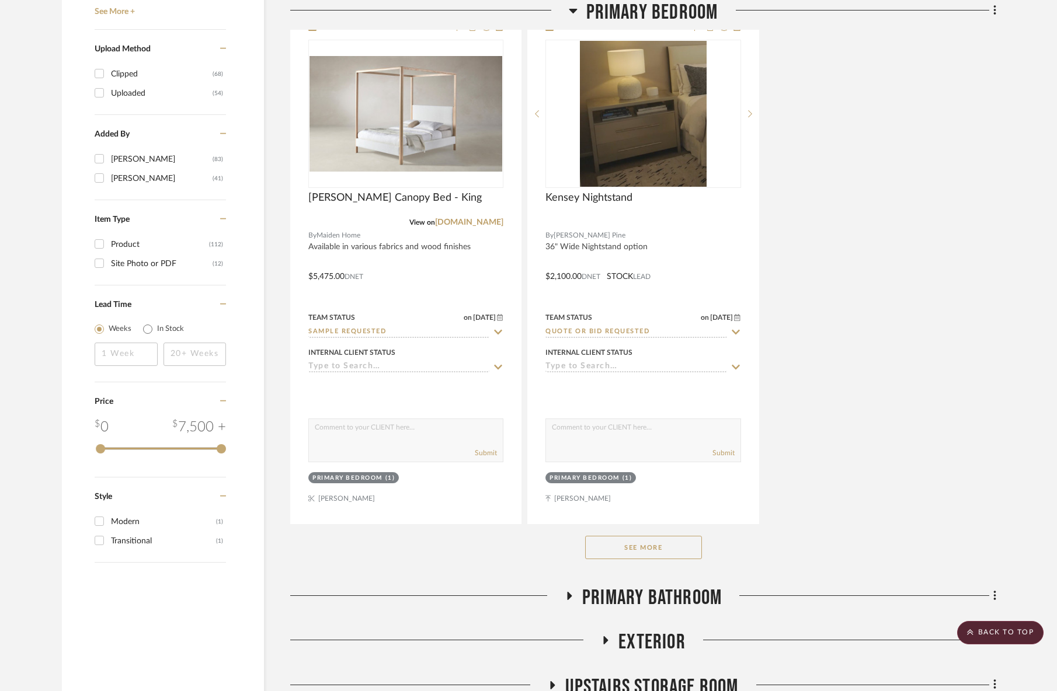
click at [639, 552] on button "See More" at bounding box center [643, 547] width 117 height 23
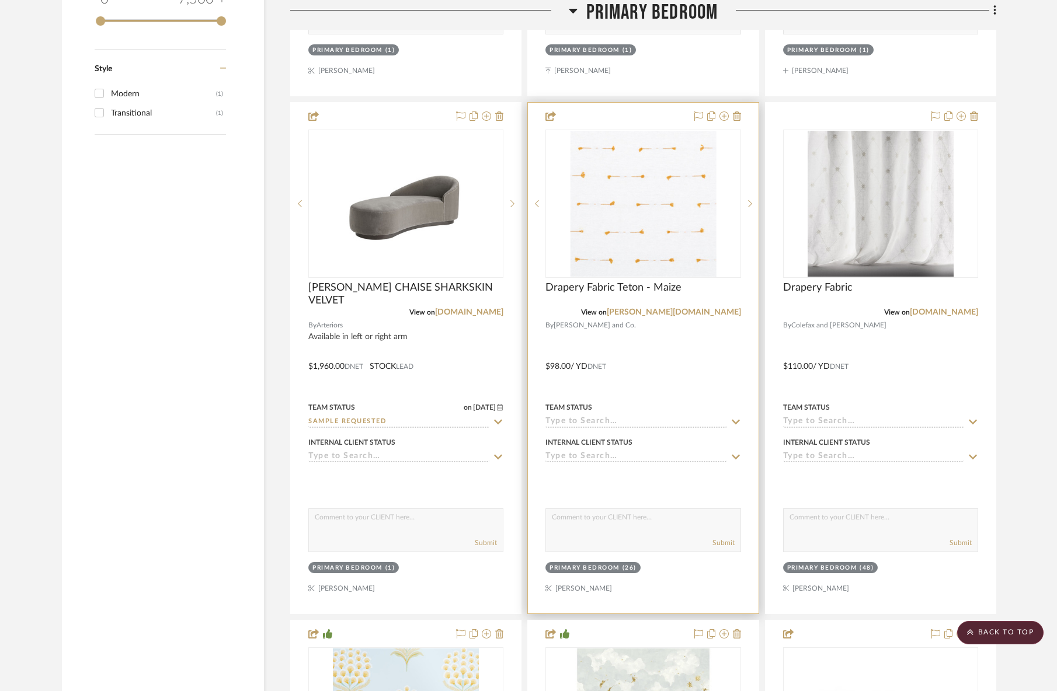
scroll to position [2204, 0]
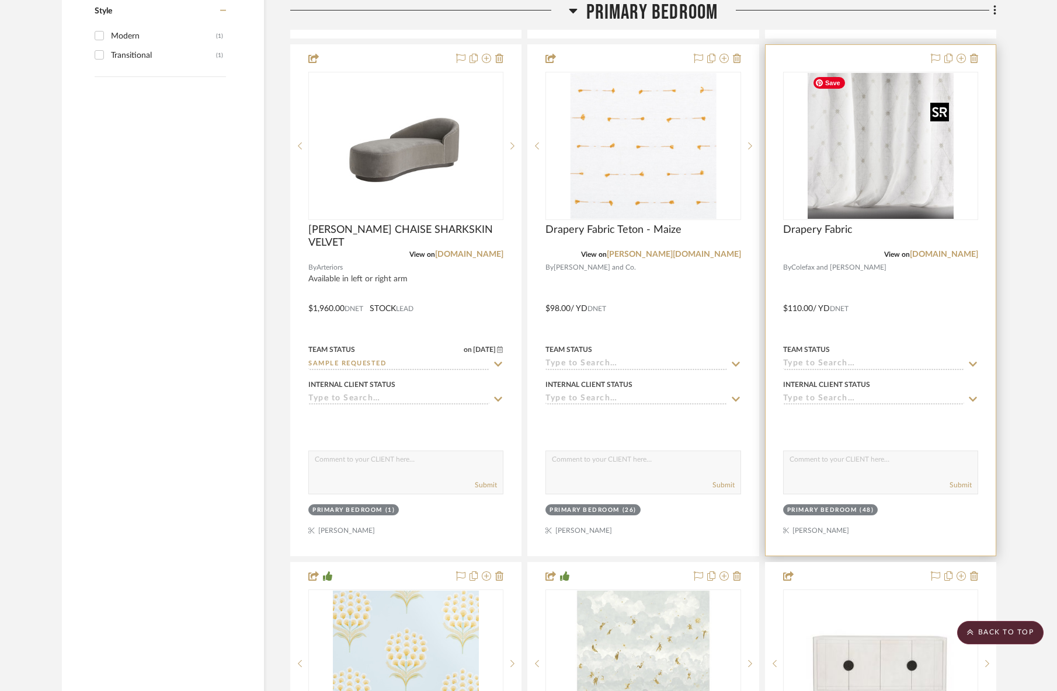
click at [863, 140] on img "0" at bounding box center [881, 146] width 146 height 146
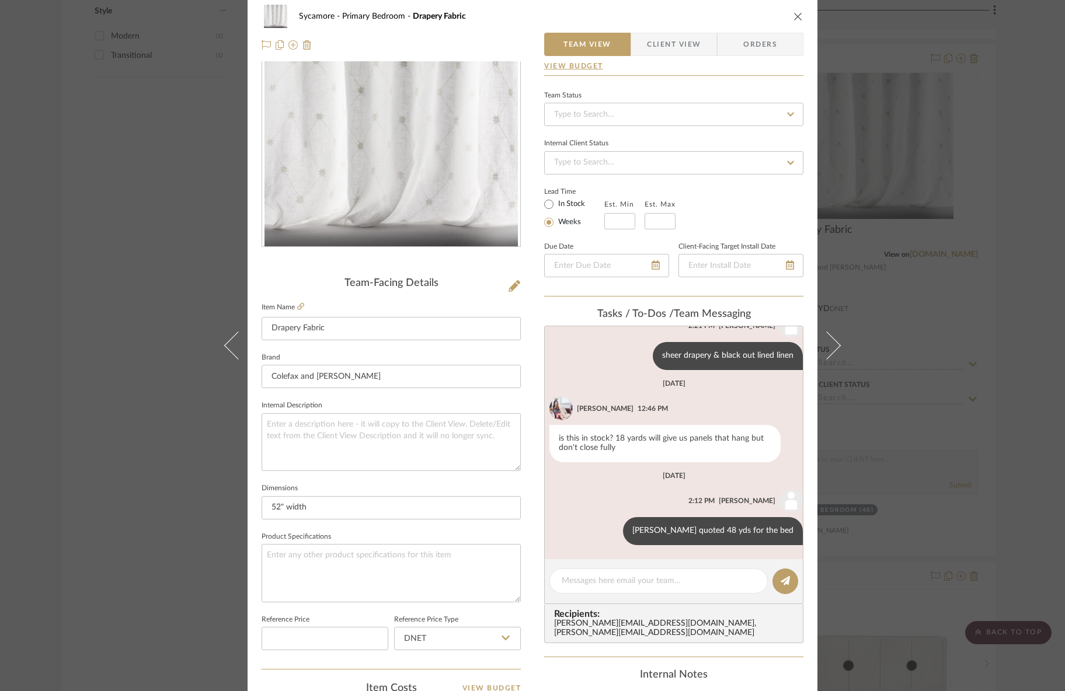
scroll to position [390, 0]
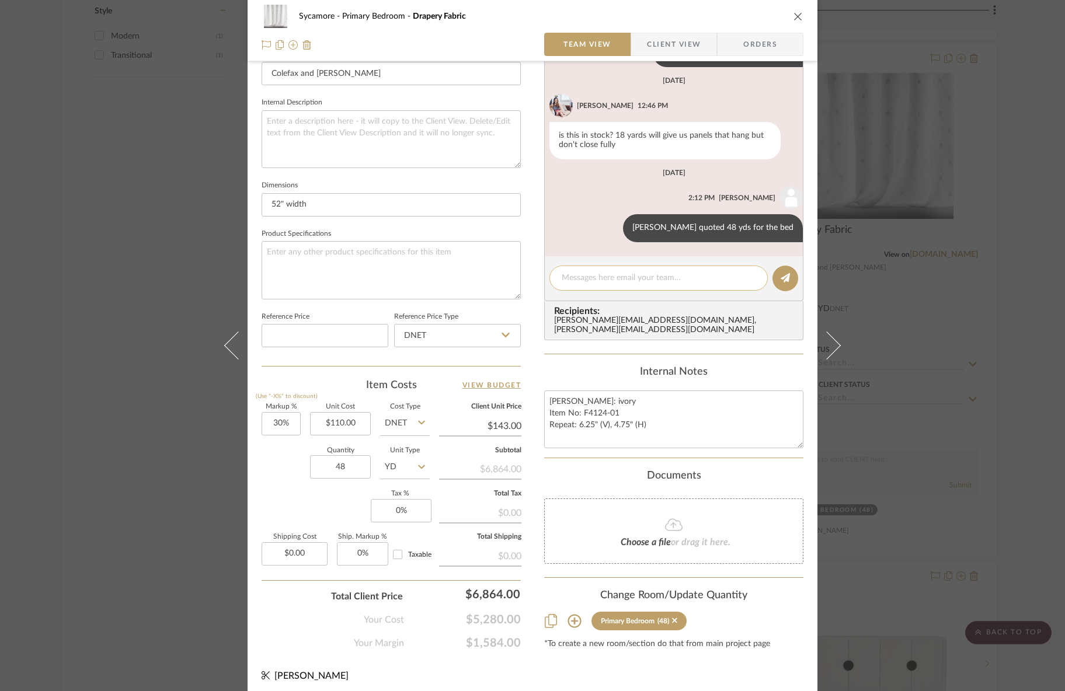
click at [615, 276] on textarea at bounding box center [659, 278] width 194 height 12
click at [680, 422] on textarea "Anise Trellis: ivory Item No: F4124-01 Repeat: 6.25" (V), 4.75" (H)" at bounding box center [673, 420] width 259 height 58
paste textarea "https://www.etsy.com/listing/4316450769/gauze-linen-bed-canopy-curtain-four?gpl…"
type textarea "Anise Trellis: ivory Item No: F4124-01 Repeat: 6.25" (V), 4.75" (H)"
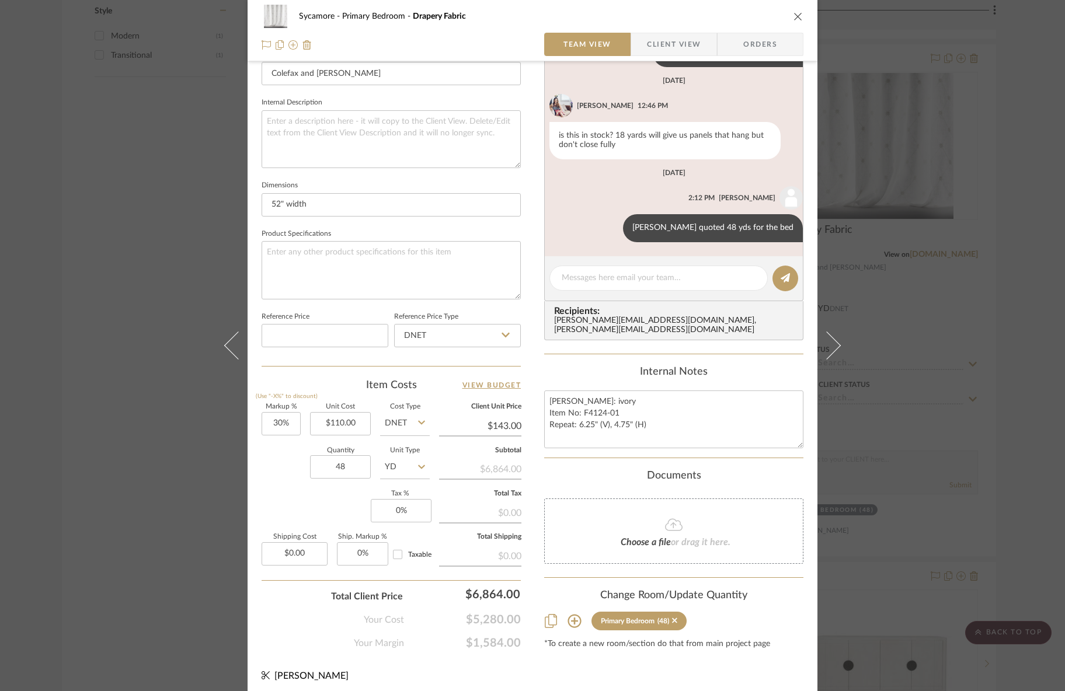
scroll to position [0, 0]
click at [628, 294] on editor-of-message at bounding box center [673, 278] width 259 height 45
click at [630, 281] on textarea at bounding box center [659, 278] width 194 height 12
paste textarea "https://www.etsy.com/listing/4316450769/gauze-linen-bed-canopy-curtain-four?gpl…"
type textarea "https://www.etsy.com/listing/4316450769/gauze-linen-bed-canopy-curtain-four?gpl…"
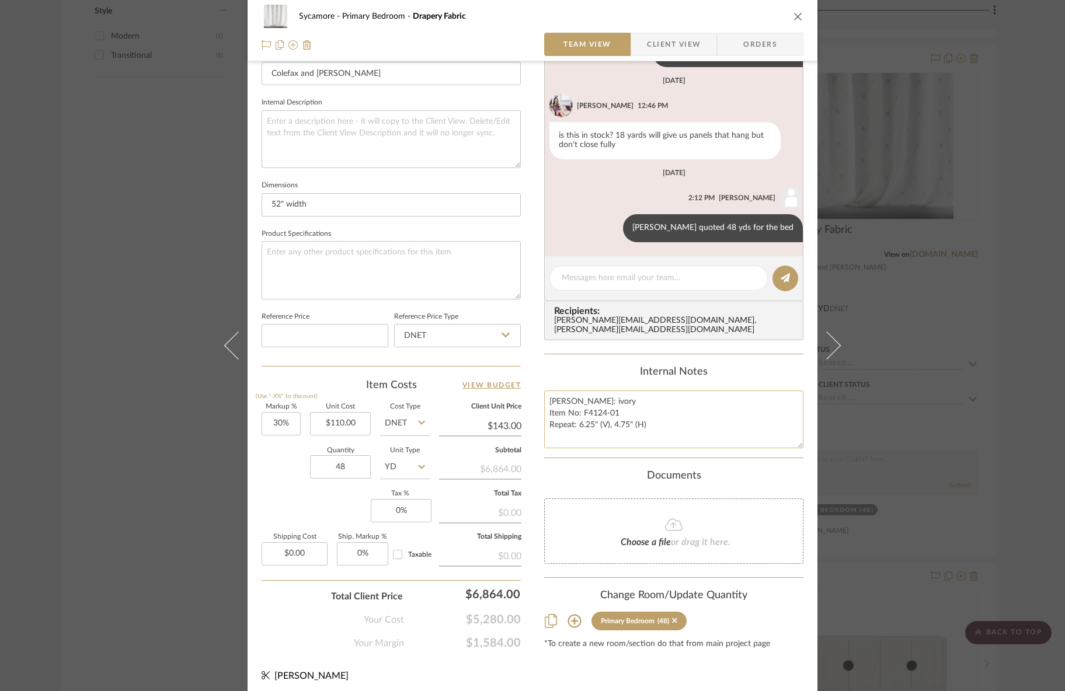
click at [637, 421] on textarea "Anise Trellis: ivory Item No: F4124-01 Repeat: 6.25" (V), 4.75" (H)" at bounding box center [673, 420] width 259 height 58
click at [637, 430] on textarea "Anise Trellis: ivory Item No: F4124-01 Repeat: 6.25" (V), 4.75" (H)" at bounding box center [673, 420] width 259 height 58
click at [621, 268] on div at bounding box center [659, 278] width 218 height 25
click at [618, 276] on textarea at bounding box center [659, 278] width 194 height 12
paste textarea "https://www.etsy.com/listing/4316450769/gauze-linen-bed-canopy-curtain-four?gpl…"
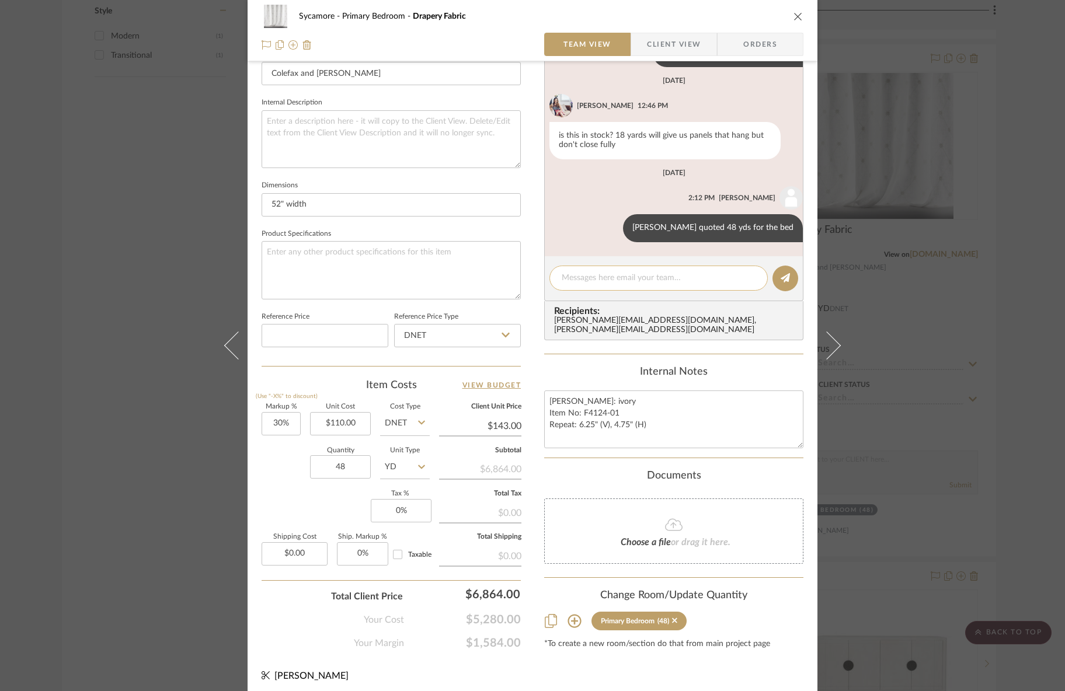
type textarea "https://www.etsy.com/listing/4316450769/gauze-linen-bed-canopy-curtain-four?gpl…"
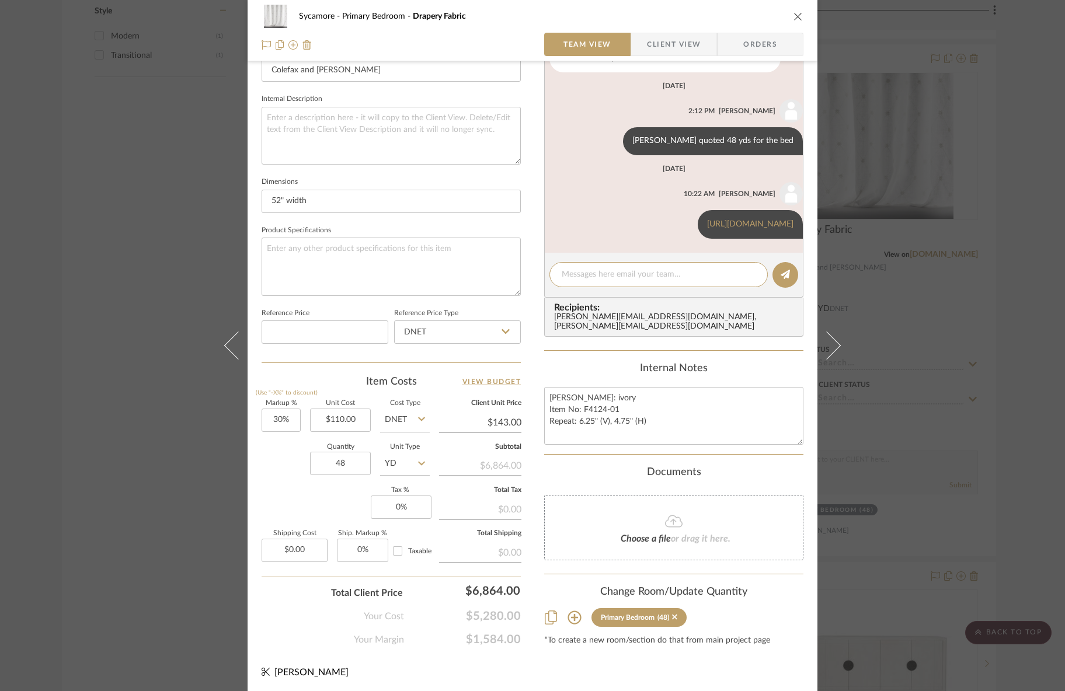
scroll to position [313, 0]
paste textarea "https://www.serenaandlily.com/products/linen-bed-sheers-set-of-2-white/982599?u…"
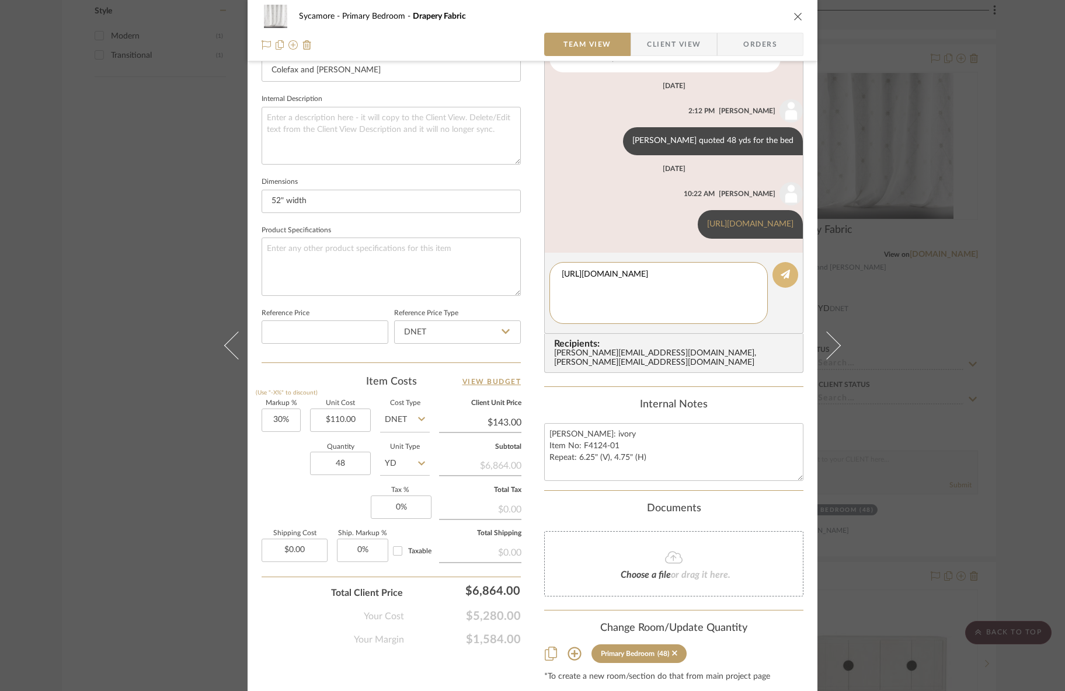
type textarea "https://www.serenaandlily.com/products/linen-bed-sheers-set-of-2-white/982599?u…"
click at [781, 278] on icon at bounding box center [785, 274] width 9 height 9
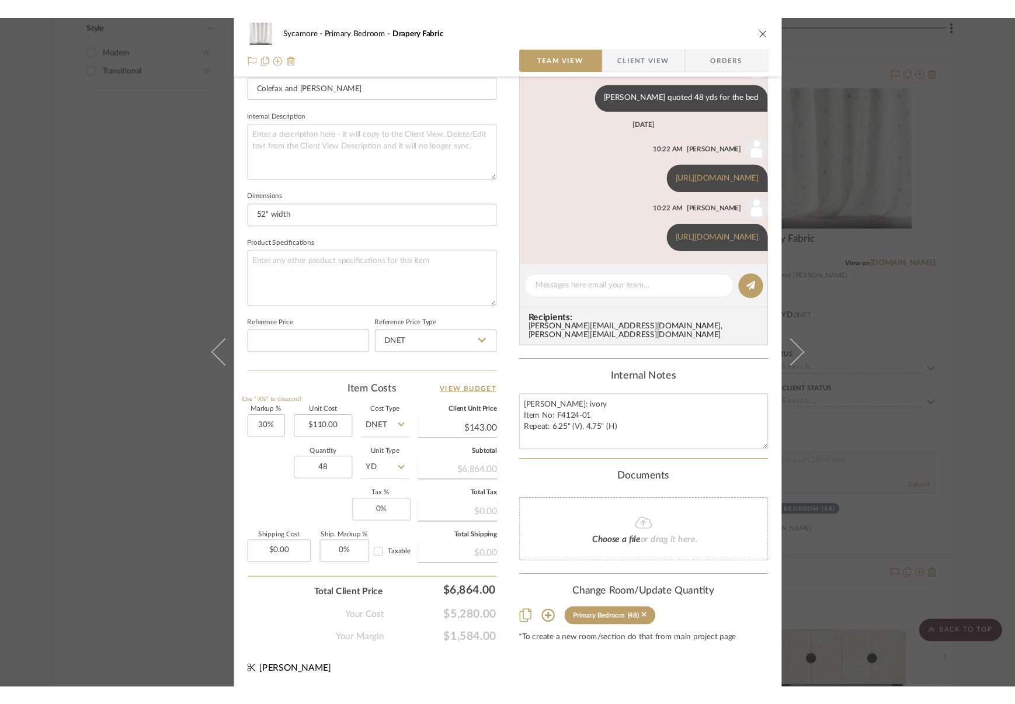
scroll to position [381, 0]
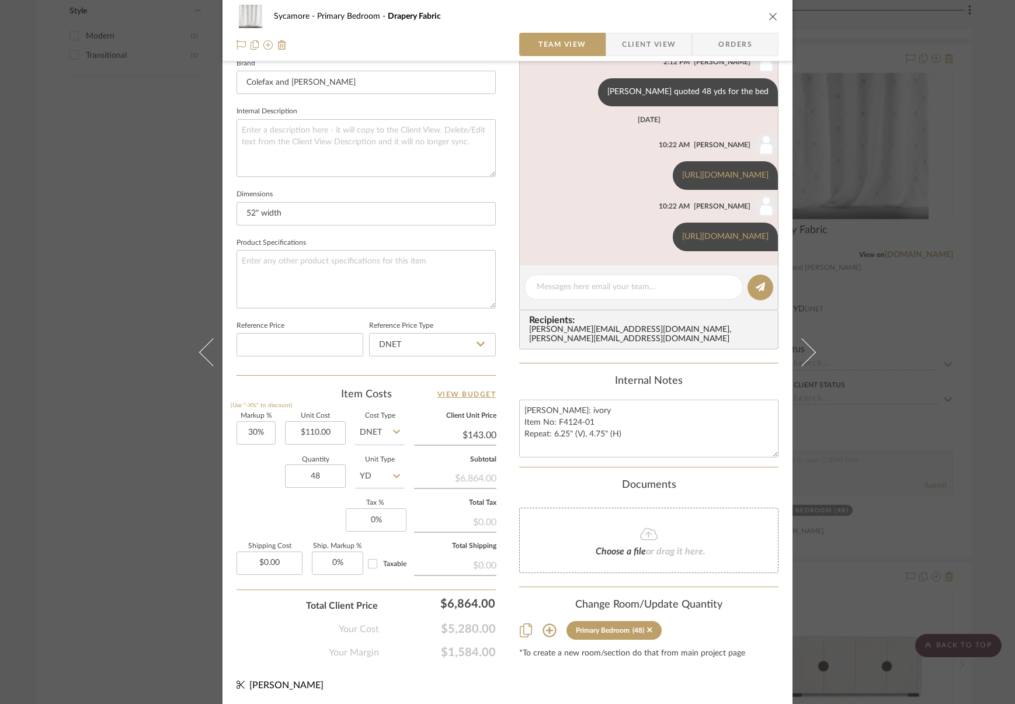
click at [769, 20] on icon "close" at bounding box center [773, 16] width 9 height 9
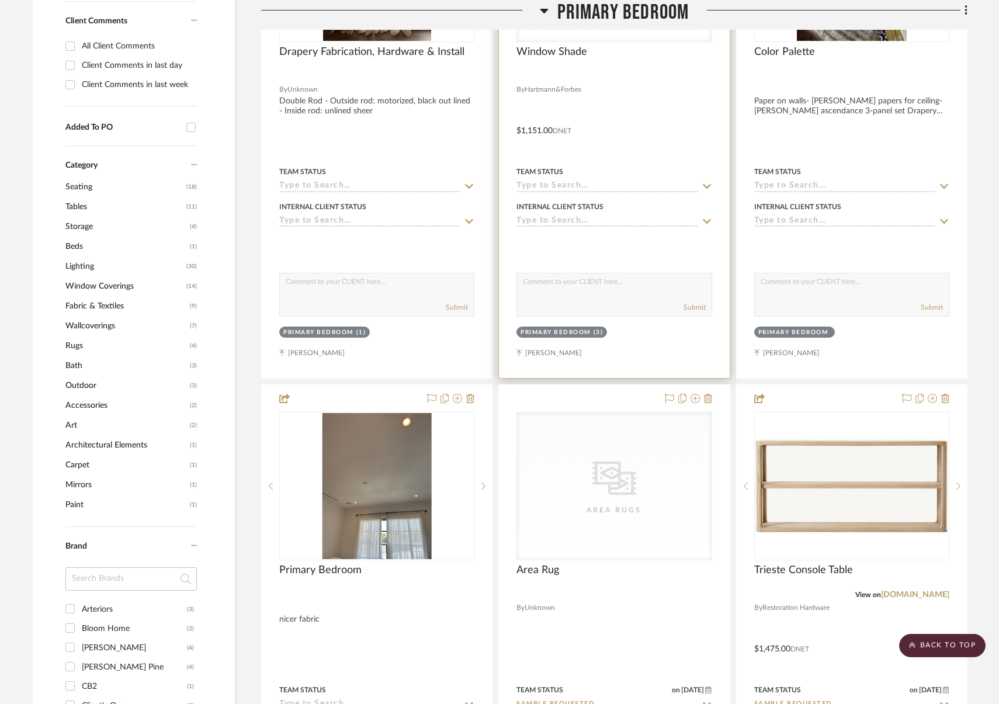
scroll to position [598, 0]
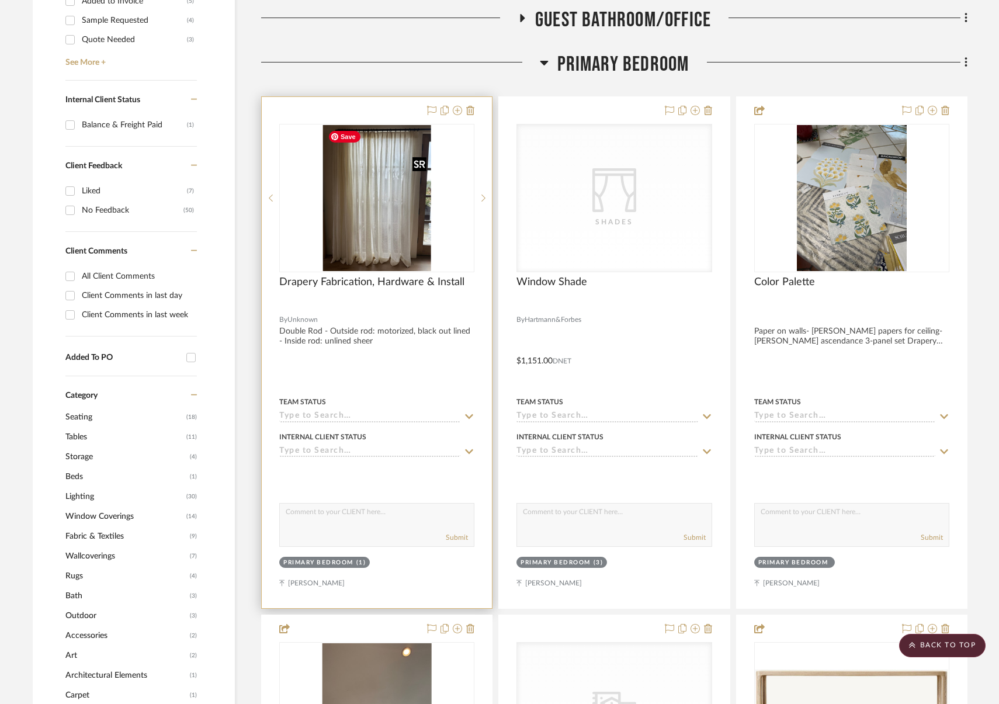
click at [372, 230] on img "0" at bounding box center [377, 198] width 108 height 146
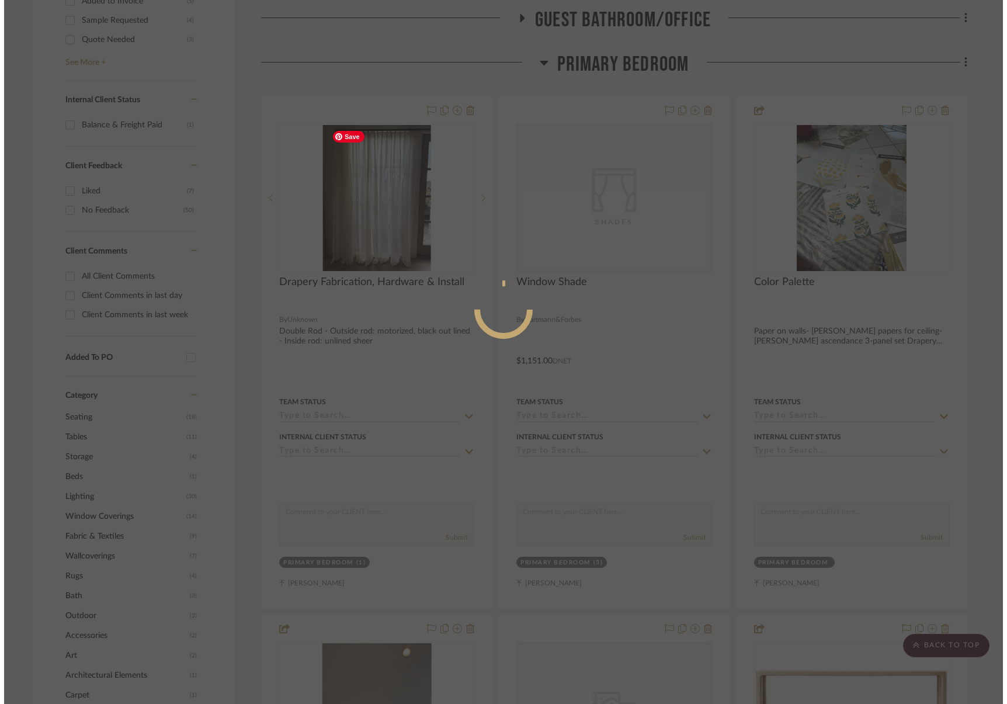
scroll to position [0, 0]
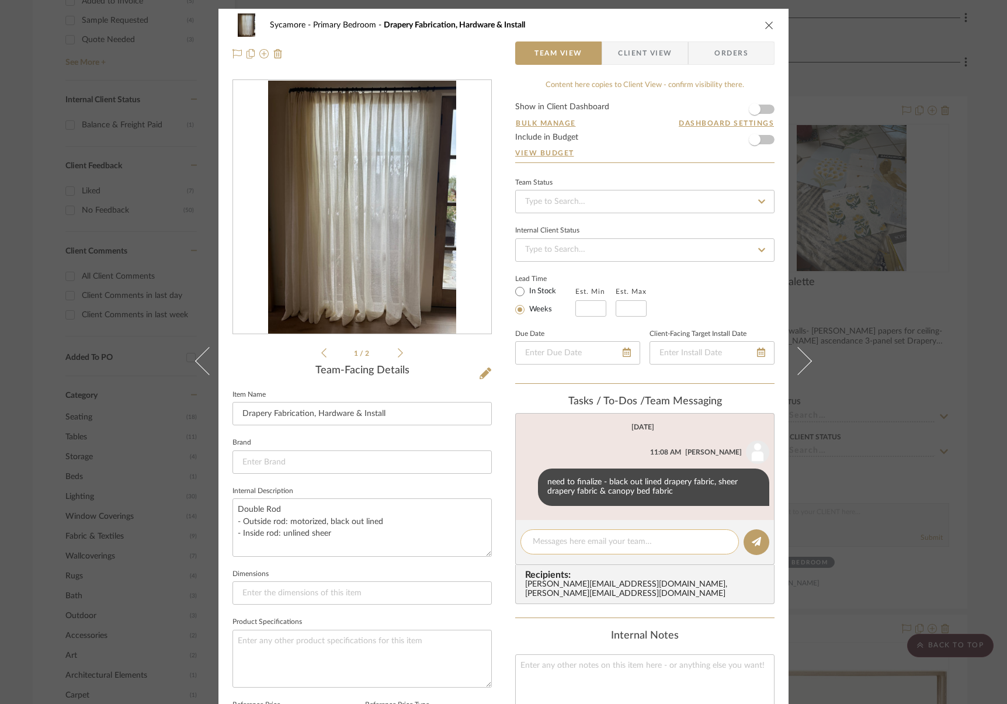
click at [581, 537] on textarea at bounding box center [630, 542] width 194 height 12
type textarea "getting 2nd quote from La Custom Blinds -"
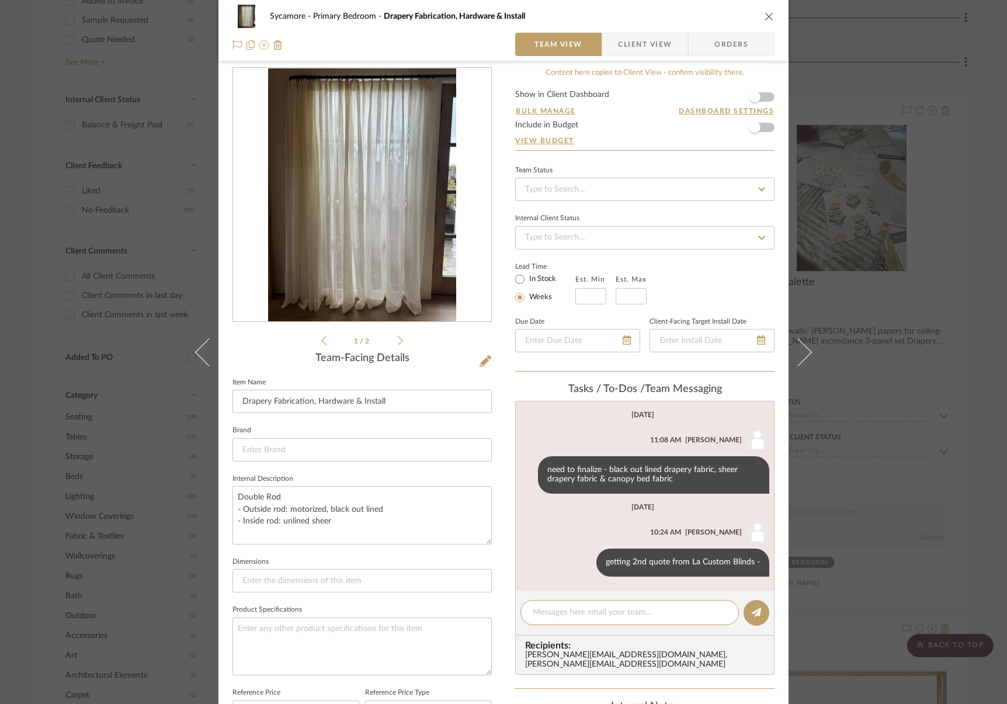
scroll to position [13, 0]
click at [764, 19] on icon "close" at bounding box center [768, 16] width 9 height 9
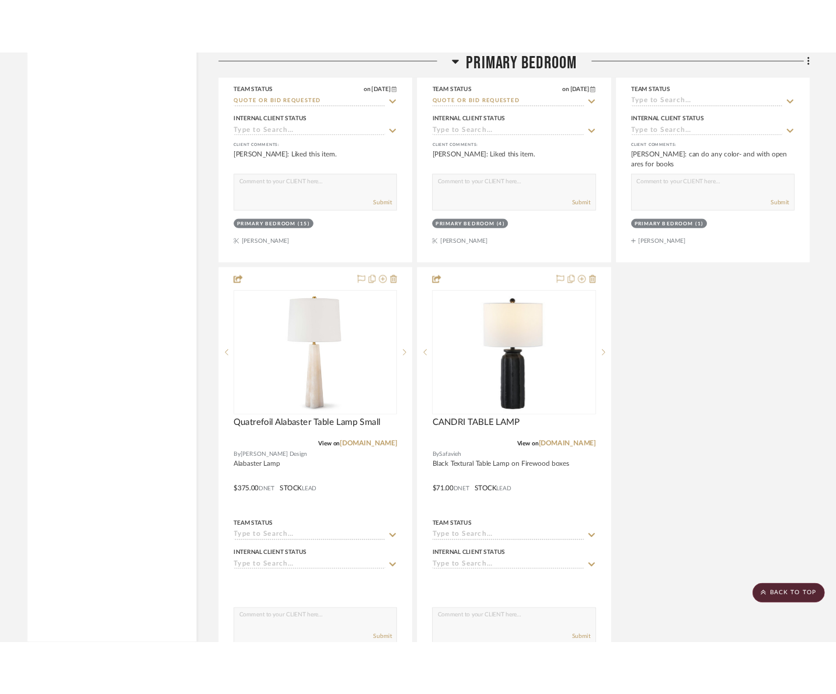
scroll to position [3028, 0]
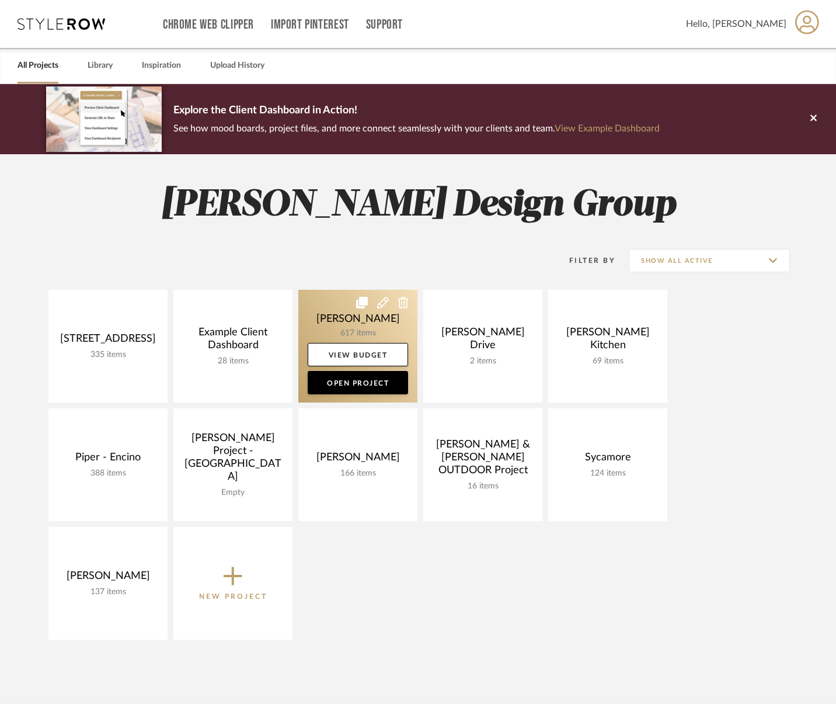
click at [356, 332] on link at bounding box center [357, 346] width 119 height 113
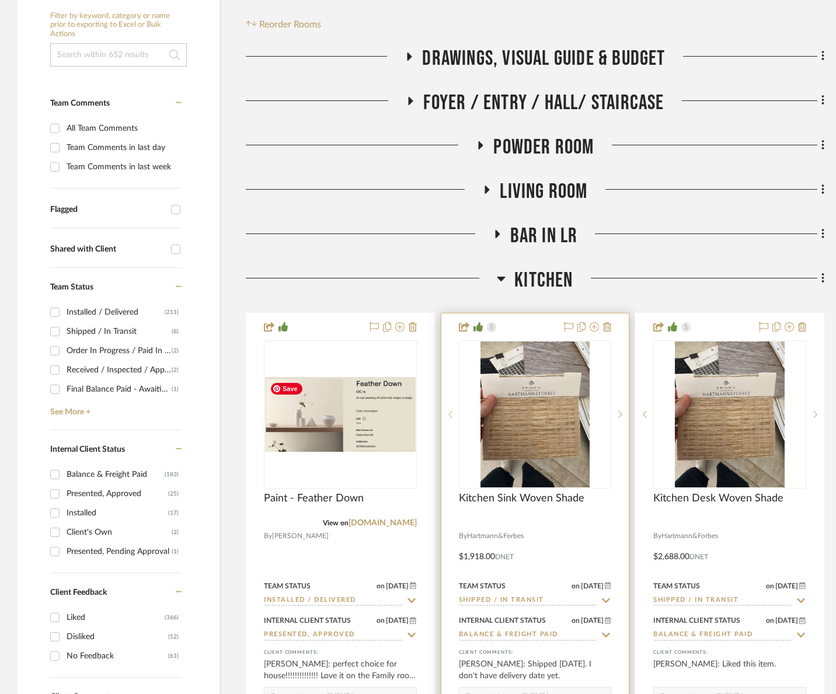
scroll to position [279, 0]
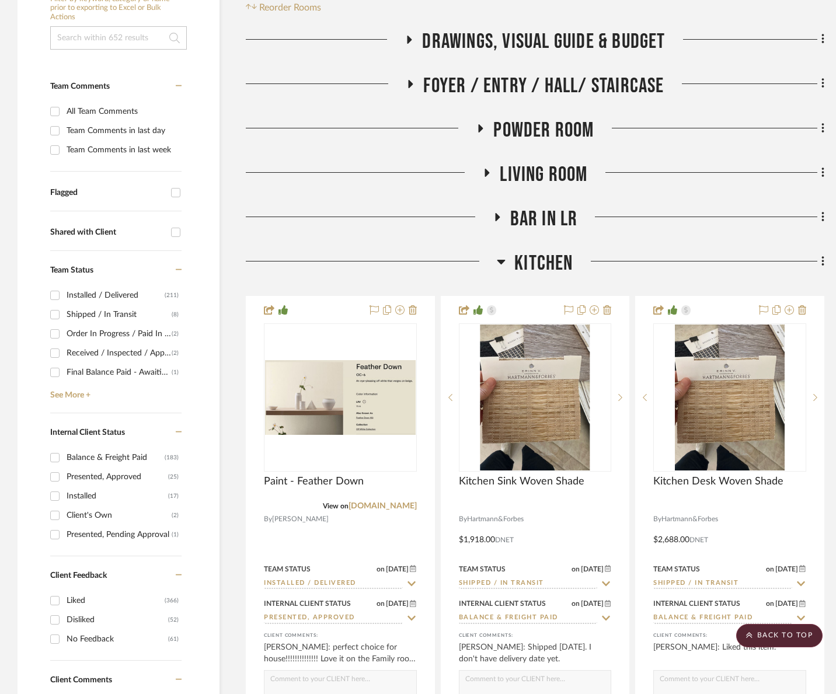
click at [95, 336] on div "Order In Progress / Paid In Full w/ Freight, No Balance due" at bounding box center [119, 334] width 105 height 19
click at [64, 336] on input "Order In Progress / Paid In Full w/ Freight, No Balance due (2)" at bounding box center [55, 334] width 19 height 19
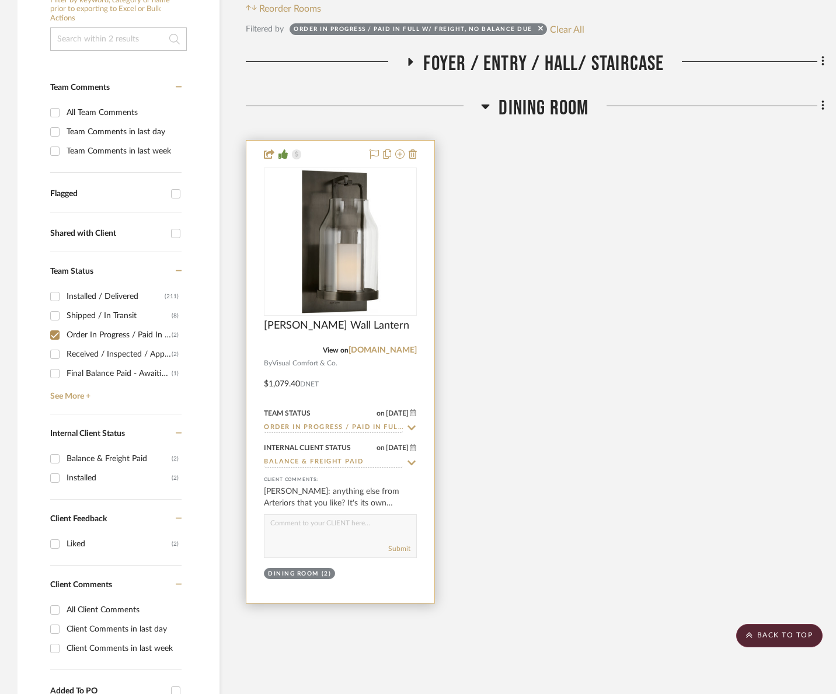
scroll to position [277, 0]
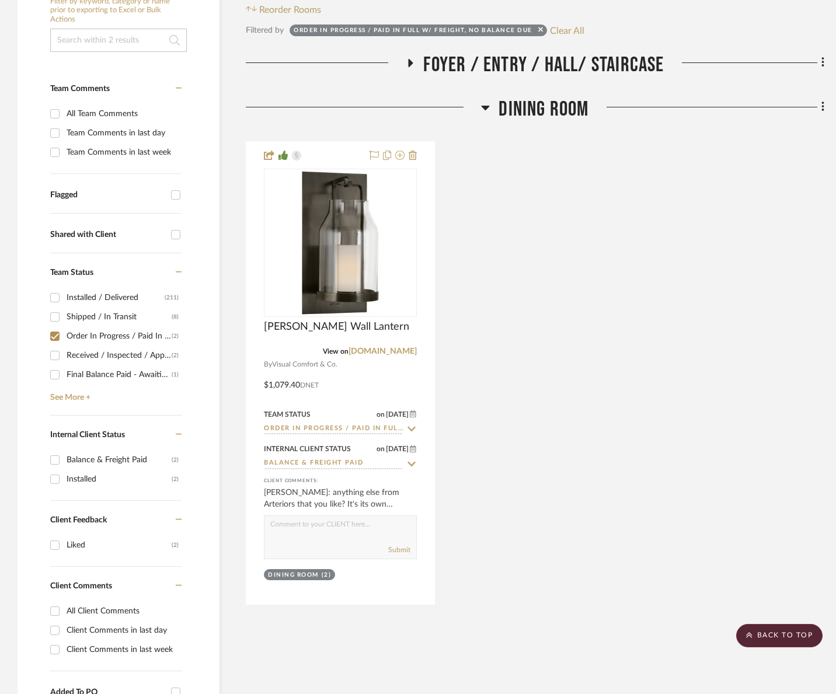
click at [535, 69] on span "Foyer / Entry / Hall/ Staircase" at bounding box center [543, 65] width 241 height 25
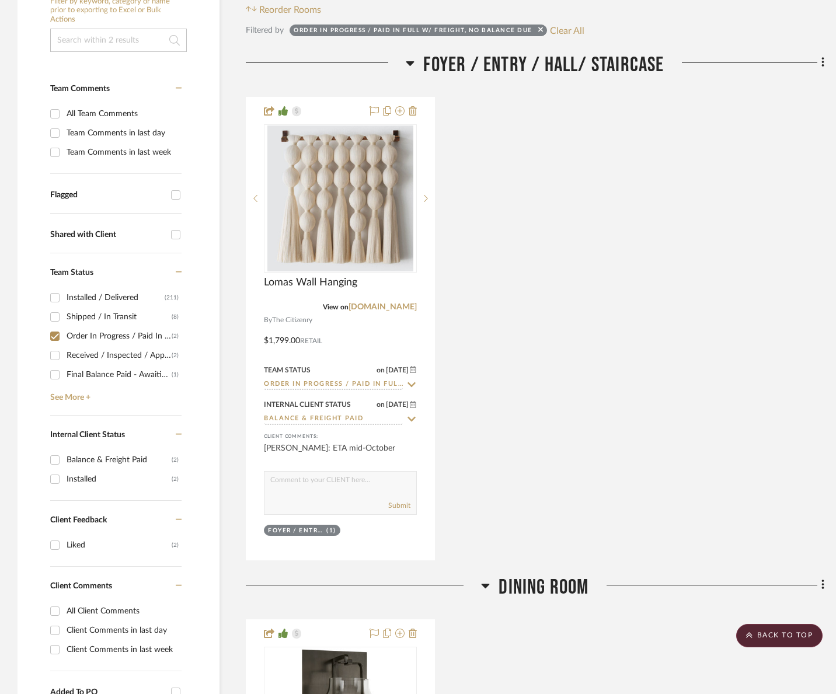
click at [536, 69] on span "Foyer / Entry / Hall/ Staircase" at bounding box center [543, 65] width 241 height 25
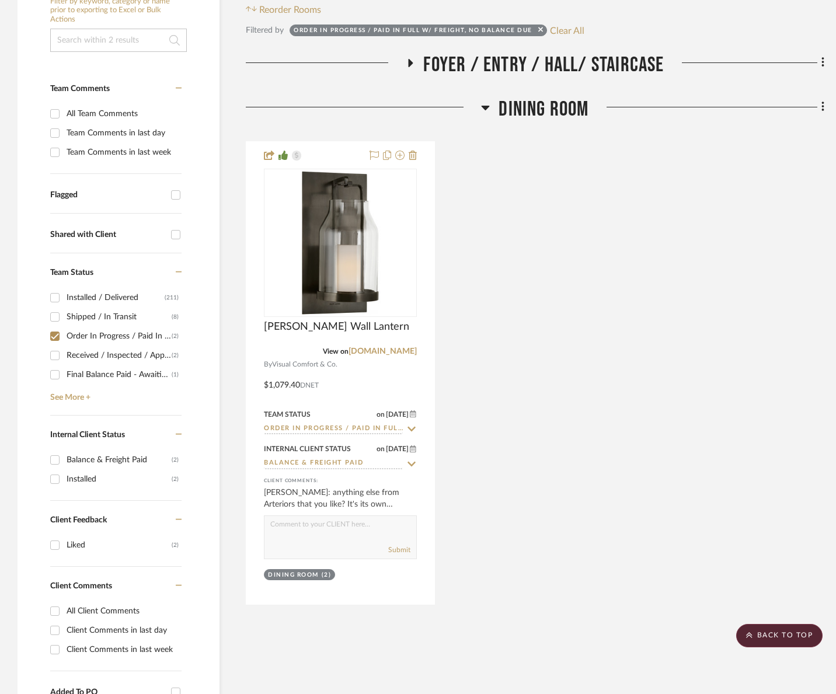
click at [95, 334] on div "Order In Progress / Paid In Full w/ Freight, No Balance due" at bounding box center [119, 336] width 105 height 19
click at [64, 334] on input "Order In Progress / Paid In Full w/ Freight, No Balance due (2)" at bounding box center [55, 336] width 19 height 19
checkbox input "false"
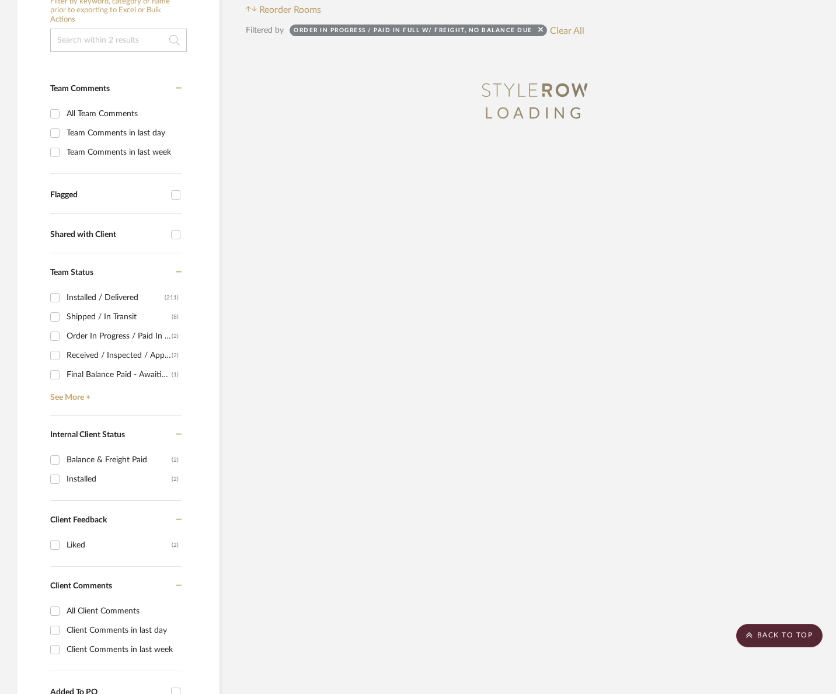
click at [110, 376] on div "Final Balance Paid - Awaiting Shipping" at bounding box center [119, 375] width 105 height 19
click at [64, 376] on input "Final Balance Paid - Awaiting Shipping (1)" at bounding box center [55, 375] width 19 height 19
checkbox input "true"
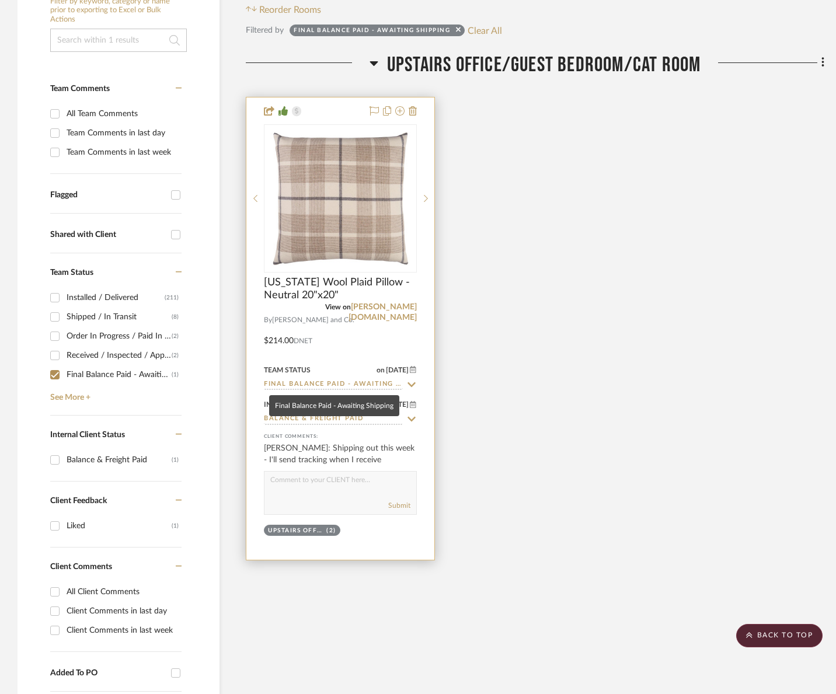
click at [322, 387] on input "Final Balance Paid - Awaiting Shipping" at bounding box center [333, 385] width 139 height 11
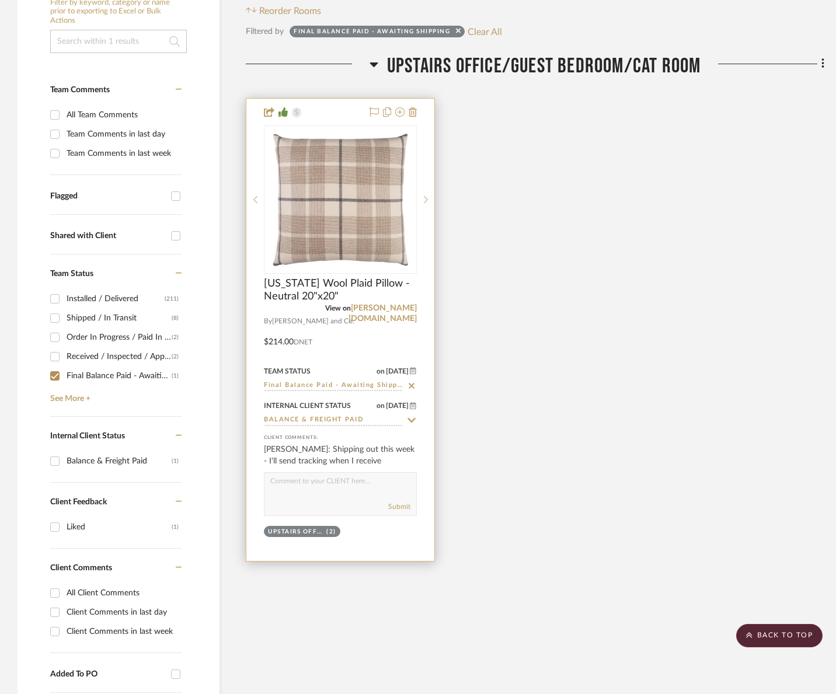
scroll to position [273, 0]
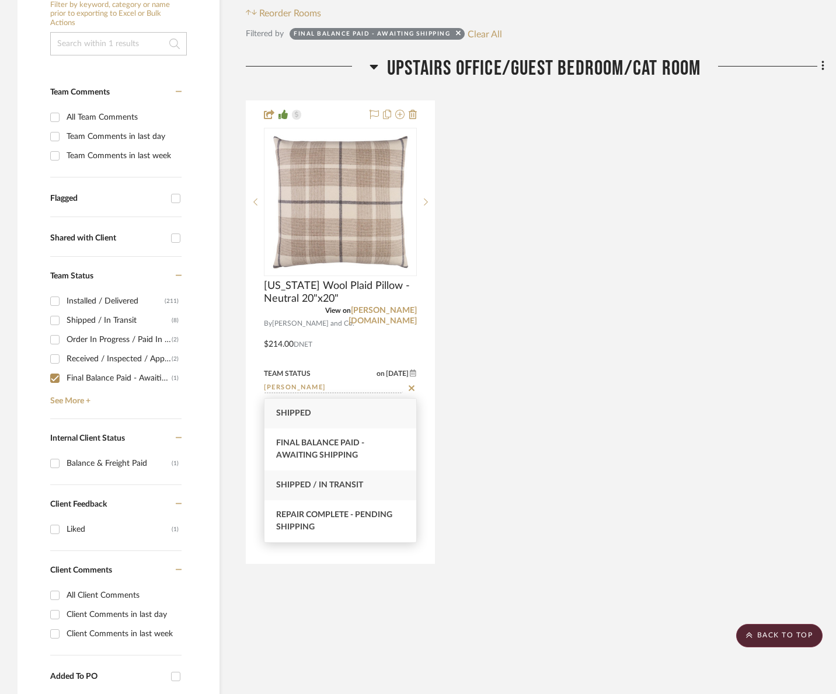
type input "shipp"
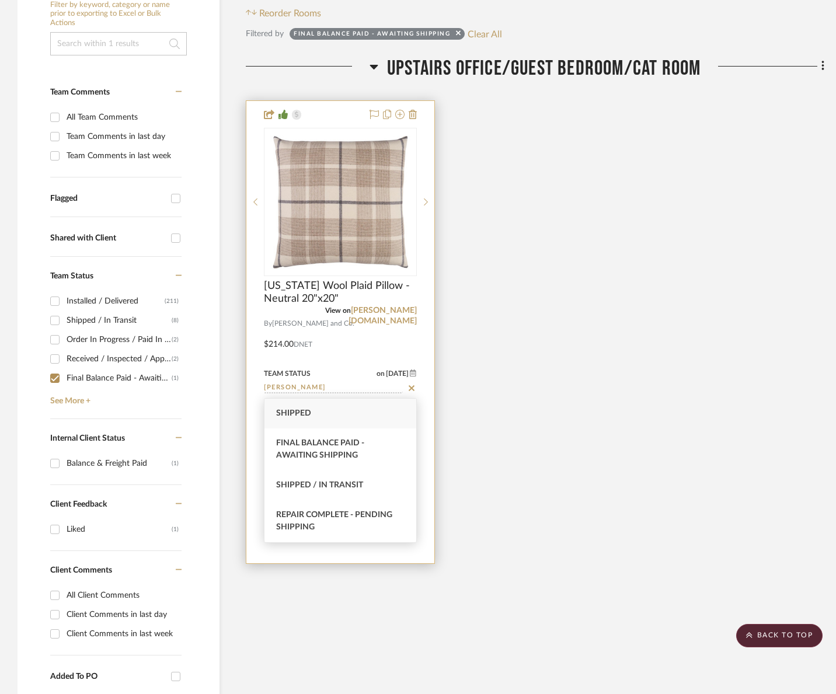
drag, startPoint x: 334, startPoint y: 488, endPoint x: 336, endPoint y: 499, distance: 11.2
click at [334, 488] on span "Shipped / In Transit" at bounding box center [319, 485] width 87 height 8
type input "[DATE]"
type input "Shipped / In Transit"
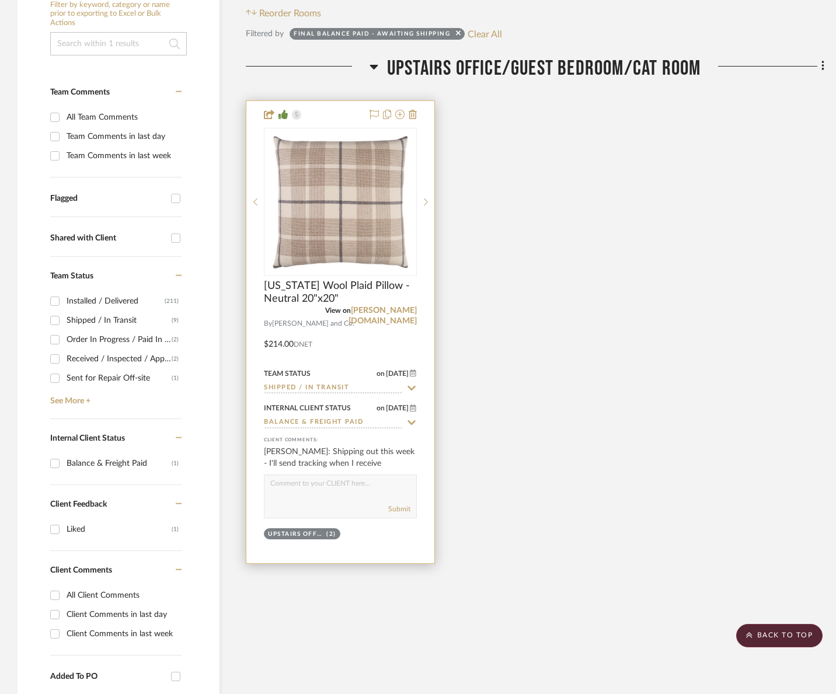
click at [314, 500] on div "Submit" at bounding box center [340, 497] width 153 height 44
click at [315, 486] on textarea at bounding box center [341, 486] width 152 height 22
type textarea "T"
paste textarea "1Z8942X40315133631"
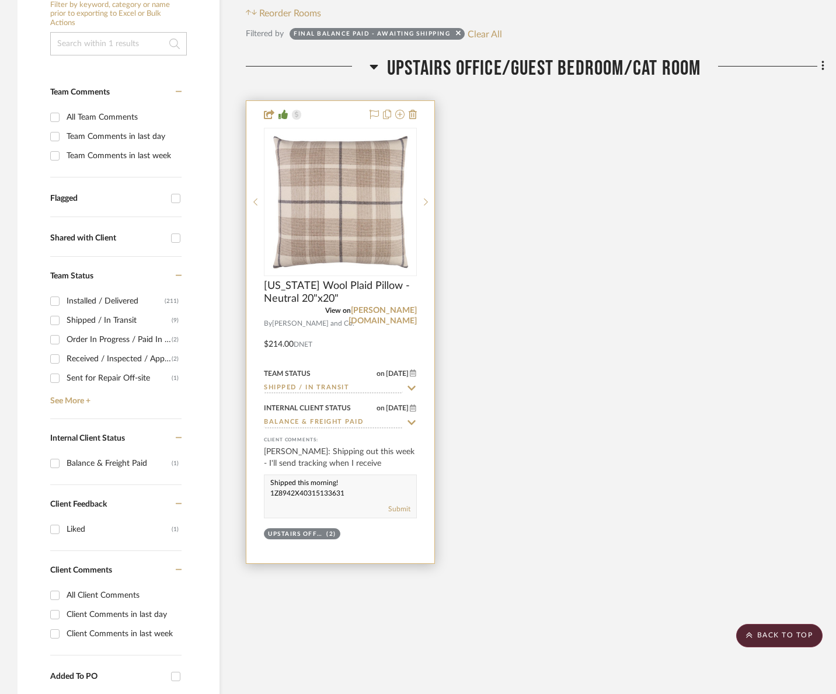
type textarea "Shipped this morning! 1Z8942X40315133631"
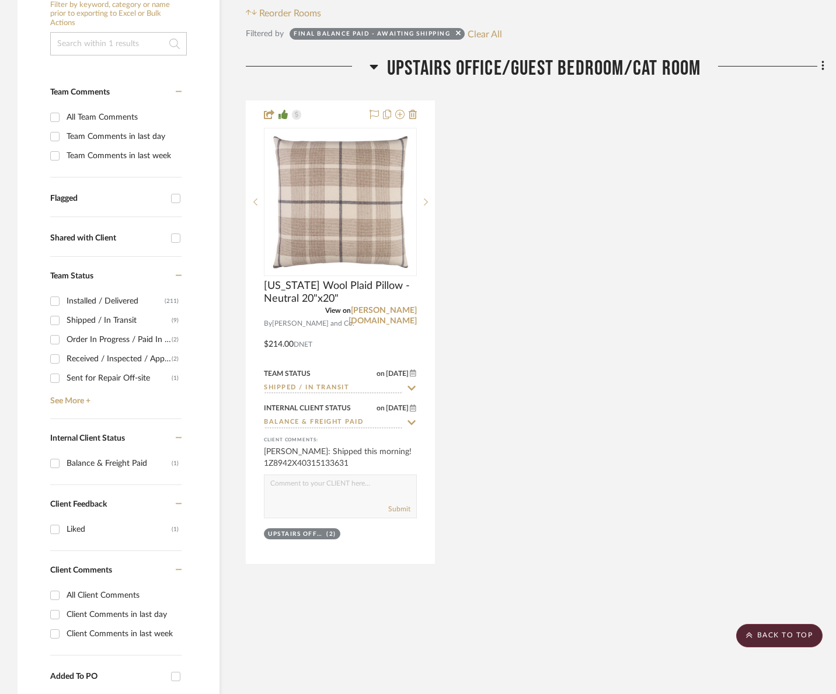
drag, startPoint x: 484, startPoint y: 34, endPoint x: 457, endPoint y: 72, distance: 46.6
click at [484, 34] on button "Clear All" at bounding box center [485, 33] width 34 height 15
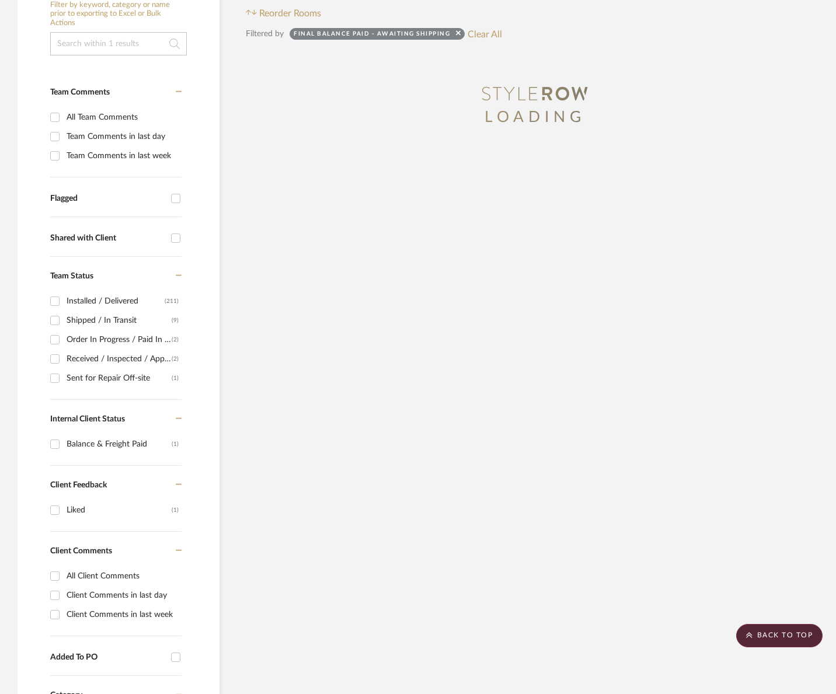
click at [130, 377] on div "Sent for Repair Off-site" at bounding box center [119, 378] width 105 height 19
click at [64, 377] on input "Sent for Repair Off-site (1)" at bounding box center [55, 378] width 19 height 19
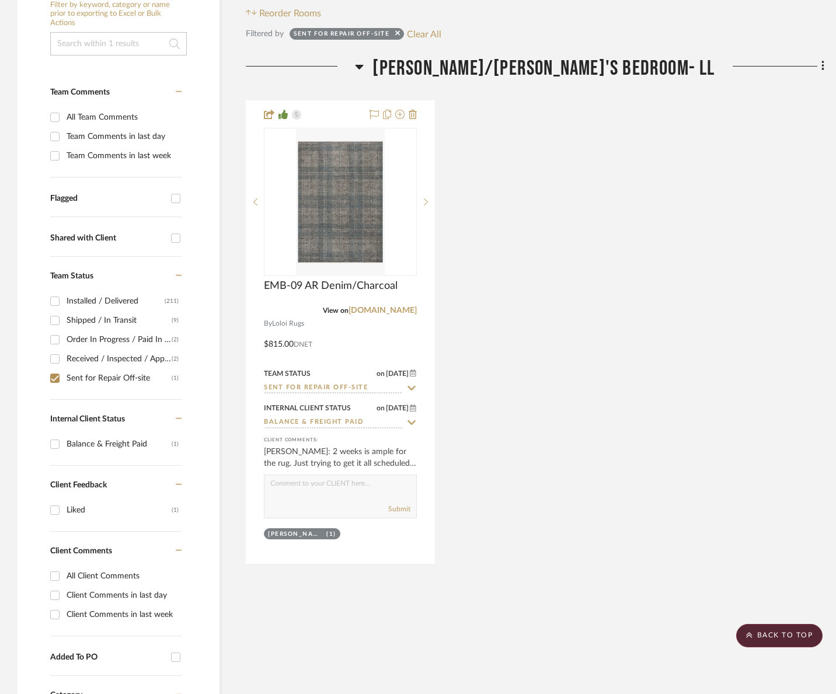
click at [130, 377] on div "Sent for Repair Off-site" at bounding box center [119, 378] width 105 height 19
click at [64, 377] on input "Sent for Repair Off-site (1)" at bounding box center [55, 378] width 19 height 19
checkbox input "false"
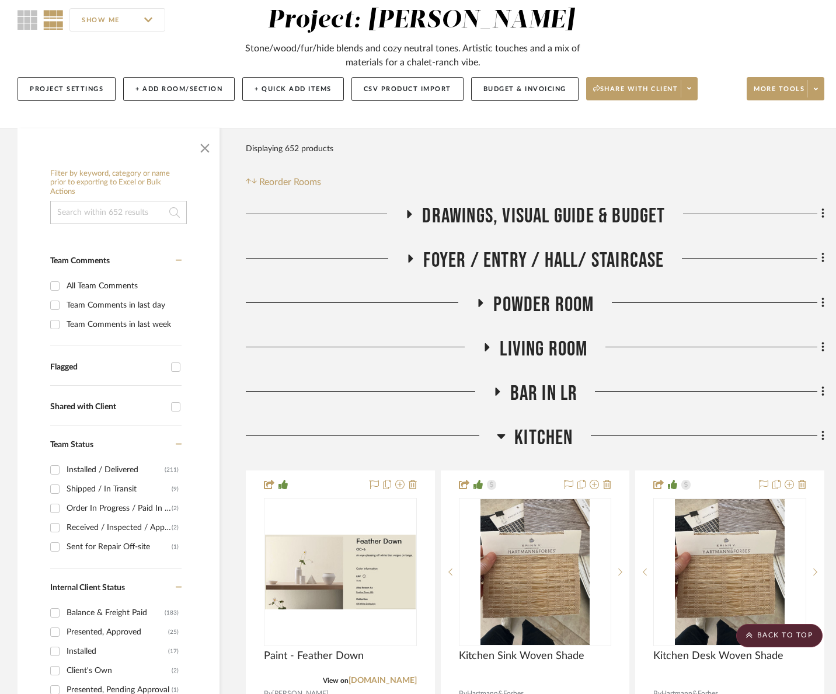
scroll to position [103, 0]
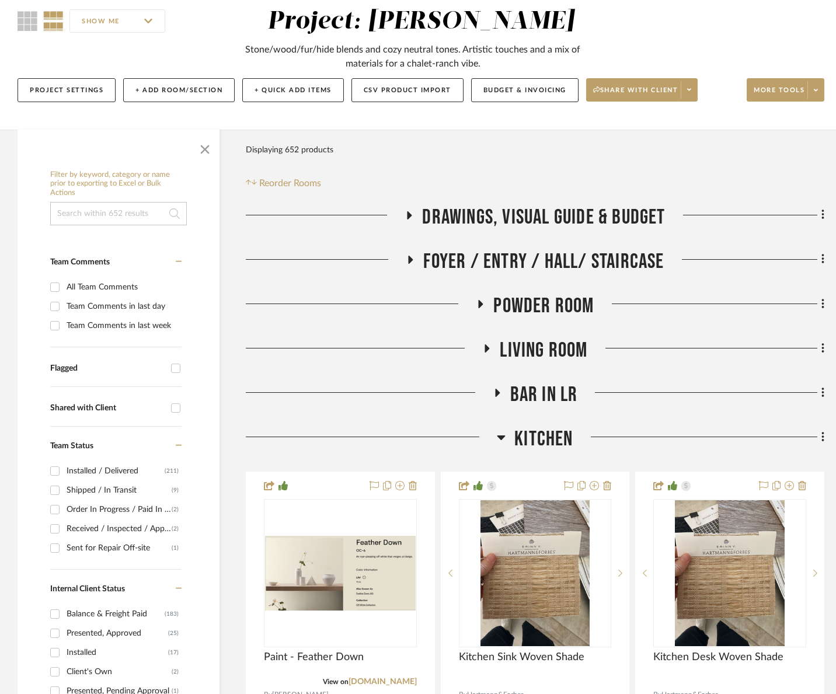
click at [109, 486] on div "Shipped / In Transit" at bounding box center [119, 490] width 105 height 19
click at [64, 486] on input "Shipped / In Transit (9)" at bounding box center [55, 490] width 19 height 19
checkbox input "true"
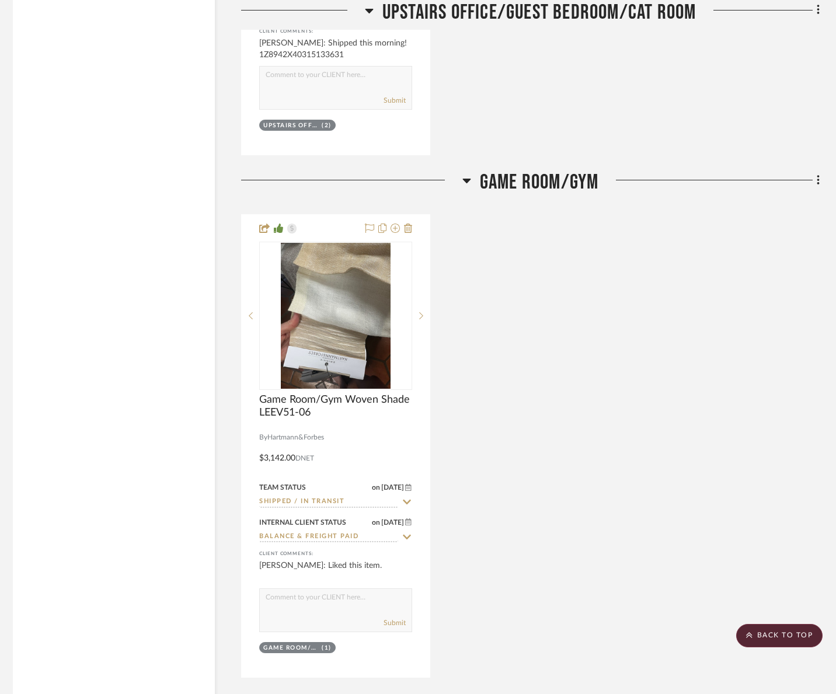
scroll to position [3875, 5]
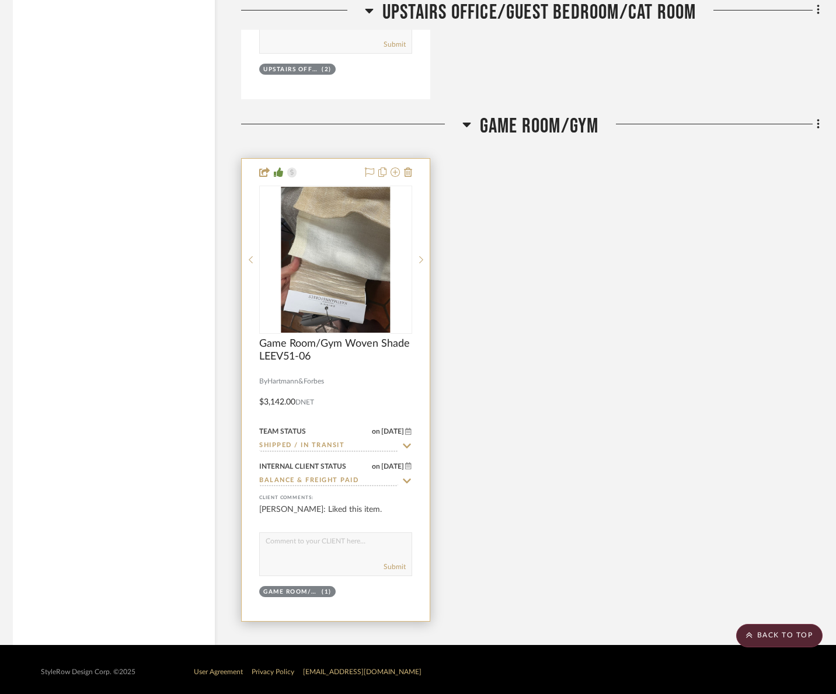
click at [339, 443] on input "Shipped / In Transit" at bounding box center [328, 446] width 139 height 11
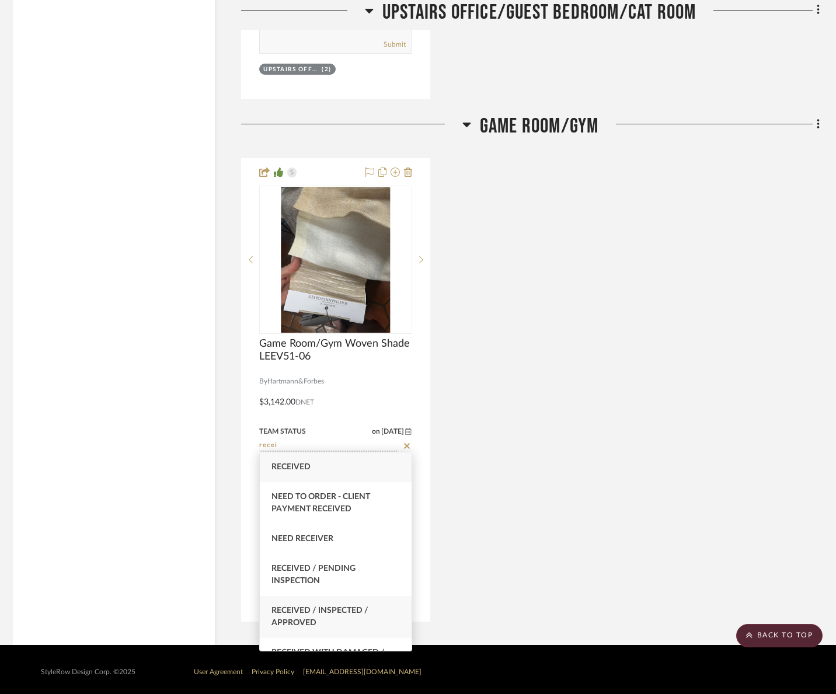
type input "recei"
click at [332, 609] on span "Received / Inspected / Approved" at bounding box center [320, 617] width 97 height 20
type input "[DATE]"
type input "Received / Inspected / Approved"
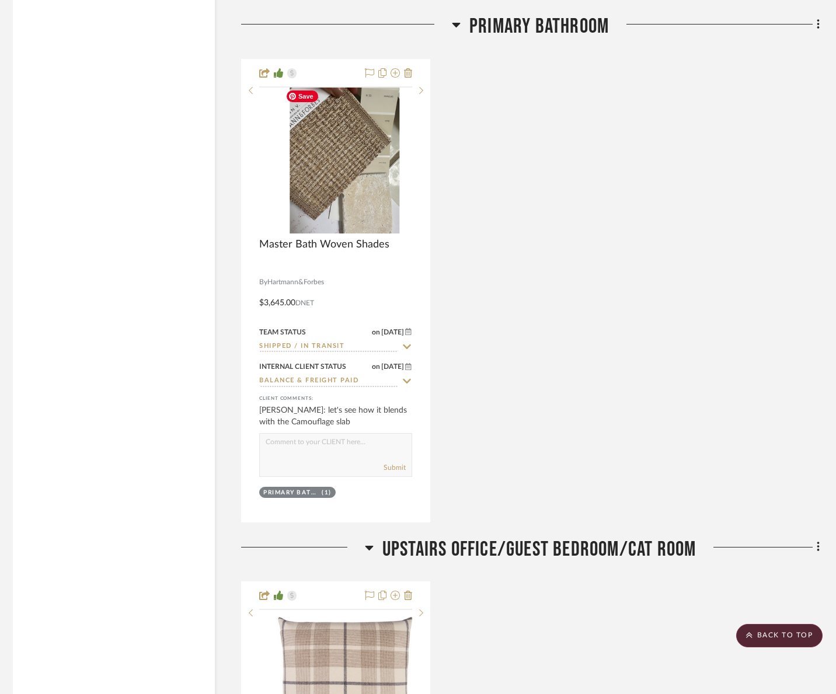
scroll to position [2752, 5]
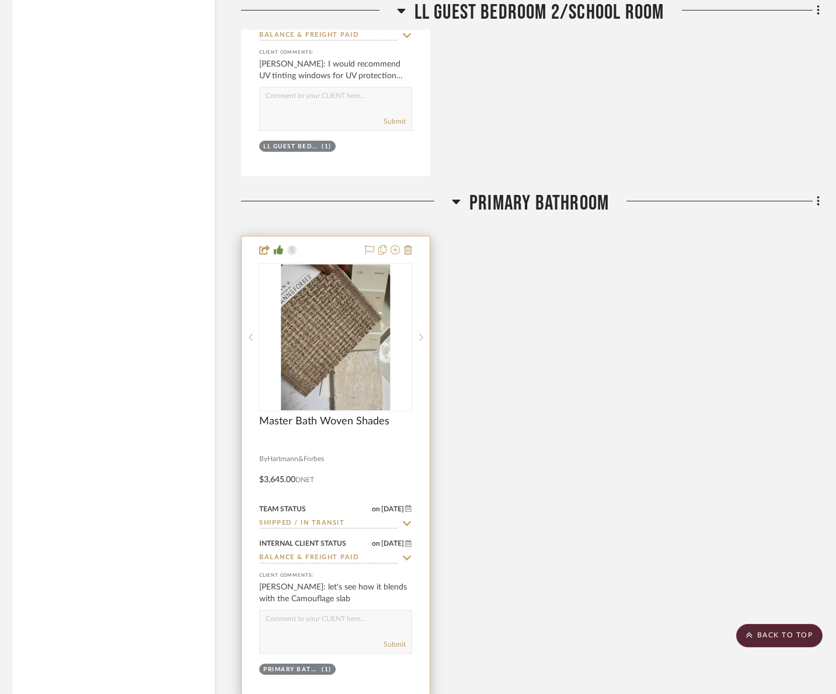
click at [318, 513] on div "Team Status on 9/16/2025 9/16/2025 Shipped / In Transit" at bounding box center [335, 516] width 153 height 28
click at [318, 519] on input "Shipped / In Transit" at bounding box center [328, 524] width 139 height 11
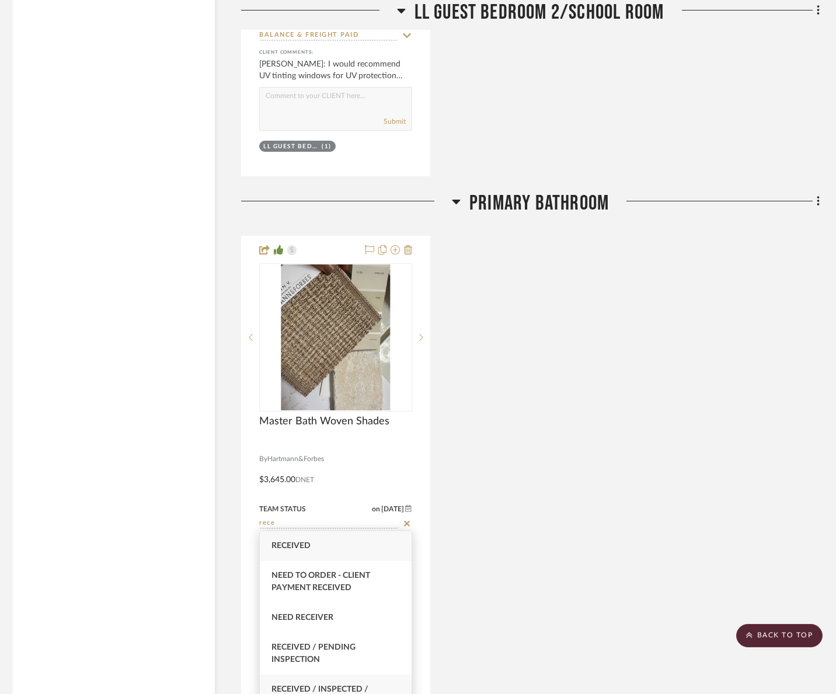
type input "rece"
click at [344, 686] on span "Received / Inspected / Approved" at bounding box center [320, 696] width 97 height 20
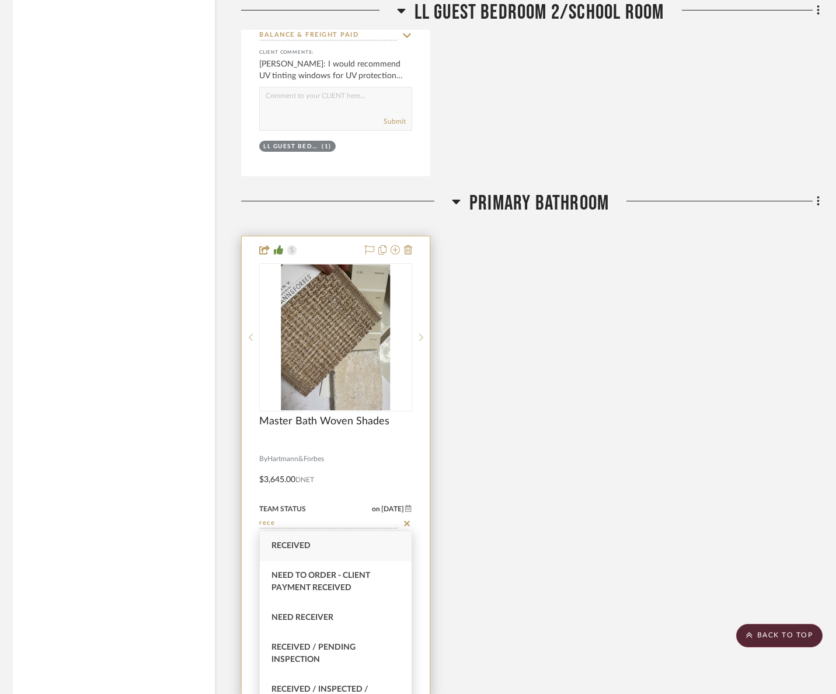
type input "[DATE]"
type input "Received / Inspected / Approved"
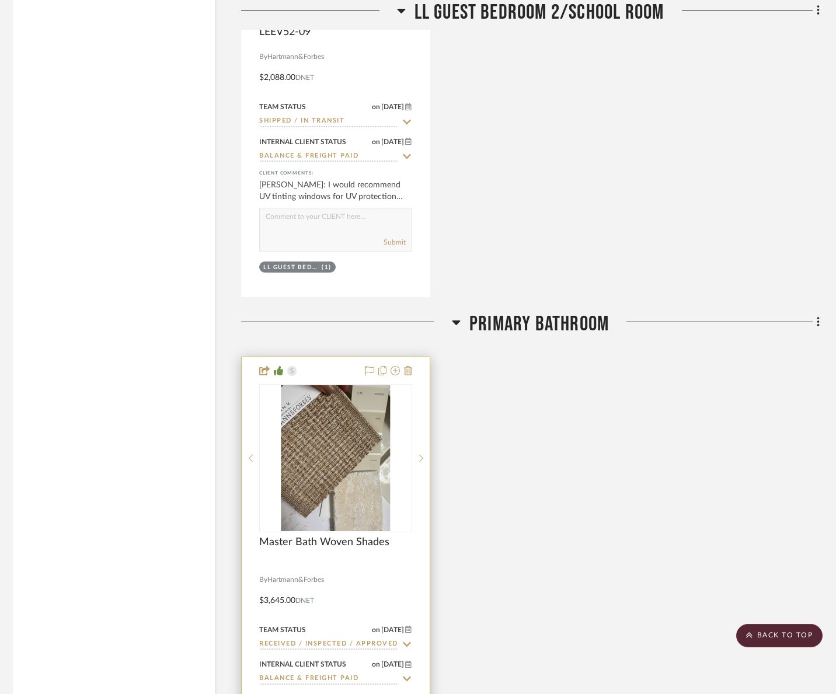
scroll to position [2514, 5]
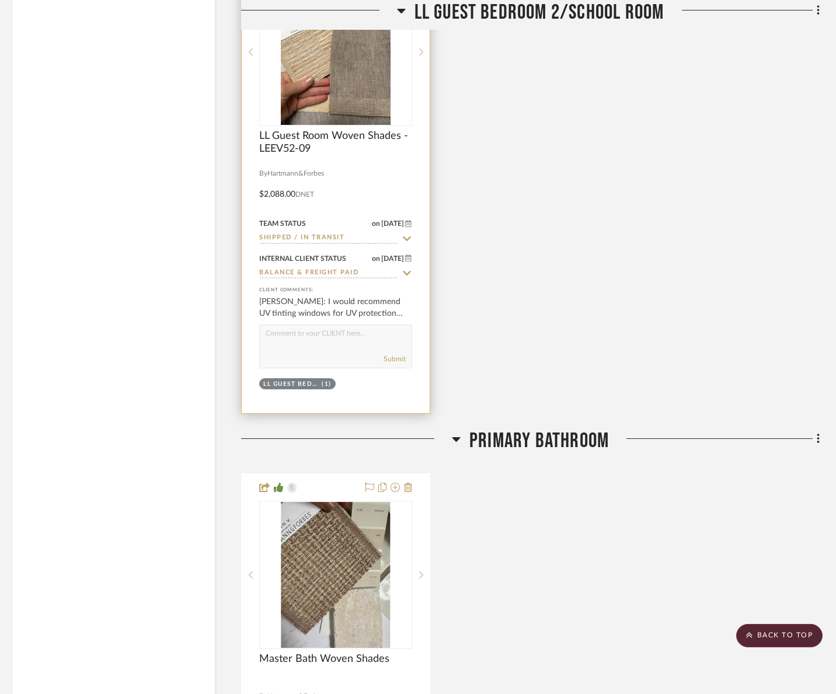
click at [350, 237] on input "Shipped / In Transit" at bounding box center [328, 238] width 139 height 11
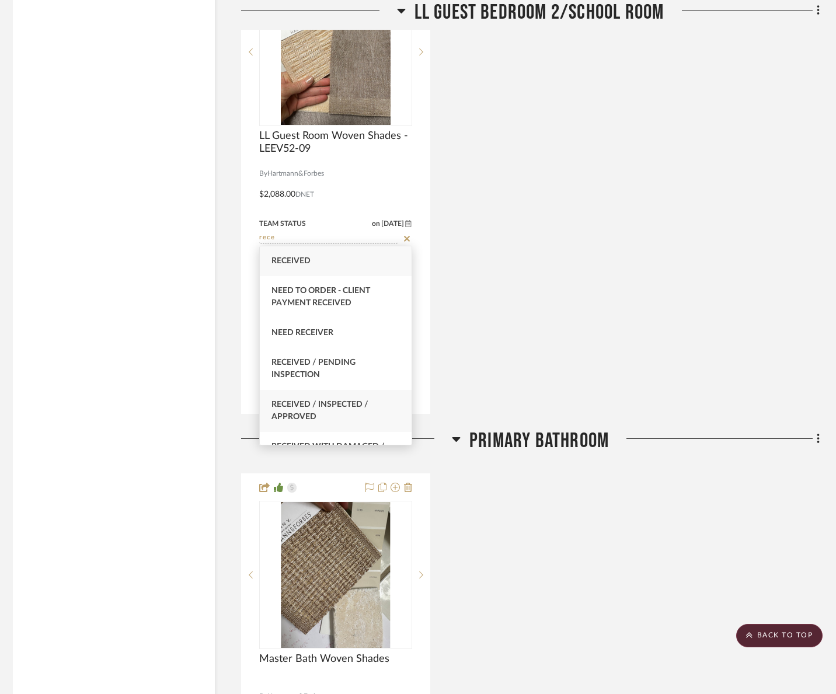
type input "rece"
click at [335, 406] on span "Received / Inspected / Approved" at bounding box center [320, 411] width 97 height 20
type input "[DATE]"
type input "Received / Inspected / Approved"
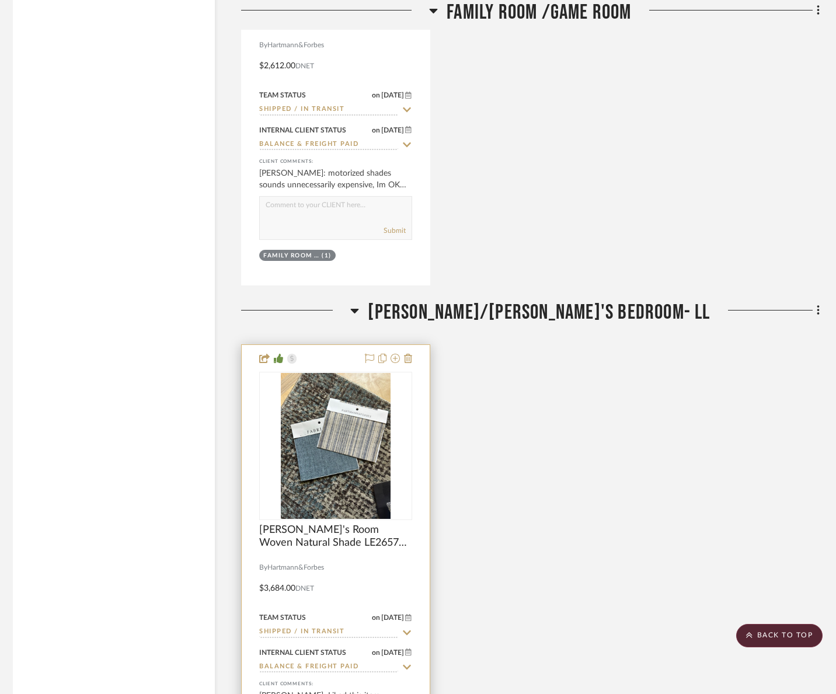
click at [340, 635] on input "Shipped / In Transit" at bounding box center [328, 632] width 139 height 11
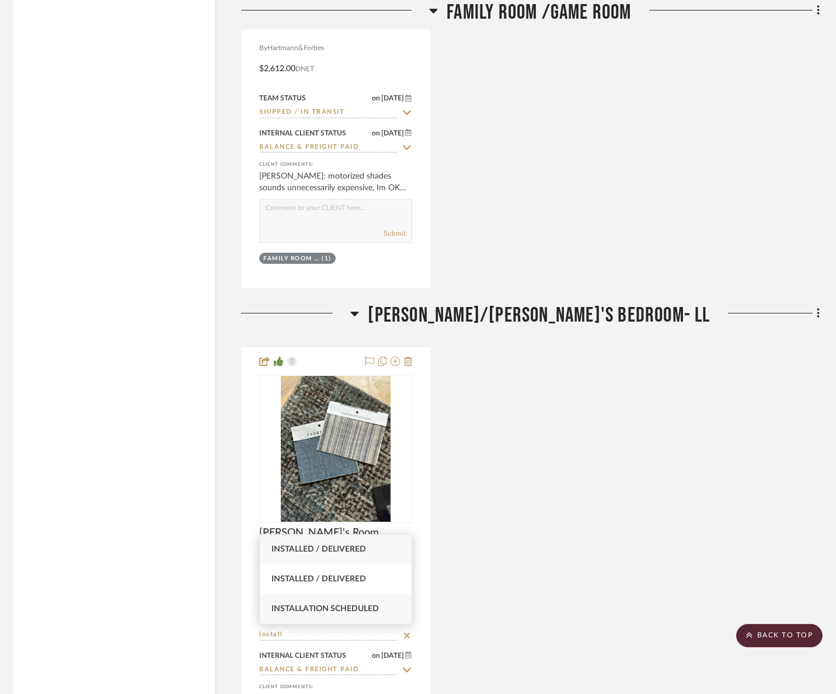
type input "install"
click at [353, 603] on div "Installation Scheduled" at bounding box center [336, 609] width 152 height 30
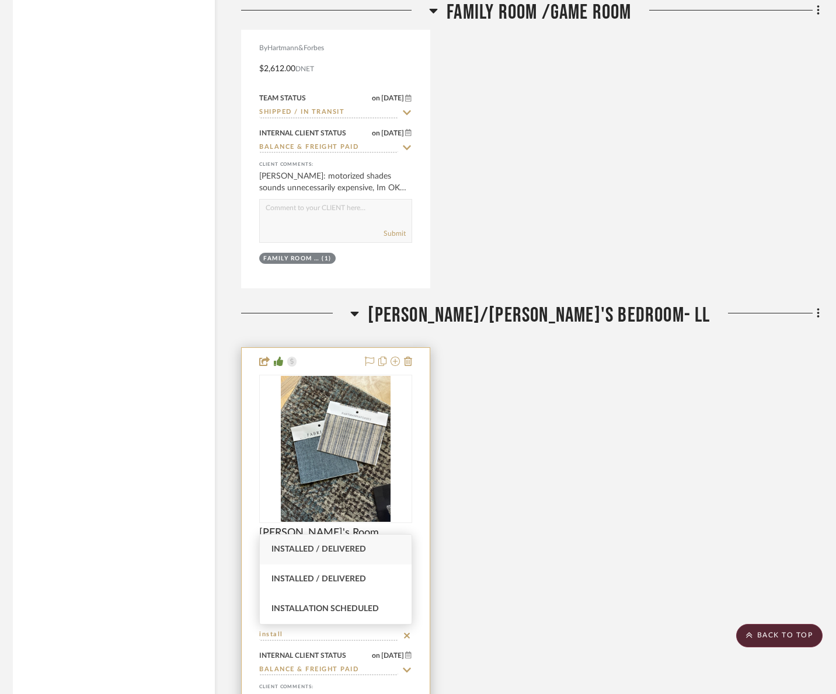
type input "[DATE]"
type input "Installation Scheduled"
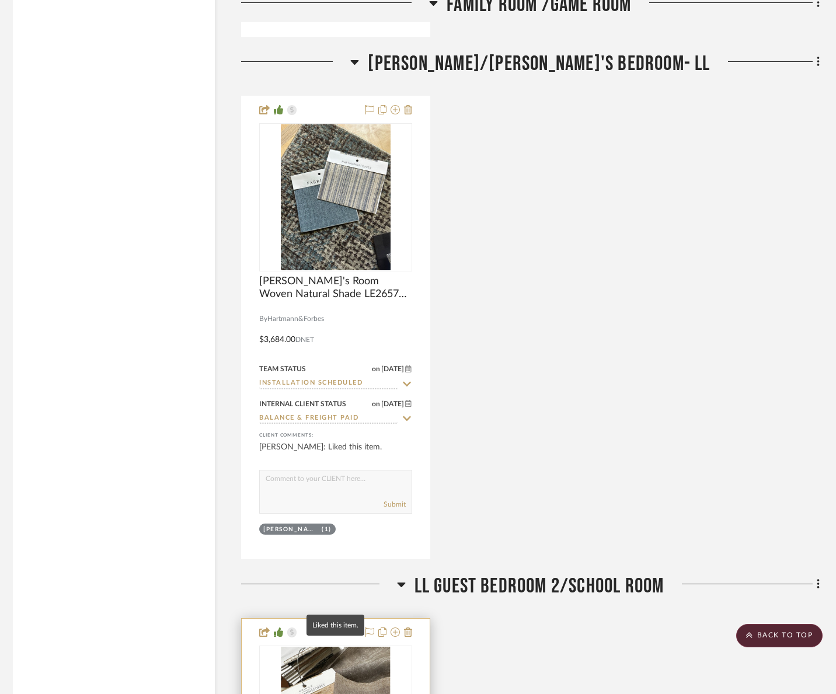
scroll to position [2088, 5]
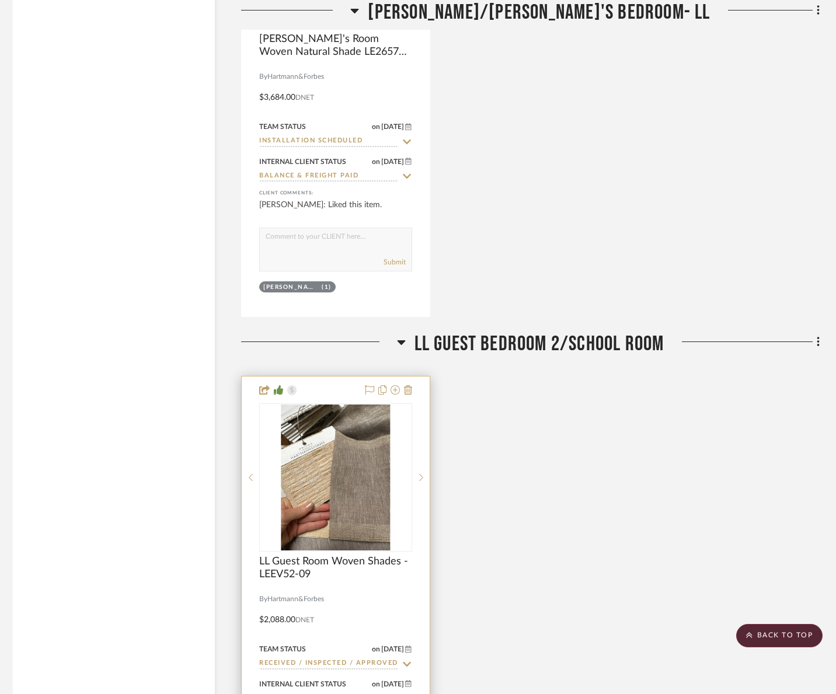
click at [336, 666] on input "Received / Inspected / Approved" at bounding box center [328, 664] width 139 height 11
click at [359, 635] on span "Installation Scheduled" at bounding box center [325, 637] width 107 height 8
type input "Installation Scheduled"
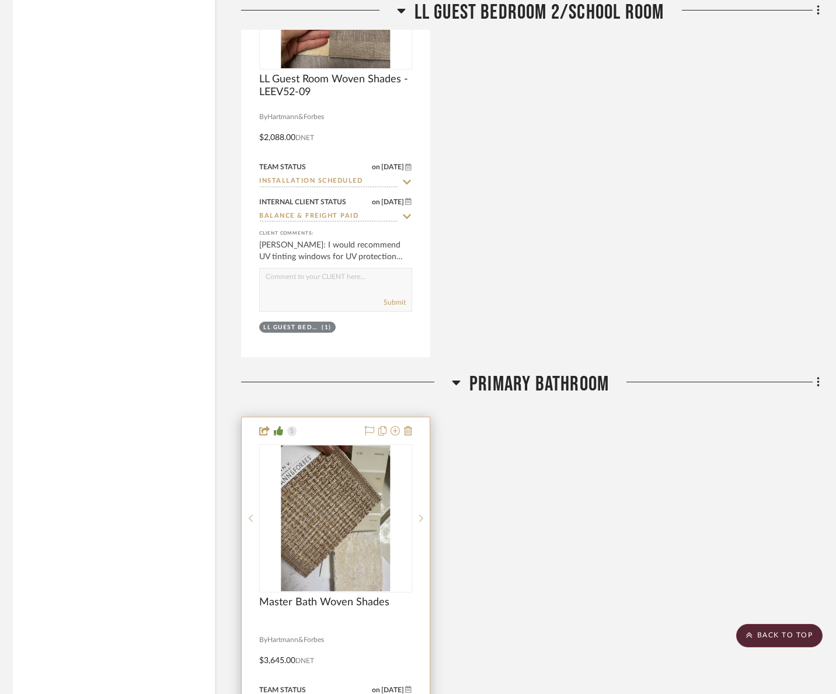
scroll to position [2773, 5]
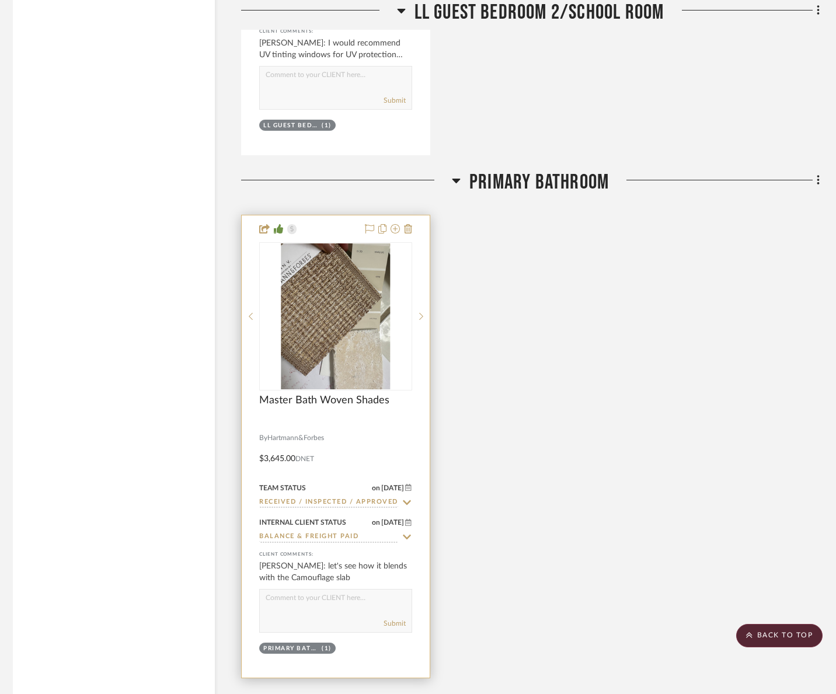
click at [336, 499] on input "Received / Inspected / Approved" at bounding box center [328, 503] width 139 height 11
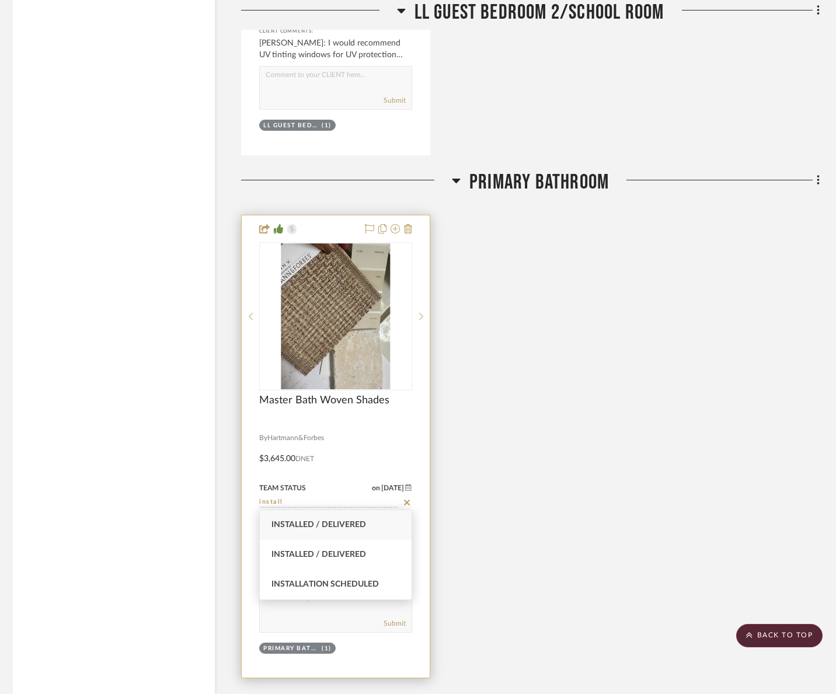
drag, startPoint x: 335, startPoint y: 582, endPoint x: 383, endPoint y: 578, distance: 48.6
click at [335, 582] on span "Installation Scheduled" at bounding box center [325, 584] width 107 height 8
type input "Installation Scheduled"
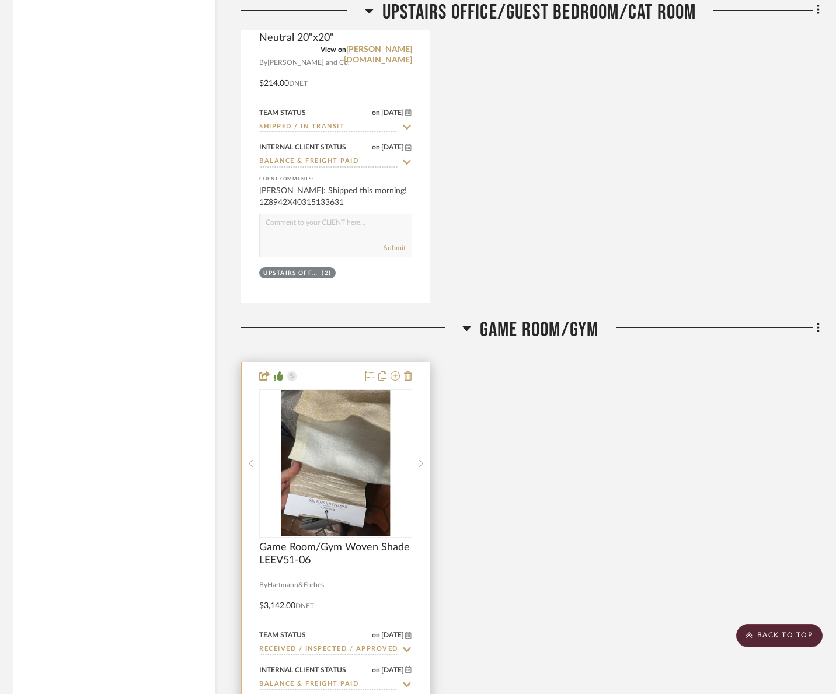
scroll to position [3875, 5]
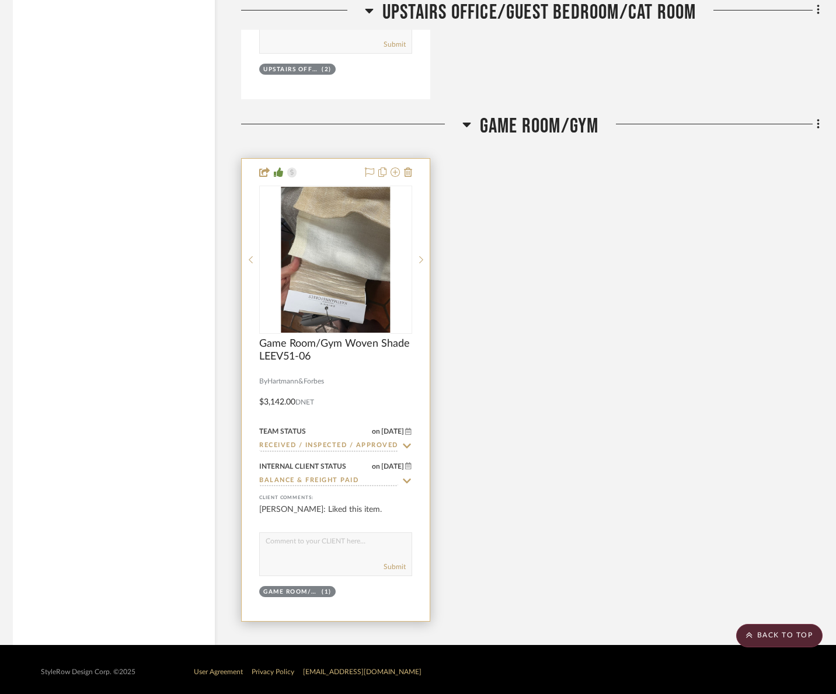
click at [329, 443] on input "Received / Inspected / Approved" at bounding box center [328, 446] width 139 height 11
drag, startPoint x: 357, startPoint y: 524, endPoint x: 368, endPoint y: 523, distance: 11.7
click at [357, 524] on span "Installation Scheduled" at bounding box center [325, 527] width 107 height 8
type input "Installation Scheduled"
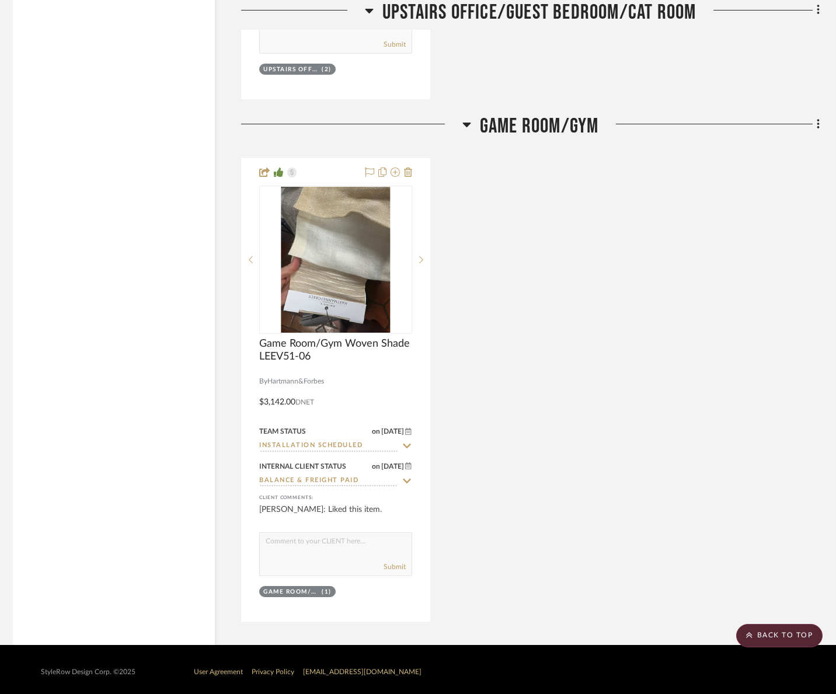
click at [556, 515] on div "Game Room/Gym Woven Shade LEEV51-06 By Hartmann&Forbes LEEV51-06 Whitecaps - Ti…" at bounding box center [530, 390] width 579 height 464
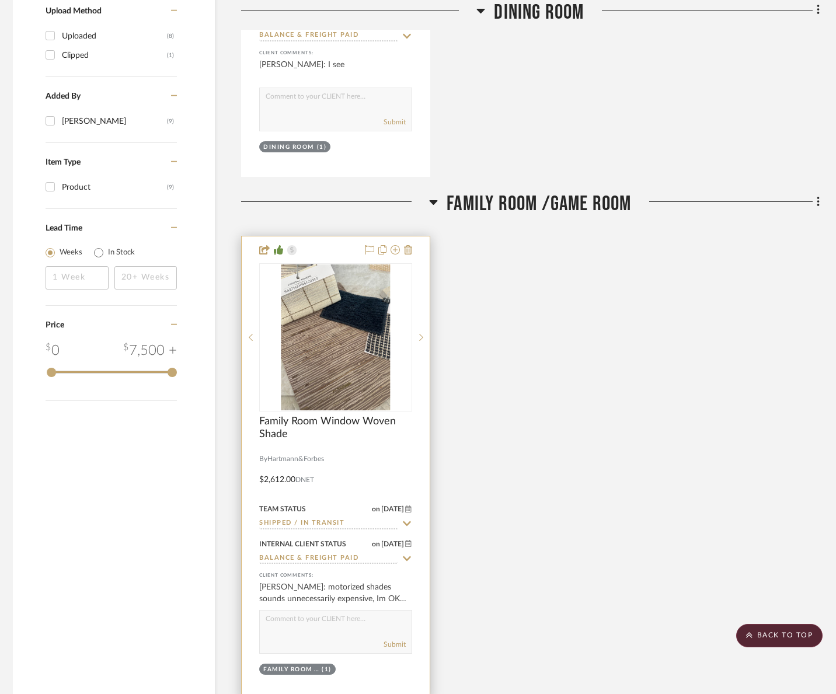
scroll to position [1183, 5]
click at [331, 523] on input "Shipped / In Transit" at bounding box center [328, 524] width 139 height 11
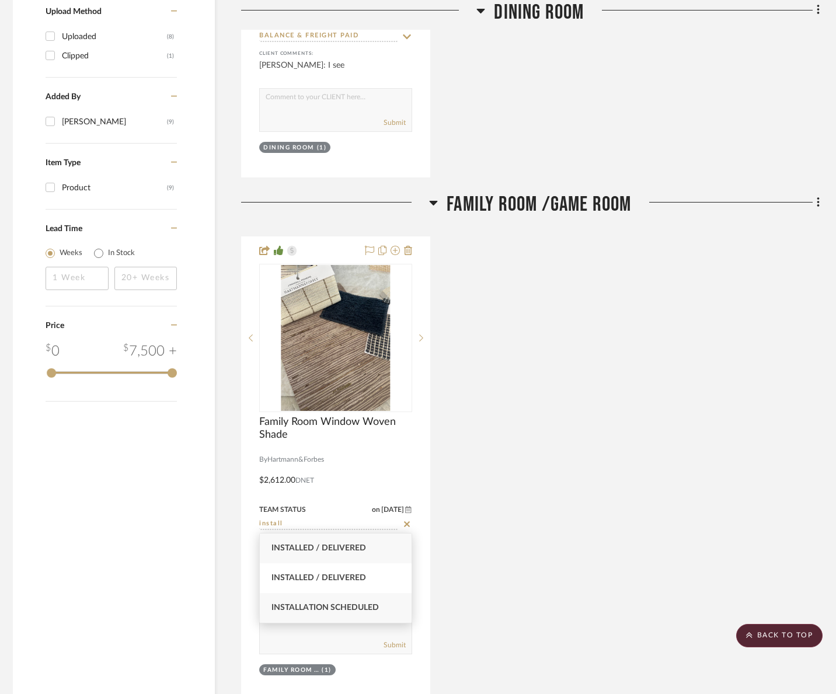
type input "install"
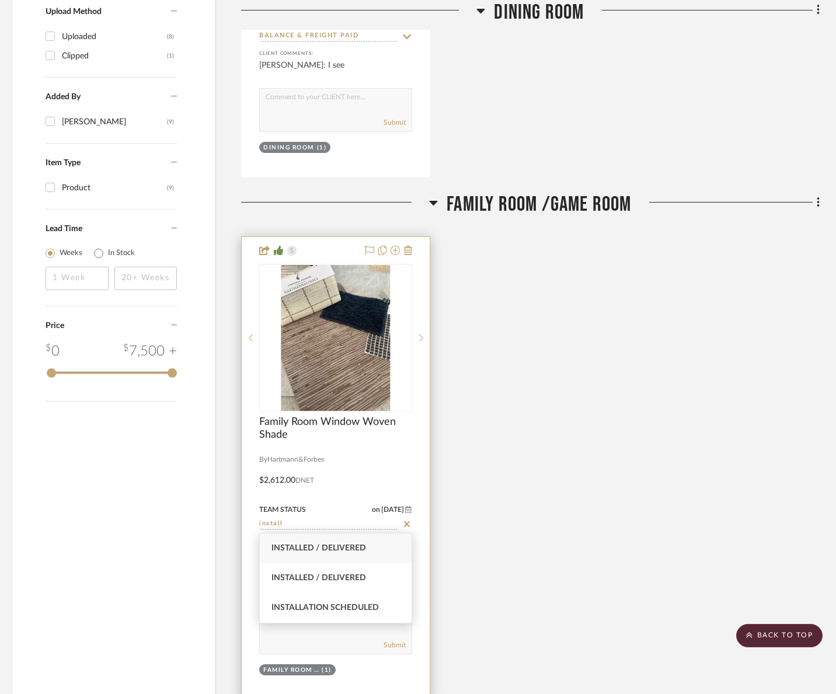
drag, startPoint x: 359, startPoint y: 609, endPoint x: 425, endPoint y: 577, distance: 73.1
click at [359, 609] on span "Installation Scheduled" at bounding box center [325, 608] width 107 height 8
type input "[DATE]"
type input "Installation Scheduled"
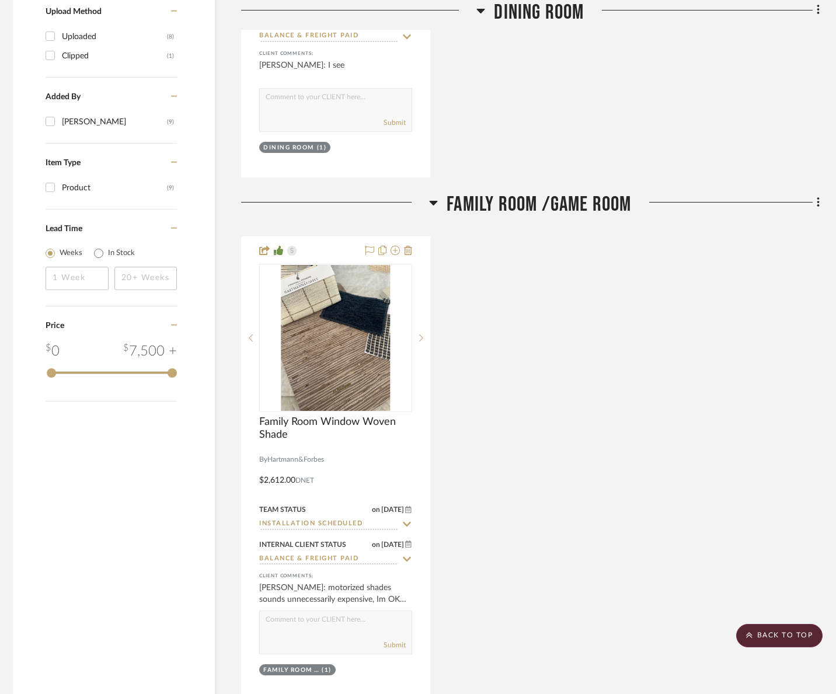
click at [522, 537] on div "Family Room Window Woven Shade By Hartmann&Forbes Cordless hung at ceiling outs…" at bounding box center [530, 469] width 579 height 464
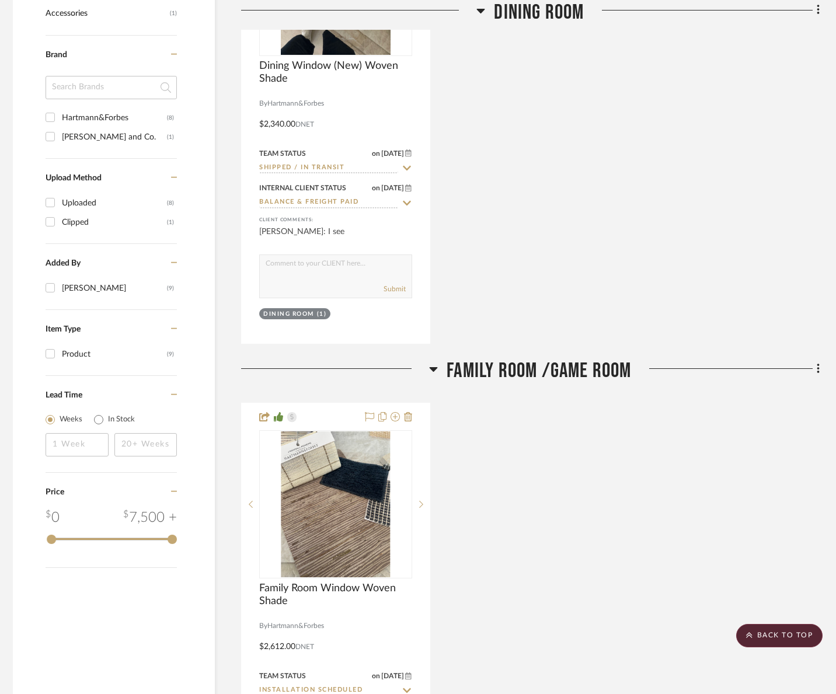
scroll to position [843, 5]
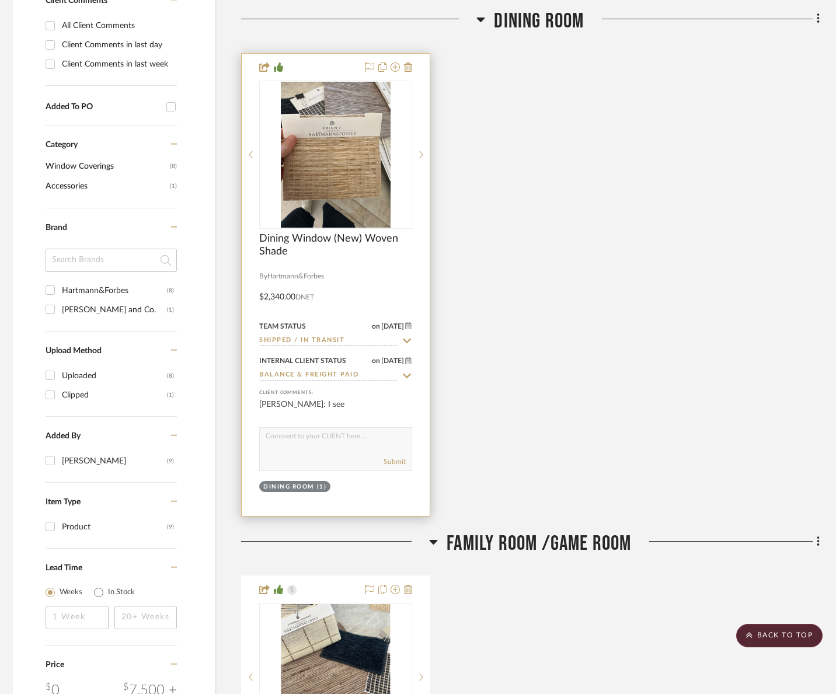
click at [345, 342] on input "Shipped / In Transit" at bounding box center [328, 341] width 139 height 11
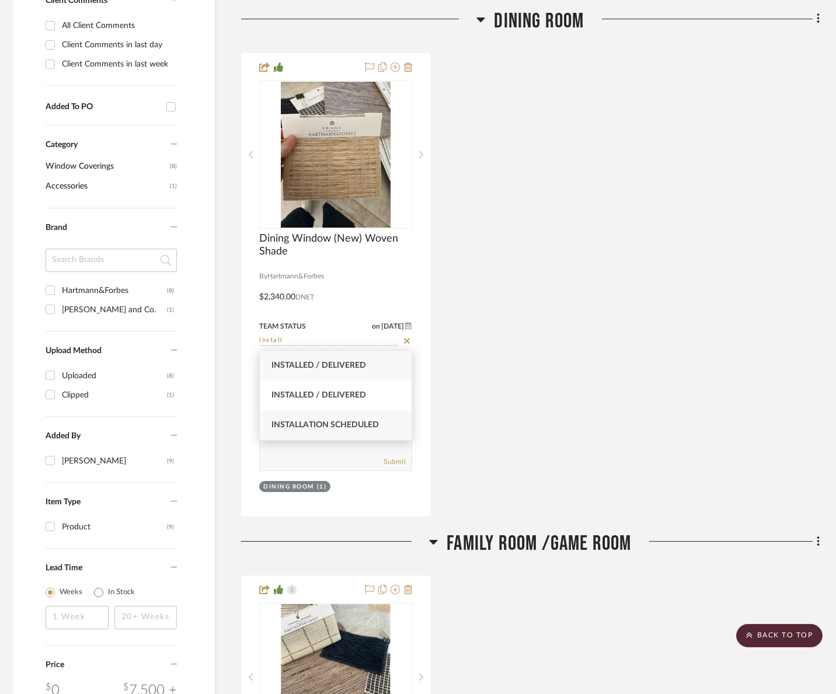
type input "install"
drag, startPoint x: 353, startPoint y: 423, endPoint x: 371, endPoint y: 423, distance: 18.1
click at [353, 423] on span "Installation Scheduled" at bounding box center [325, 425] width 107 height 8
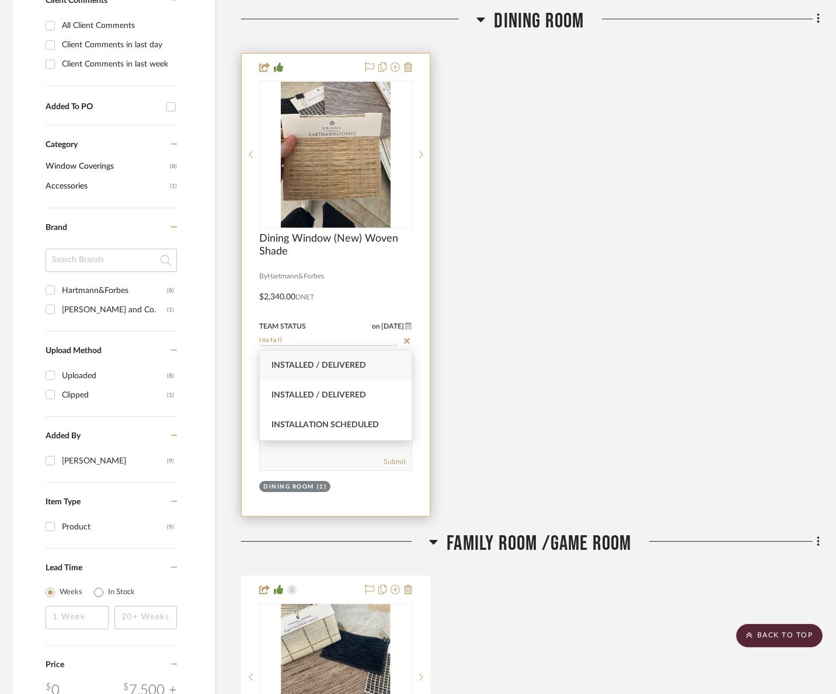
type input "[DATE]"
type input "Installation Scheduled"
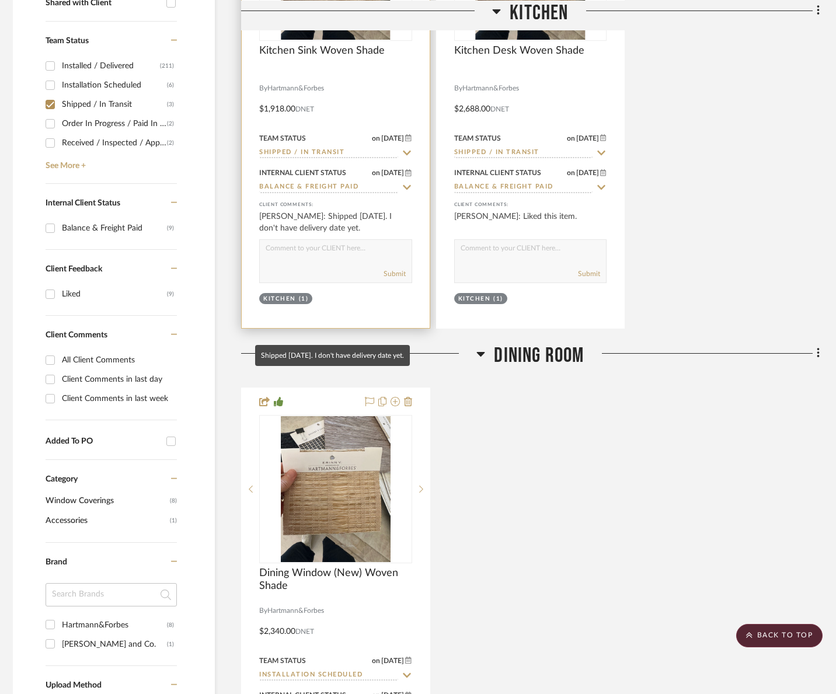
scroll to position [392, 5]
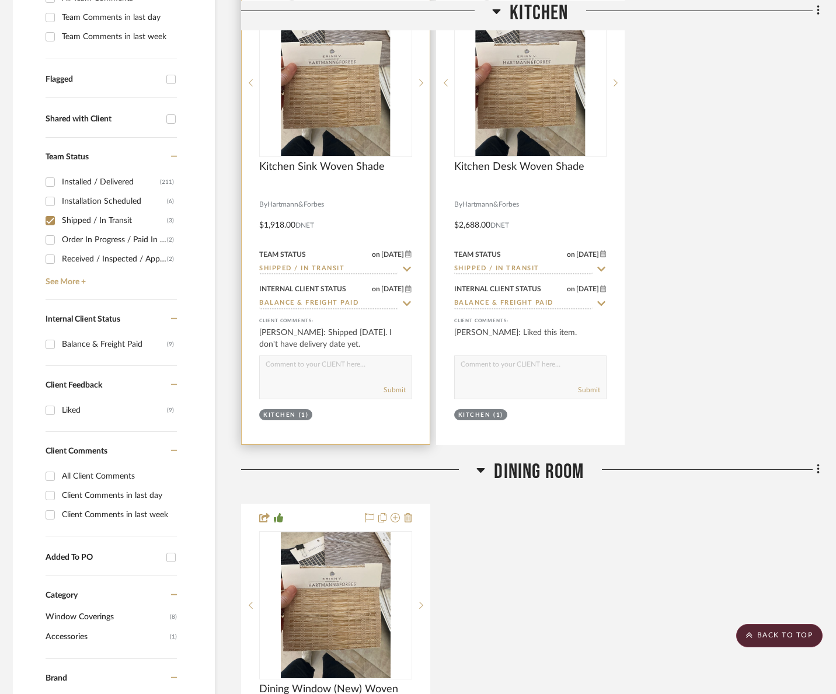
click at [329, 263] on div "Team Status on 9/16/2025 9/16/2025 Shipped / In Transit" at bounding box center [335, 261] width 153 height 28
click at [329, 267] on input "Shipped / In Transit" at bounding box center [328, 269] width 139 height 11
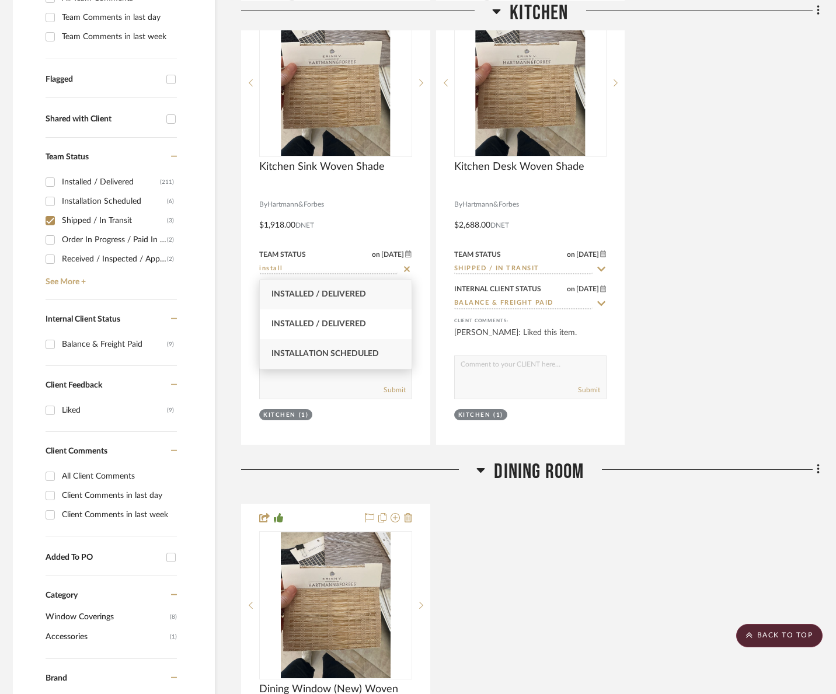
type input "install"
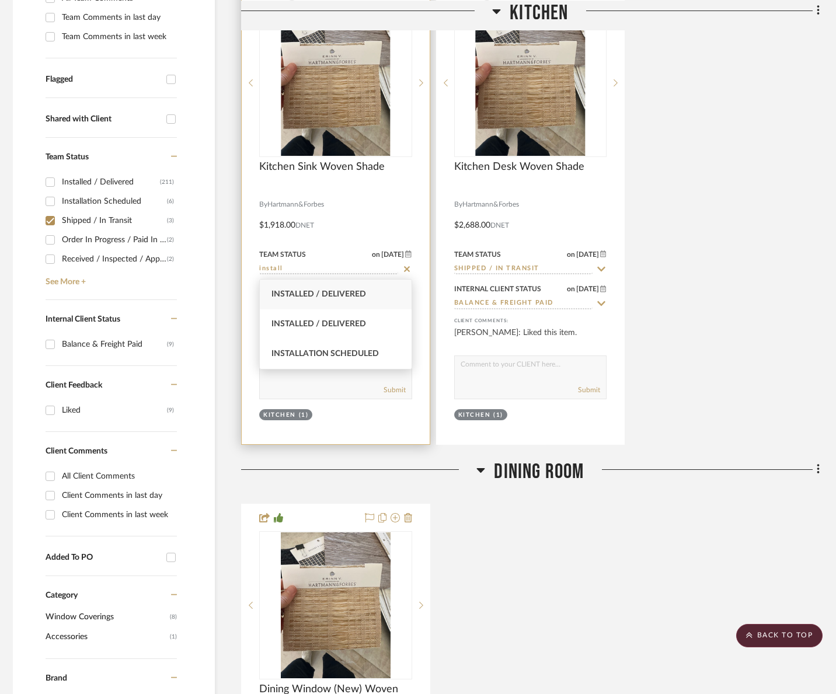
drag, startPoint x: 356, startPoint y: 352, endPoint x: 391, endPoint y: 312, distance: 53.3
click at [356, 352] on span "Installation Scheduled" at bounding box center [325, 354] width 107 height 8
type input "[DATE]"
type input "Installation Scheduled"
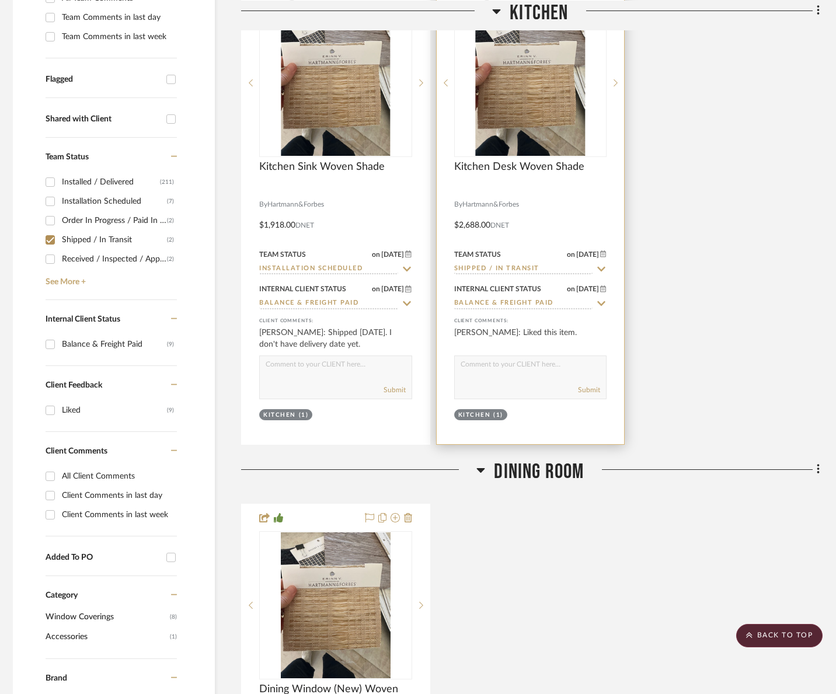
click at [492, 270] on input "Shipped / In Transit" at bounding box center [523, 269] width 139 height 11
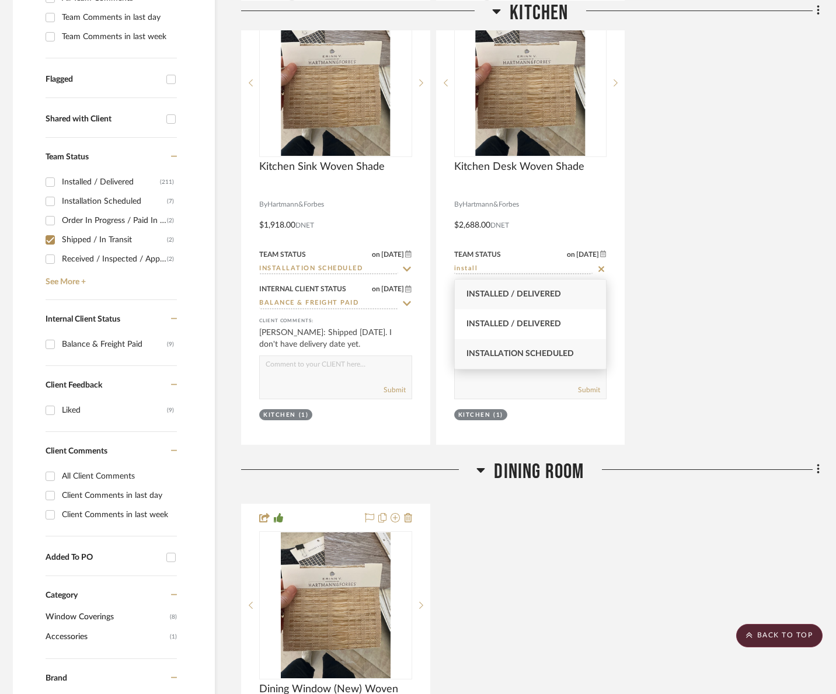
type input "install"
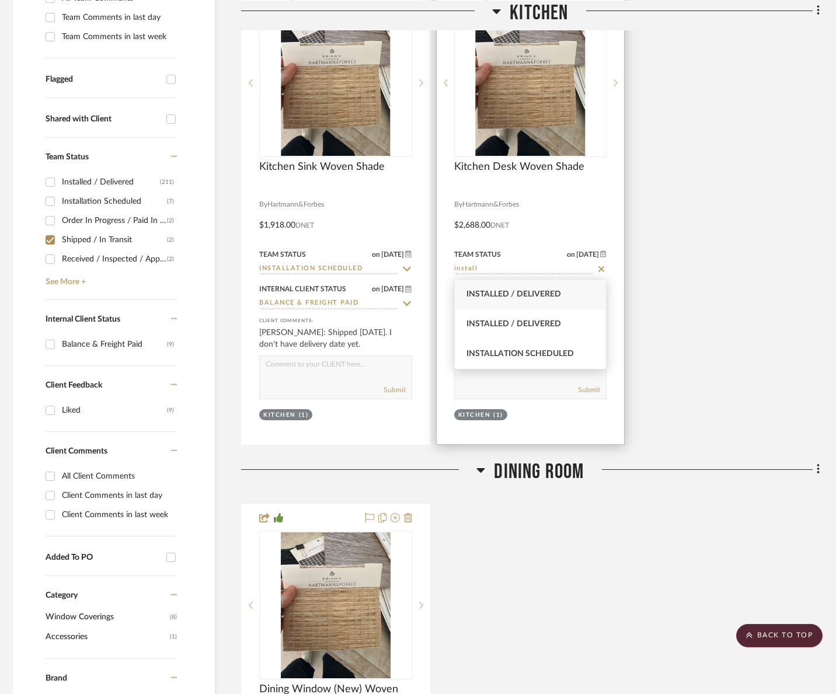
drag, startPoint x: 526, startPoint y: 359, endPoint x: 587, endPoint y: 355, distance: 61.4
click at [526, 358] on span "Installation Scheduled" at bounding box center [520, 354] width 107 height 8
type input "[DATE]"
type input "Installation Scheduled"
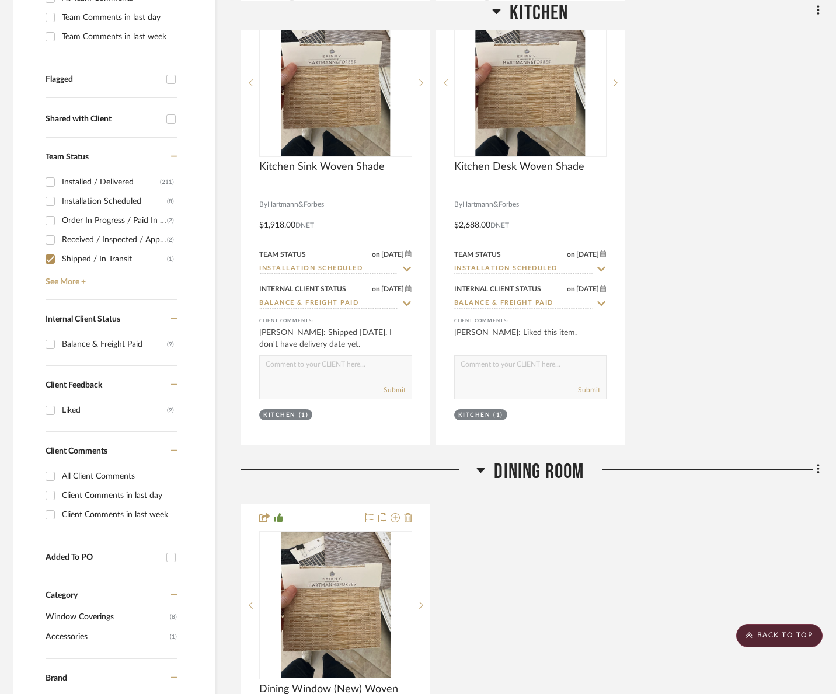
click at [704, 337] on div "Kitchen Sink Woven Shade By Hartmann&Forbes Outside Mount Hang at Ceiling LEEV5…" at bounding box center [530, 213] width 579 height 464
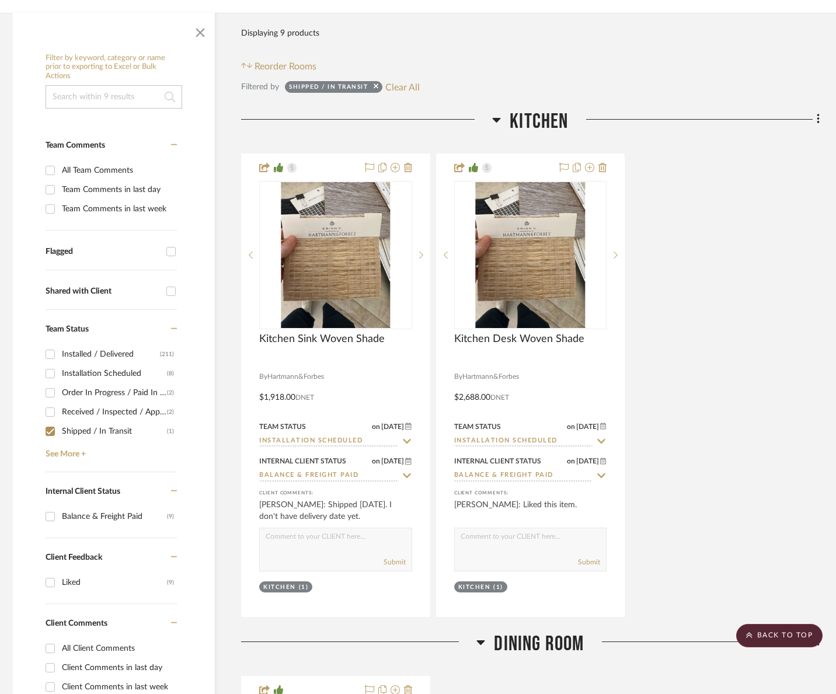
scroll to position [83, 5]
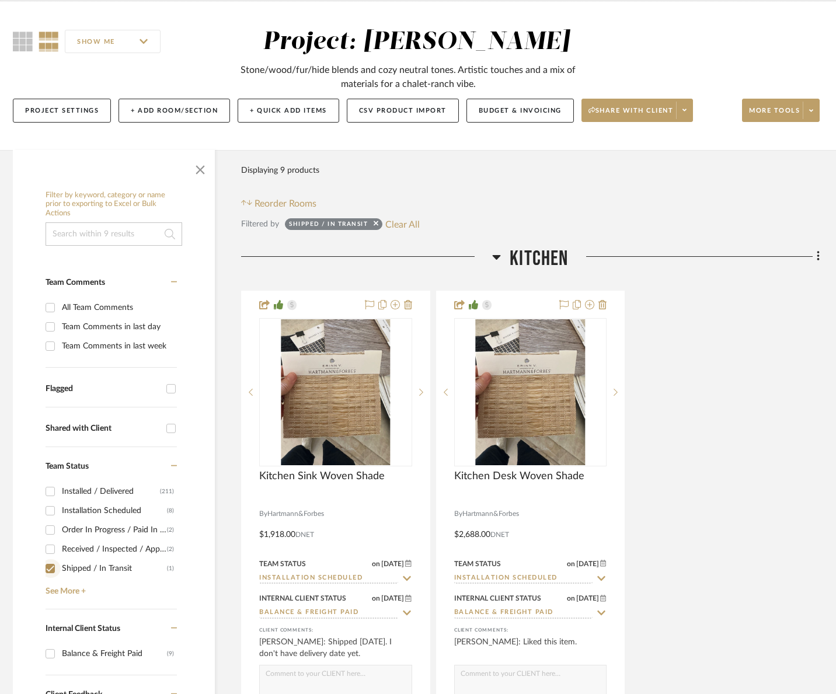
click at [51, 567] on input "Shipped / In Transit (1)" at bounding box center [50, 568] width 19 height 19
checkbox input "false"
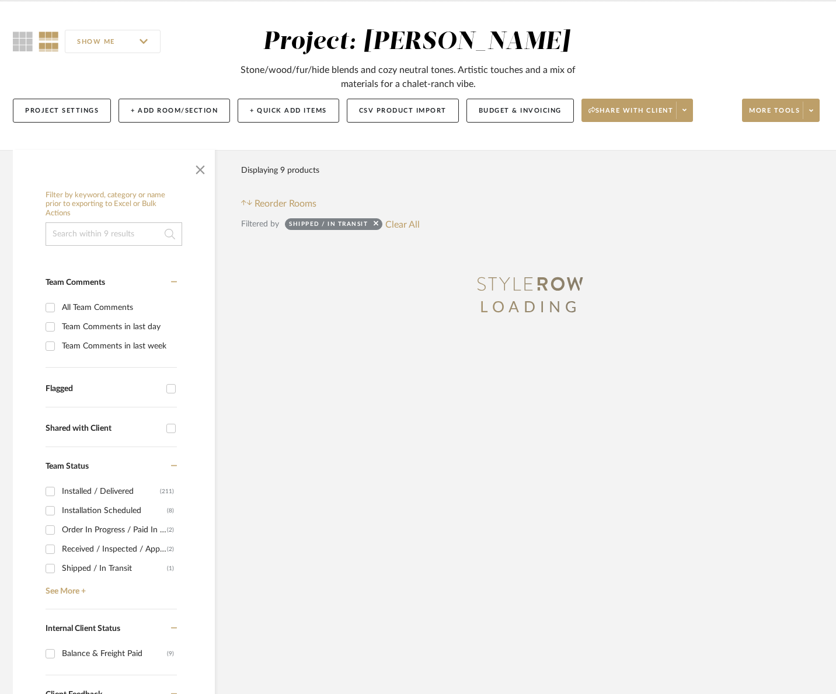
click at [57, 549] on input "Received / Inspected / Approved (2)" at bounding box center [50, 549] width 19 height 19
checkbox input "true"
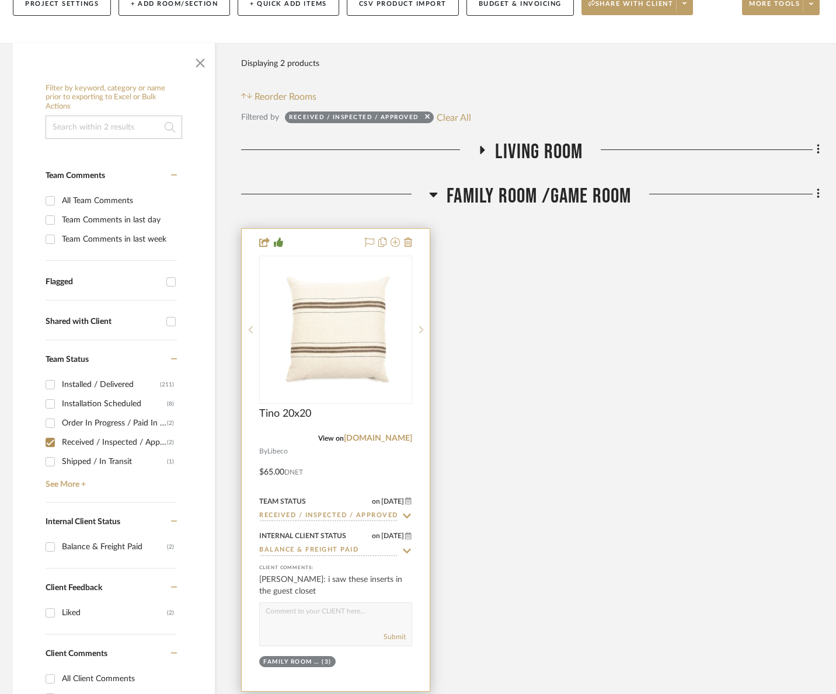
scroll to position [193, 5]
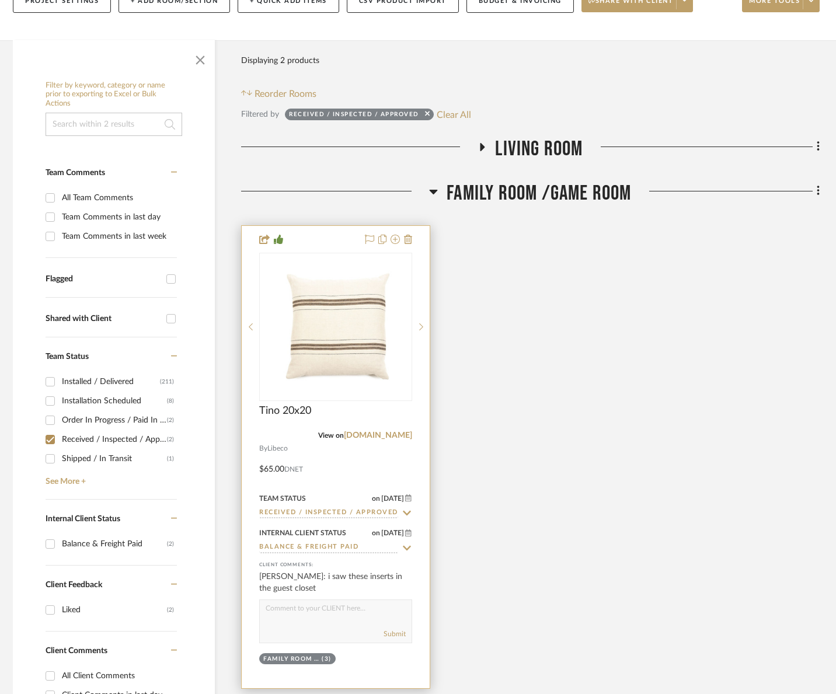
click at [354, 518] on input "Received / Inspected / Approved" at bounding box center [328, 513] width 139 height 11
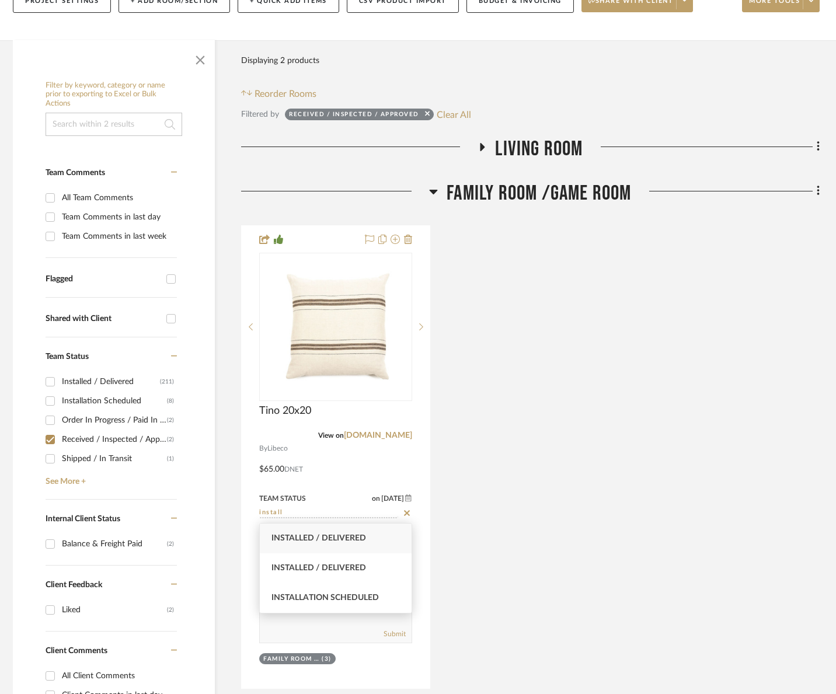
type input "install"
click at [352, 540] on span "Installed / Delivered" at bounding box center [319, 538] width 95 height 8
type input "[DATE]"
type input "Installed / Delivered"
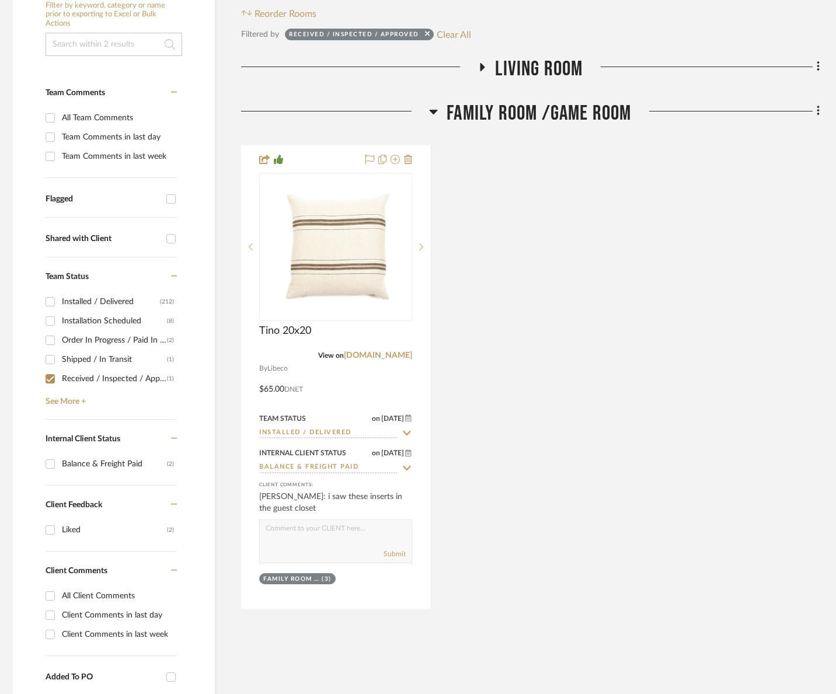
scroll to position [277, 5]
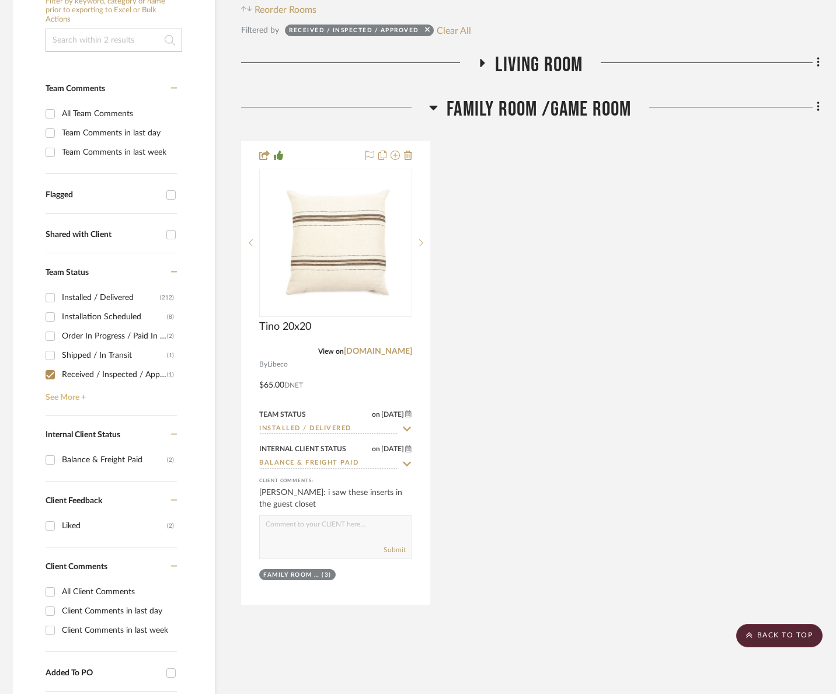
click at [86, 397] on link "See More +" at bounding box center [110, 393] width 134 height 19
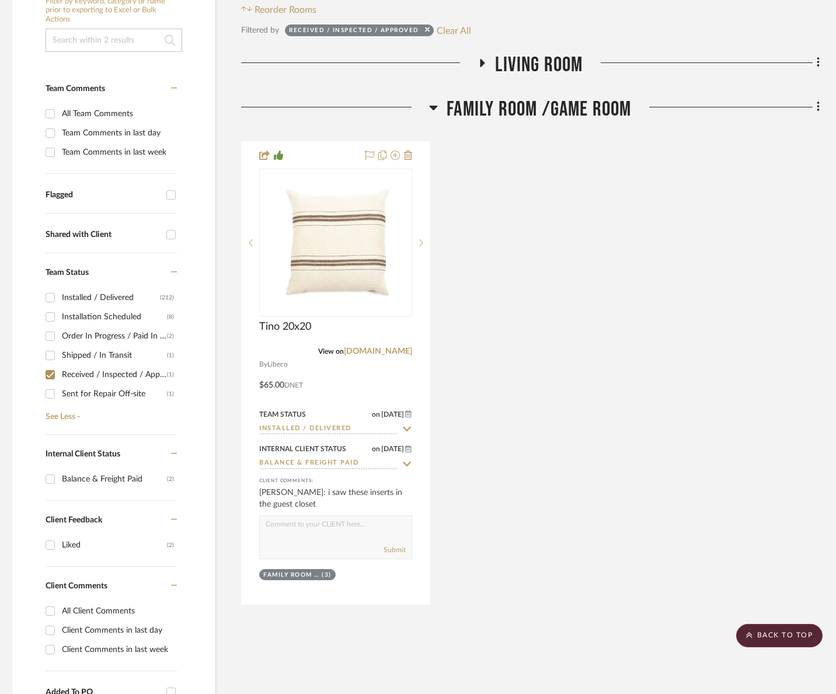
click at [532, 65] on span "Living Room" at bounding box center [539, 65] width 88 height 25
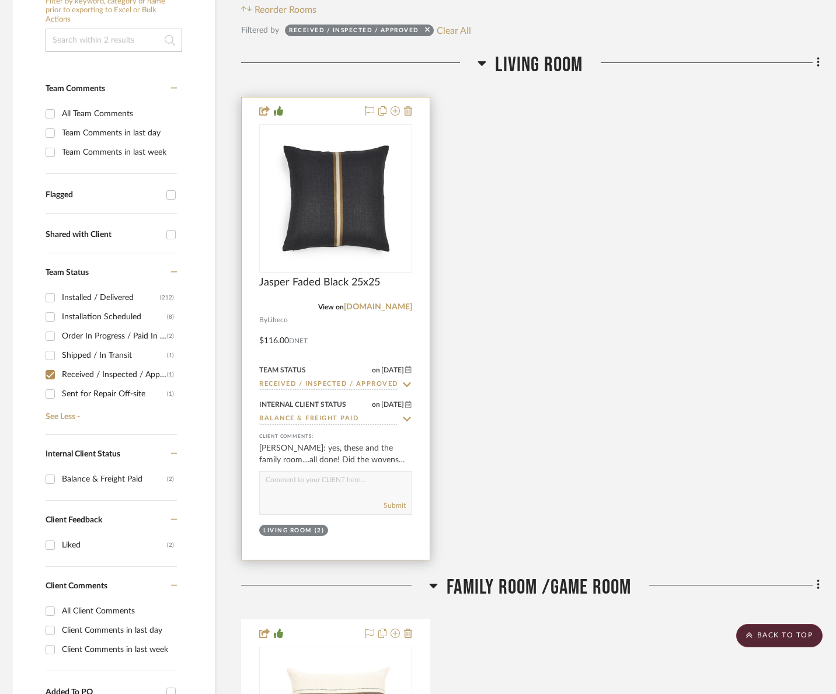
click at [343, 387] on input "Received / Inspected / Approved" at bounding box center [328, 385] width 139 height 11
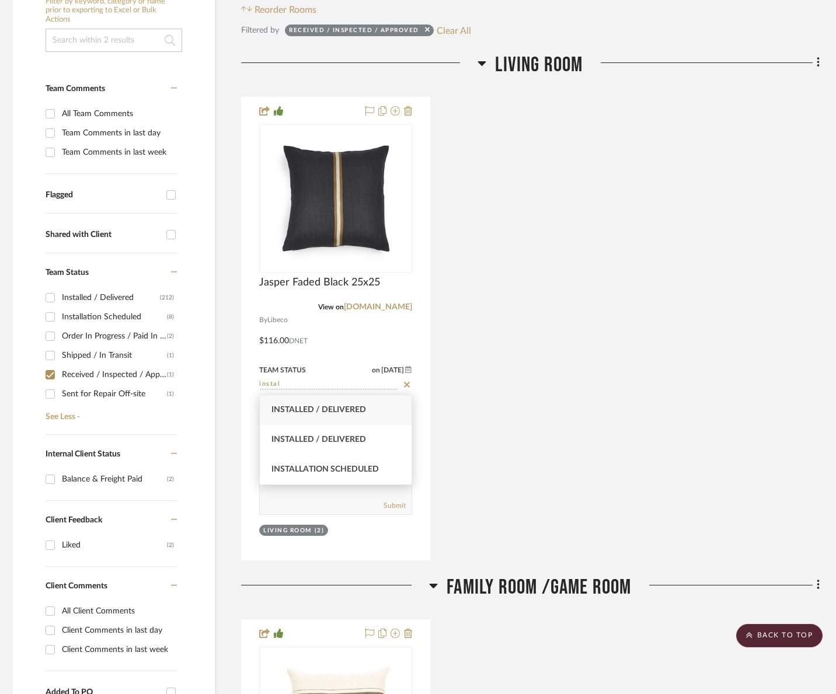
type input "instal"
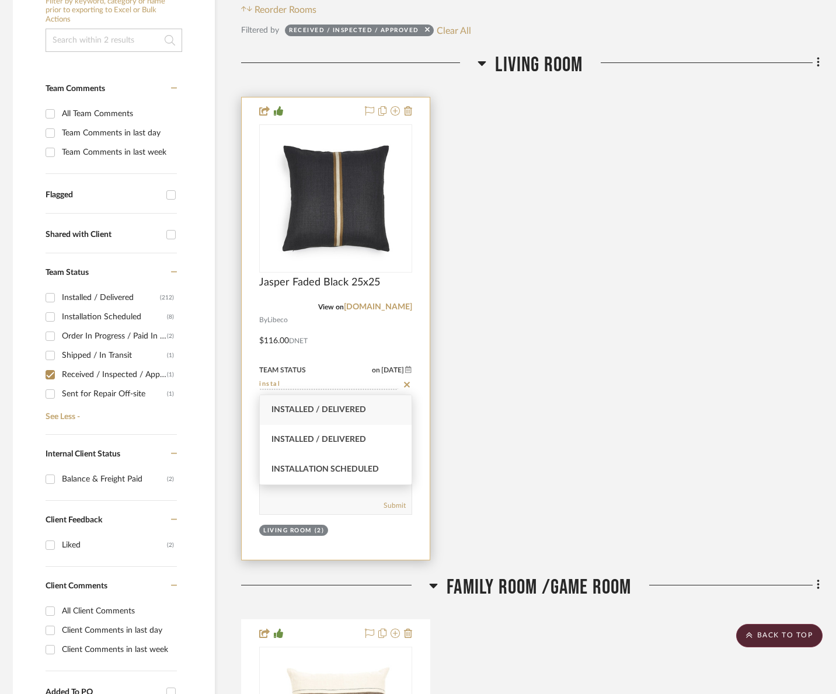
drag, startPoint x: 346, startPoint y: 409, endPoint x: 306, endPoint y: 406, distance: 40.4
click at [346, 409] on span "Installed / Delivered" at bounding box center [319, 410] width 95 height 8
type input "[DATE]"
type input "Installed / Delivered"
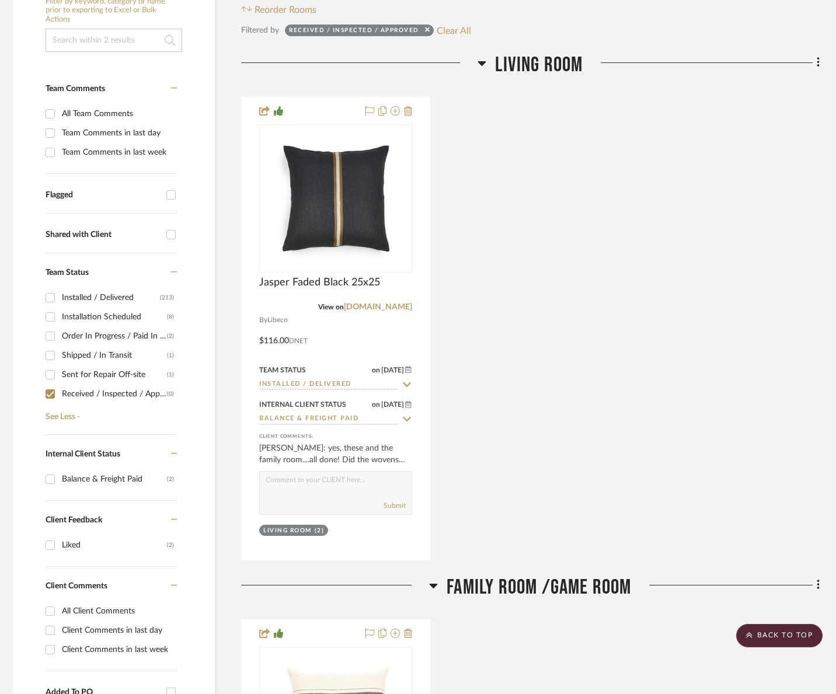
drag, startPoint x: 57, startPoint y: 394, endPoint x: 61, endPoint y: 388, distance: 6.8
click at [58, 394] on input "Received / Inspected / Approved (0)" at bounding box center [50, 394] width 19 height 19
checkbox input "false"
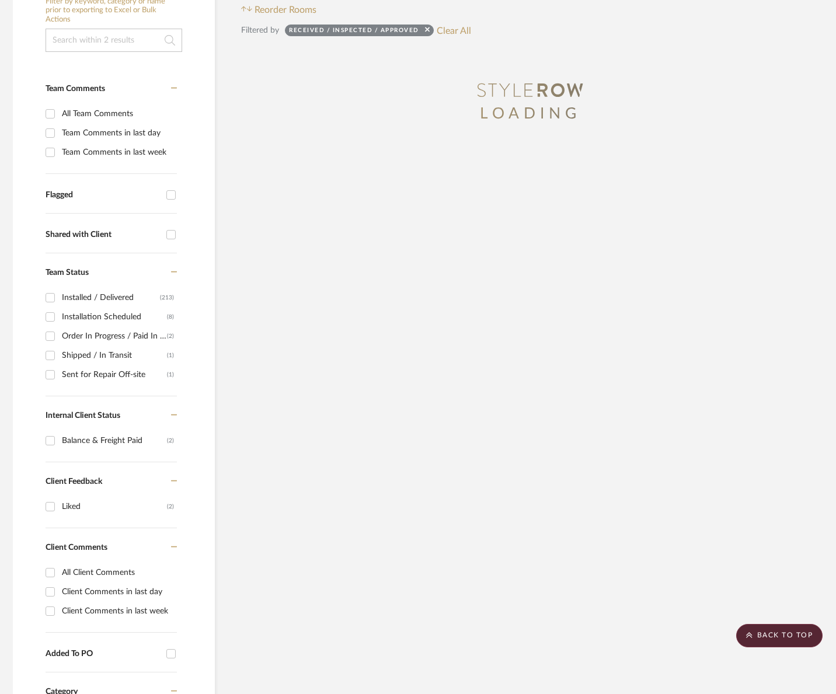
click at [69, 380] on div "Sent for Repair Off-site" at bounding box center [114, 375] width 105 height 19
click at [60, 380] on input "Sent for Repair Off-site (1)" at bounding box center [50, 375] width 19 height 19
checkbox input "true"
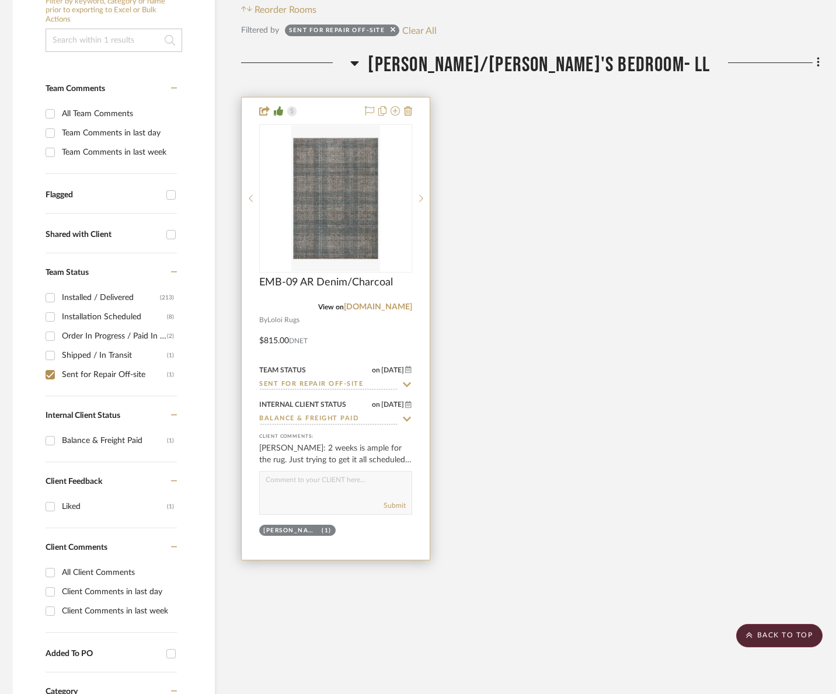
click at [328, 384] on input "Sent for Repair Off-site" at bounding box center [328, 385] width 139 height 11
type input "o"
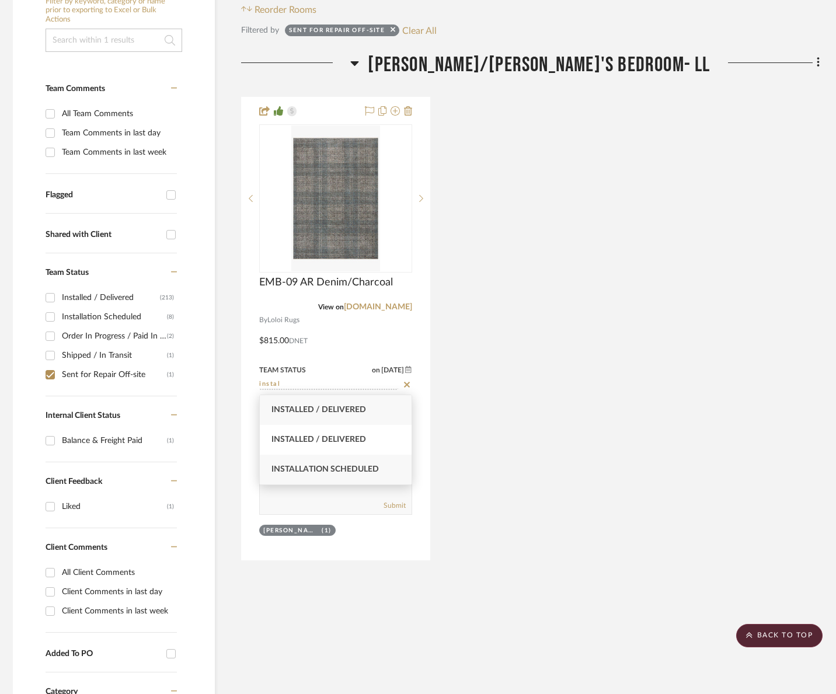
type input "instal"
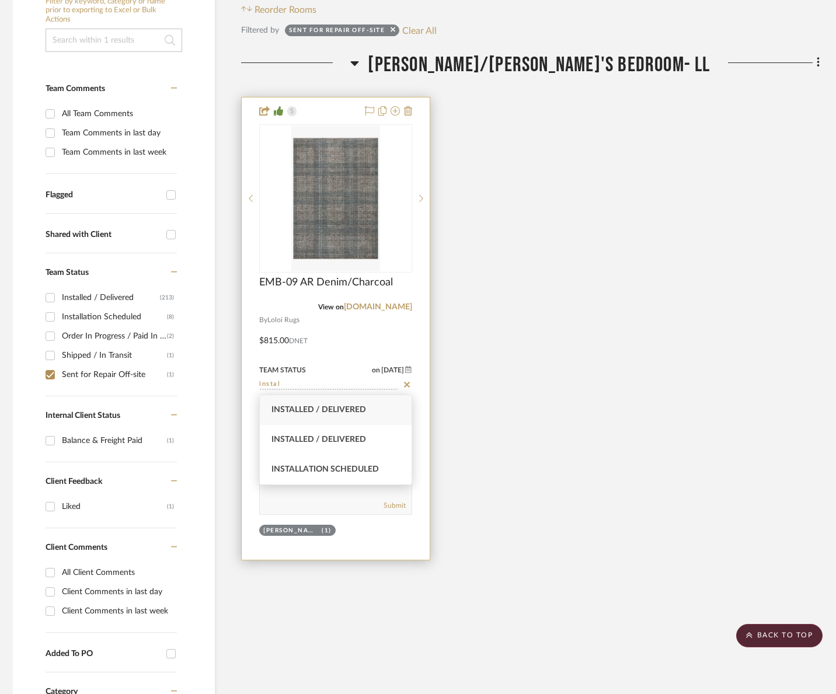
click at [347, 467] on span "Installation Scheduled" at bounding box center [325, 469] width 107 height 8
type input "[DATE]"
type input "Installation Scheduled"
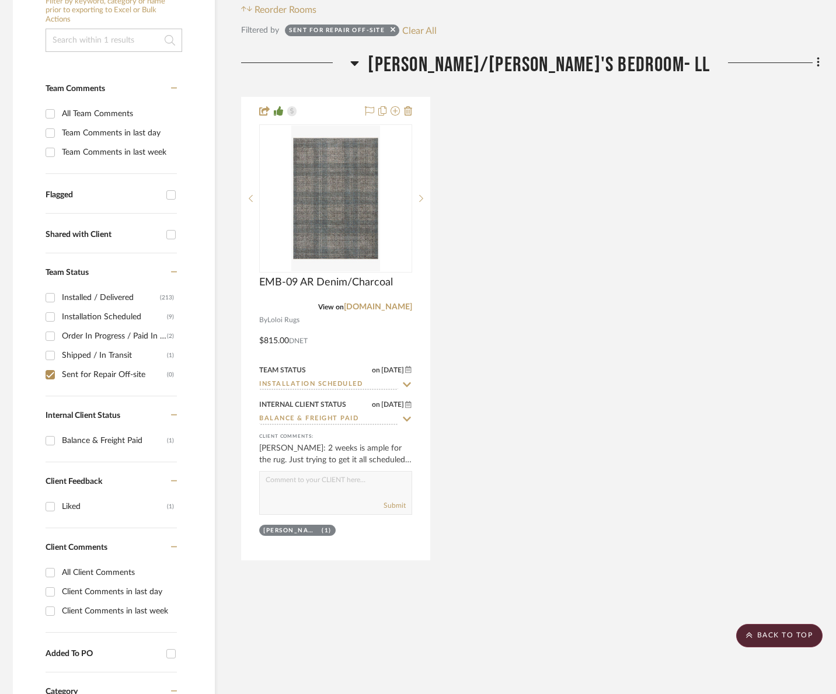
click at [92, 338] on div "Order In Progress / Paid In Full w/ Freight, No Balance due" at bounding box center [114, 336] width 105 height 19
click at [60, 338] on input "Order In Progress / Paid In Full w/ Freight, No Balance due (2)" at bounding box center [50, 336] width 19 height 19
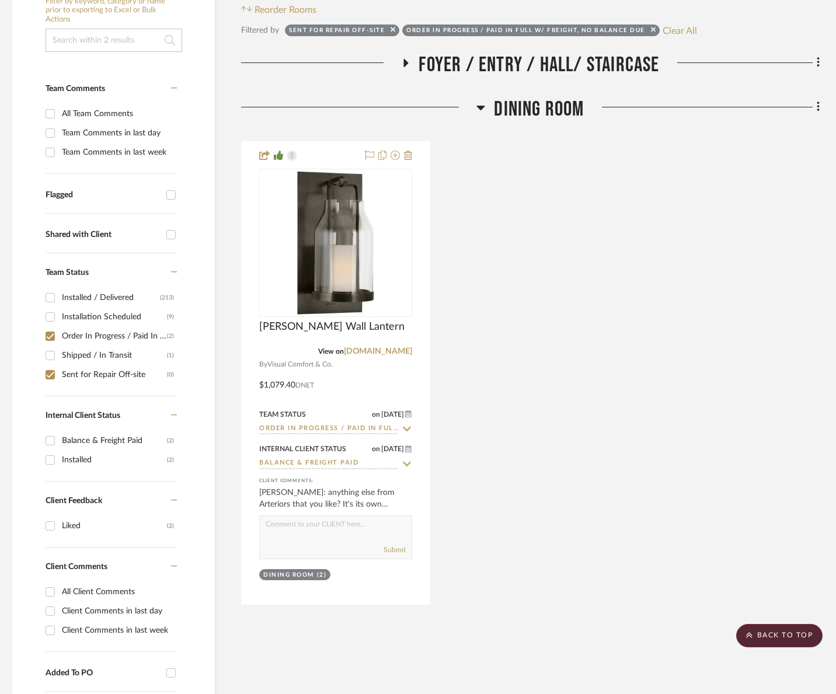
click at [92, 338] on div "Order In Progress / Paid In Full w/ Freight, No Balance due" at bounding box center [114, 336] width 105 height 19
click at [60, 338] on input "Order In Progress / Paid In Full w/ Freight, No Balance due (2)" at bounding box center [50, 336] width 19 height 19
checkbox input "false"
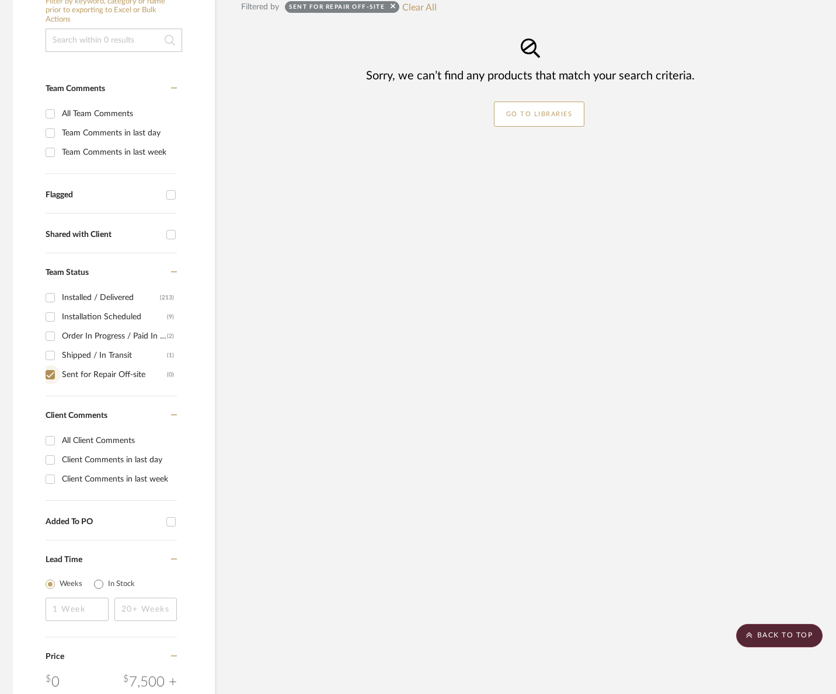
click at [50, 376] on input "Sent for Repair Off-site (0)" at bounding box center [50, 375] width 19 height 19
checkbox input "false"
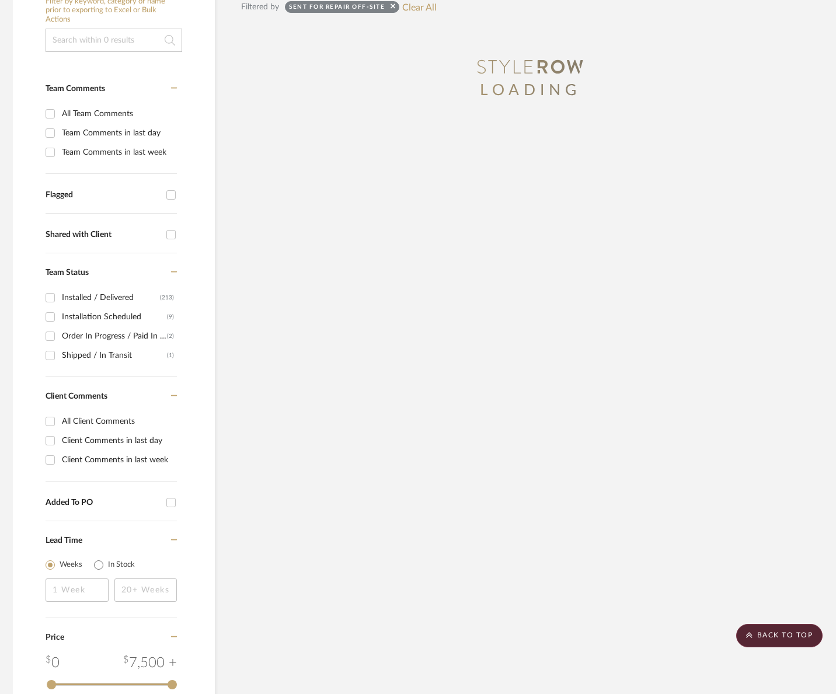
scroll to position [0, 5]
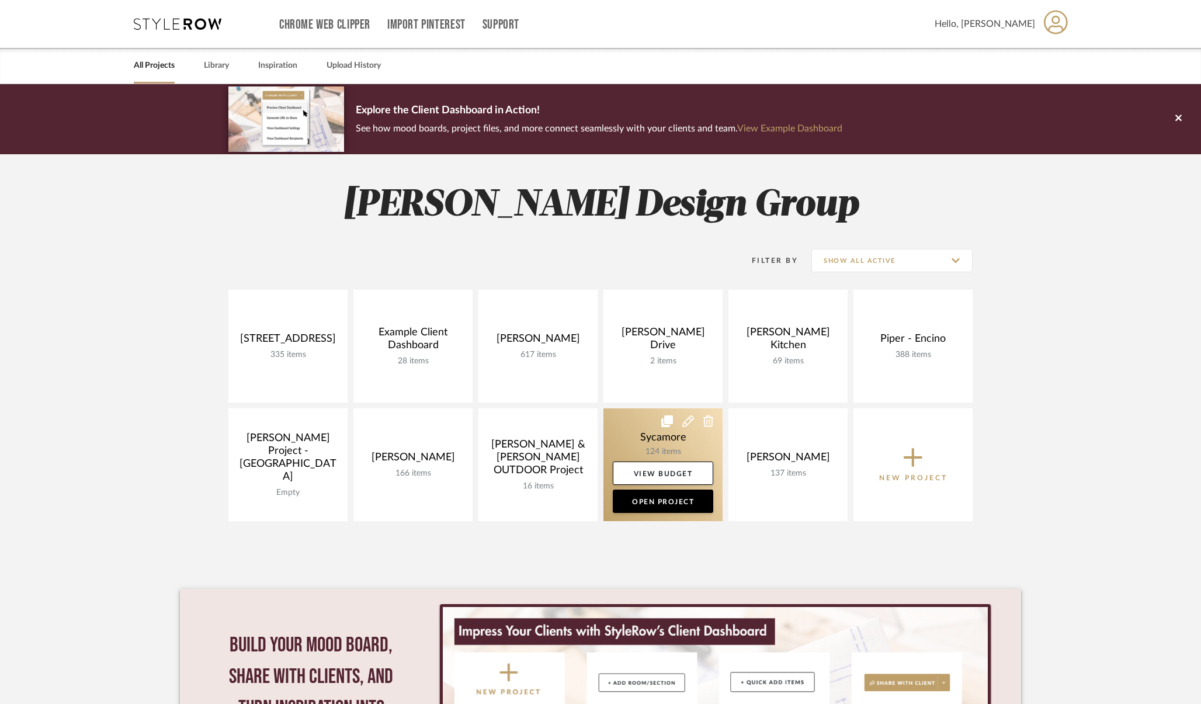
click at [642, 448] on link at bounding box center [662, 464] width 119 height 113
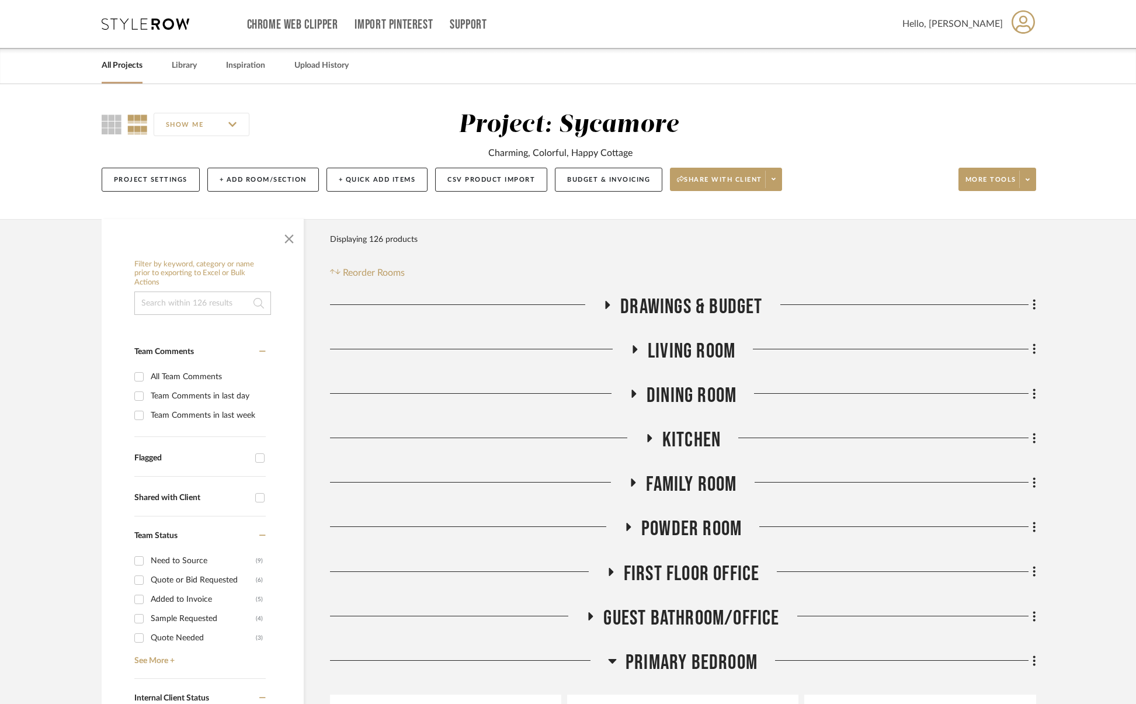
click at [682, 339] on span "Living Room" at bounding box center [692, 351] width 88 height 25
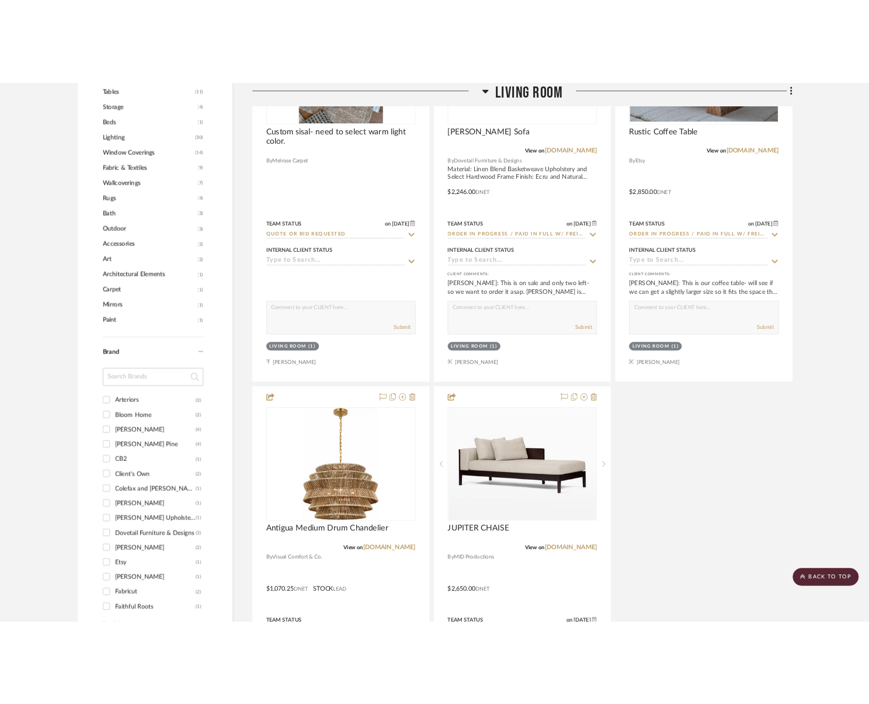
scroll to position [1182, 0]
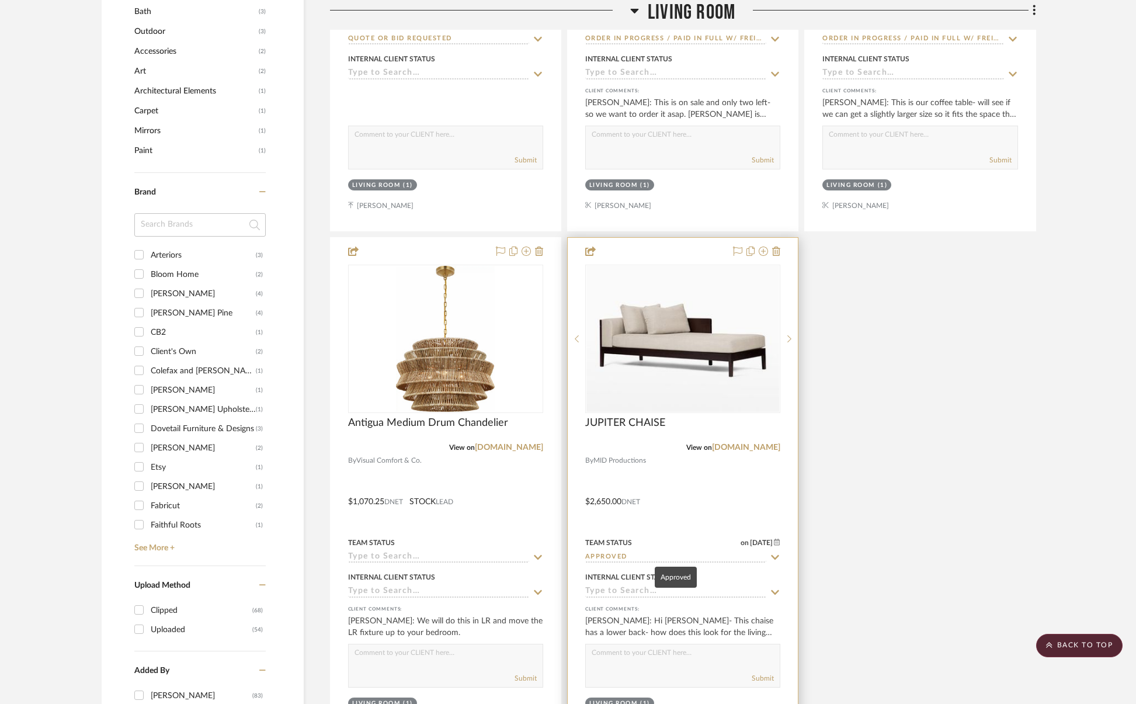
click at [628, 555] on input "Approved" at bounding box center [675, 557] width 181 height 11
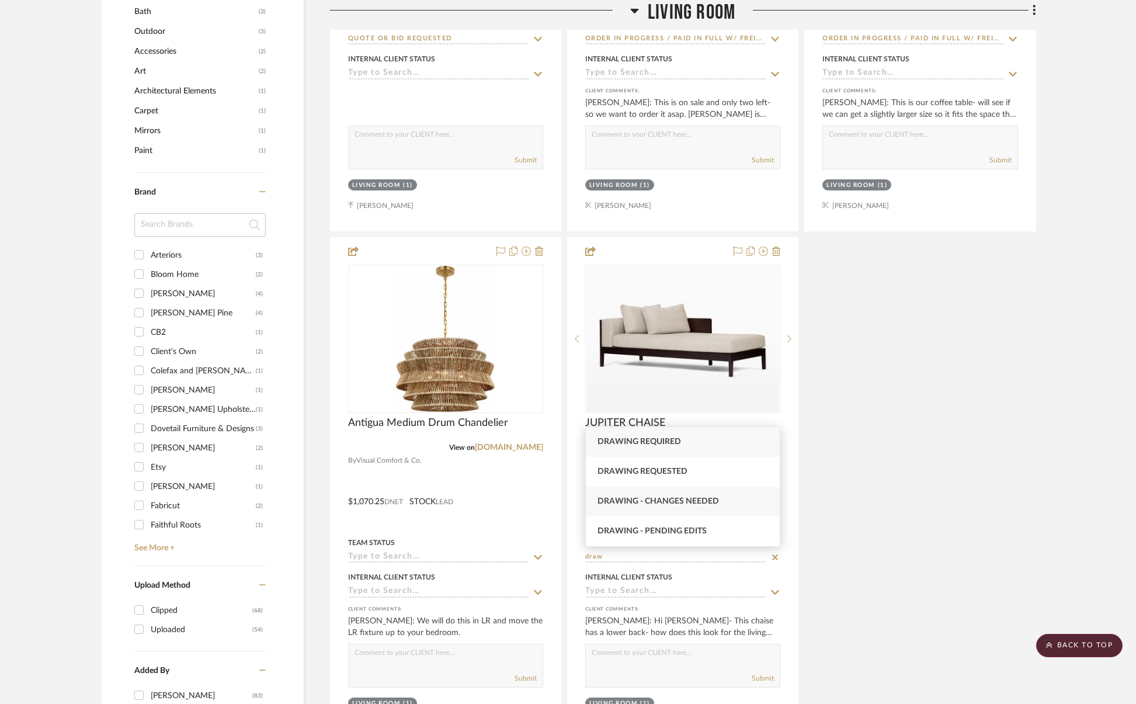
type input "draw"
click at [662, 494] on div "Drawing - Changes Needed" at bounding box center [683, 501] width 194 height 30
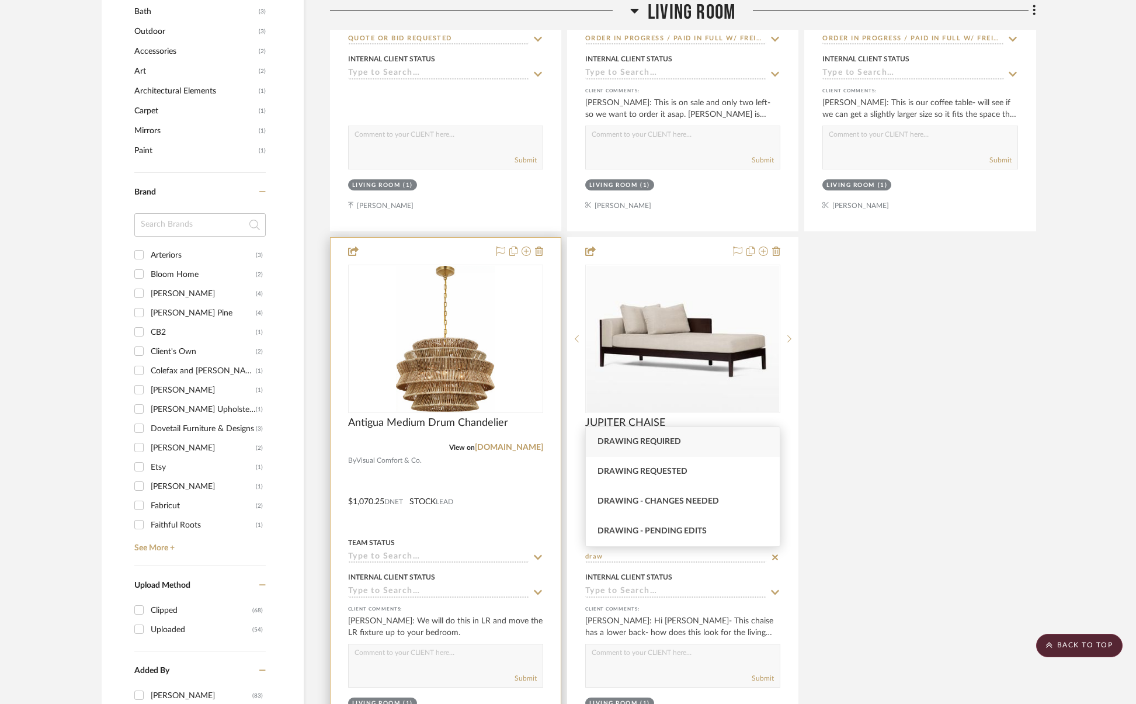
type input "[DATE]"
type input "Drawing - Changes Needed"
click at [422, 556] on input at bounding box center [438, 557] width 181 height 11
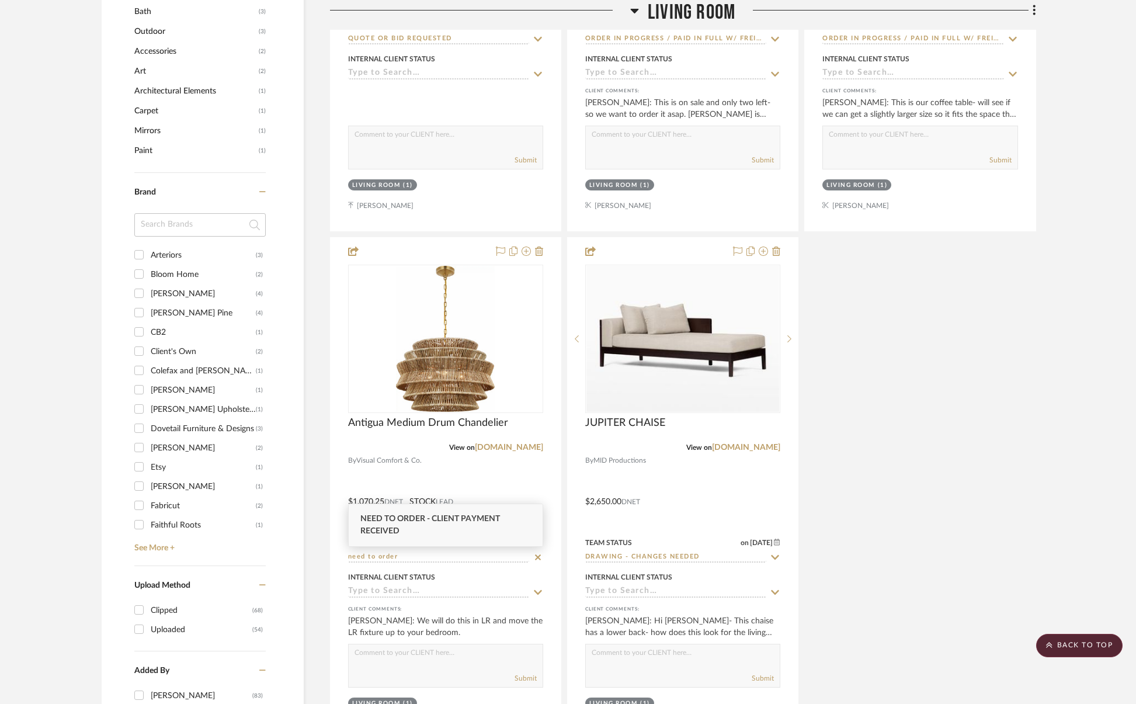
type input "need to order"
click at [443, 515] on span "Need to Order - Client Payment Received" at bounding box center [430, 524] width 140 height 20
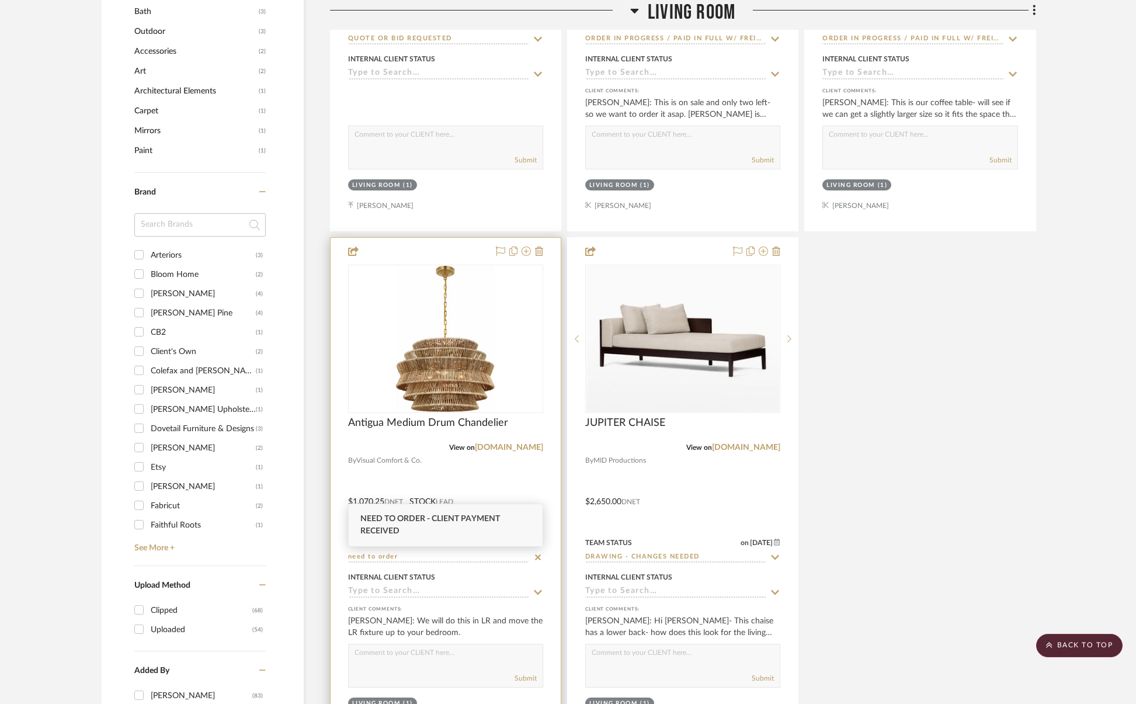
type input "[DATE]"
type input "Need to Order - Client Payment Received"
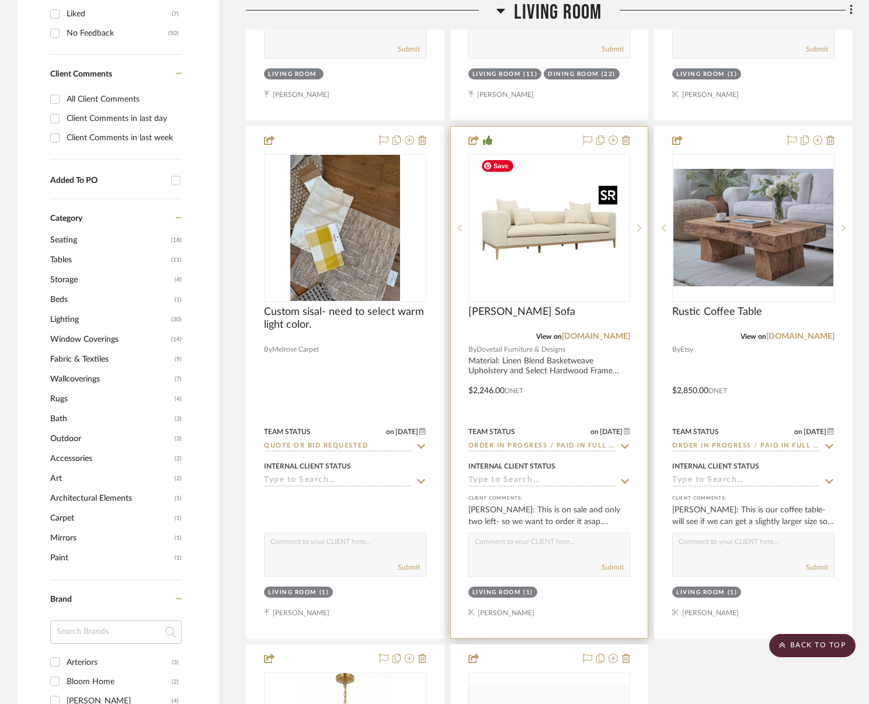
scroll to position [691, 0]
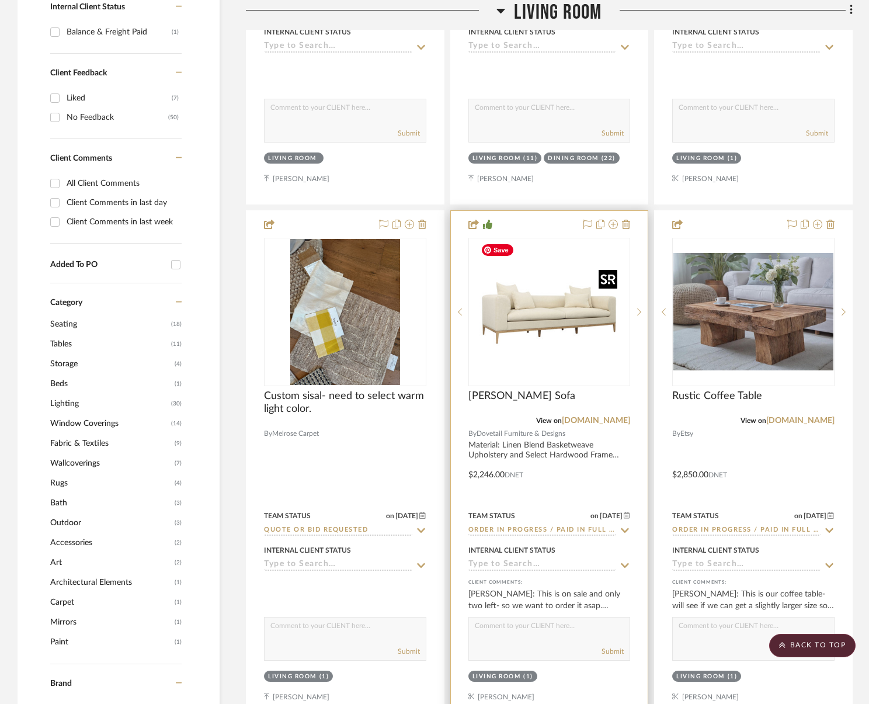
click at [558, 343] on img "0" at bounding box center [549, 312] width 146 height 146
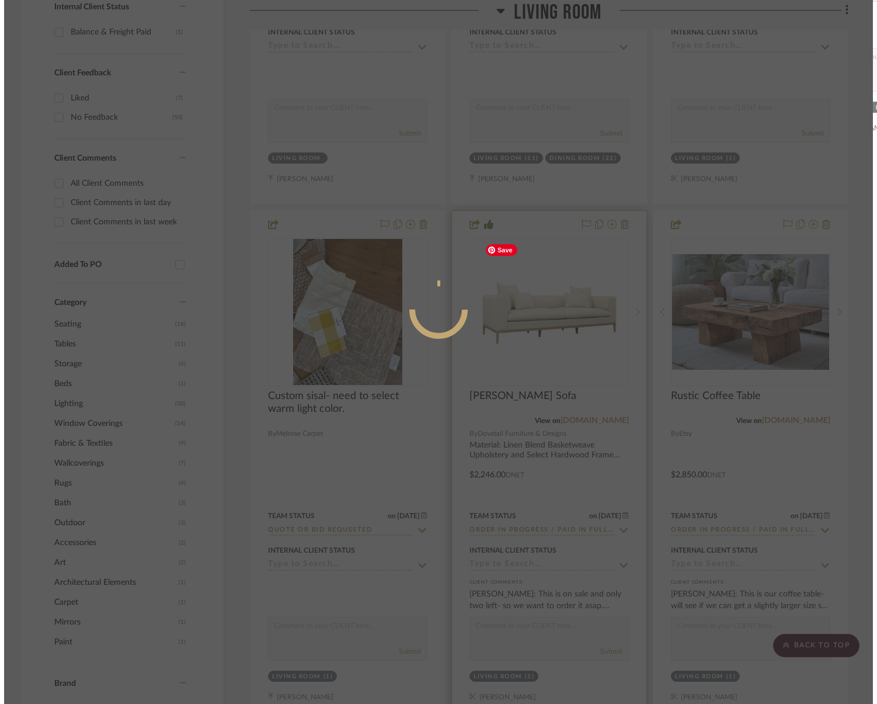
scroll to position [0, 0]
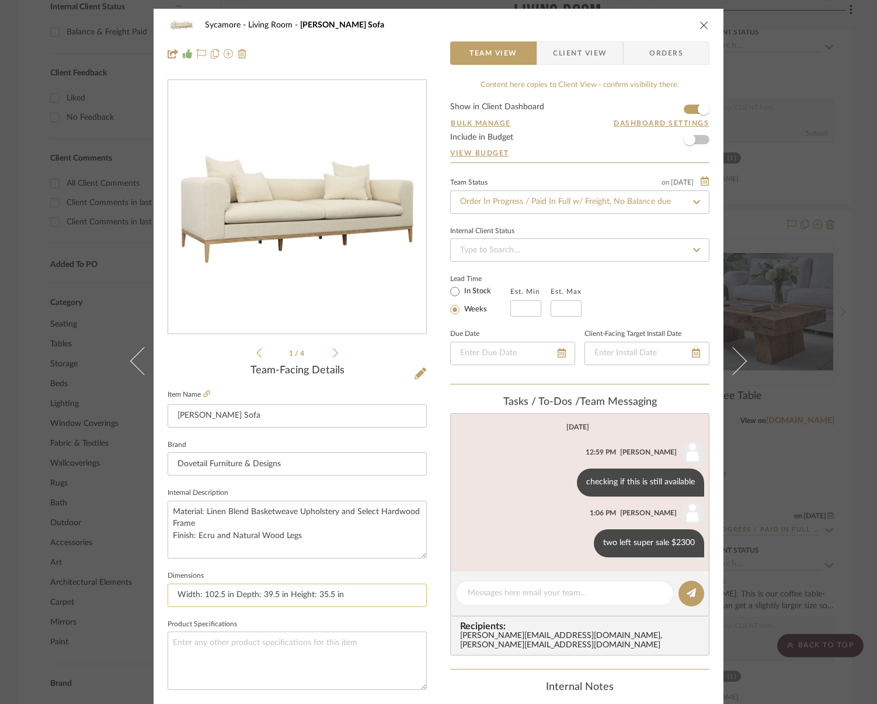
drag, startPoint x: 365, startPoint y: 596, endPoint x: 367, endPoint y: 588, distance: 7.8
click at [365, 596] on input "Width: 102.5 in Depth: 39.5 in Height: 35.5 in" at bounding box center [297, 594] width 259 height 23
click at [700, 25] on icon "close" at bounding box center [704, 24] width 9 height 9
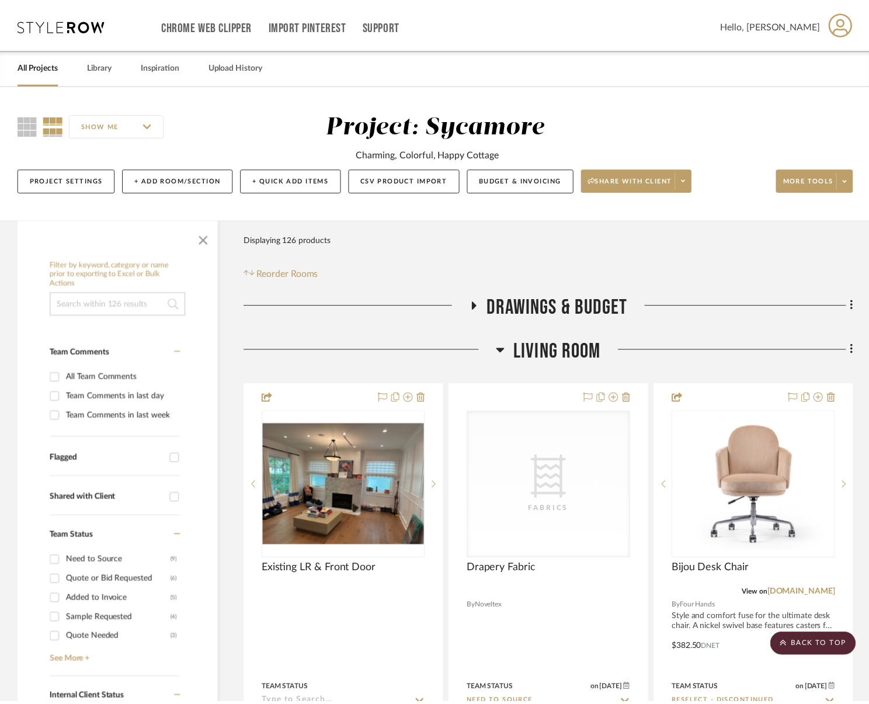
scroll to position [691, 0]
